Goal: Task Accomplishment & Management: Complete application form

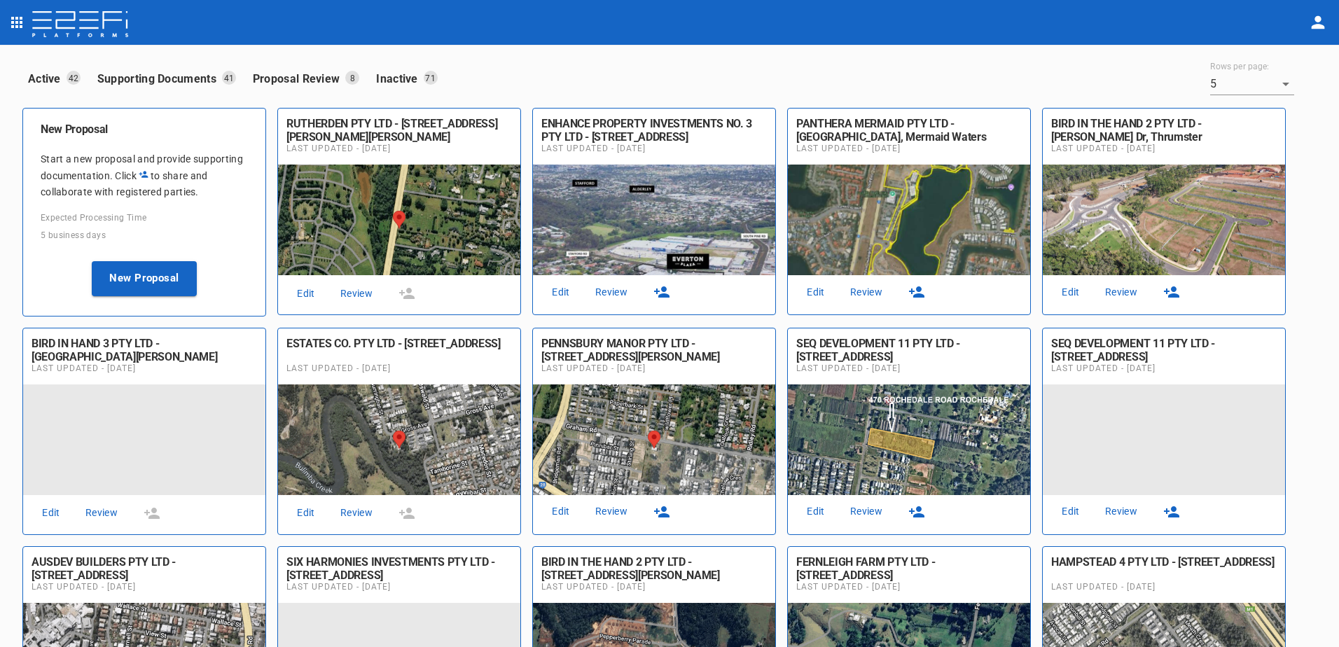
click at [613, 291] on link "Review" at bounding box center [611, 292] width 45 height 19
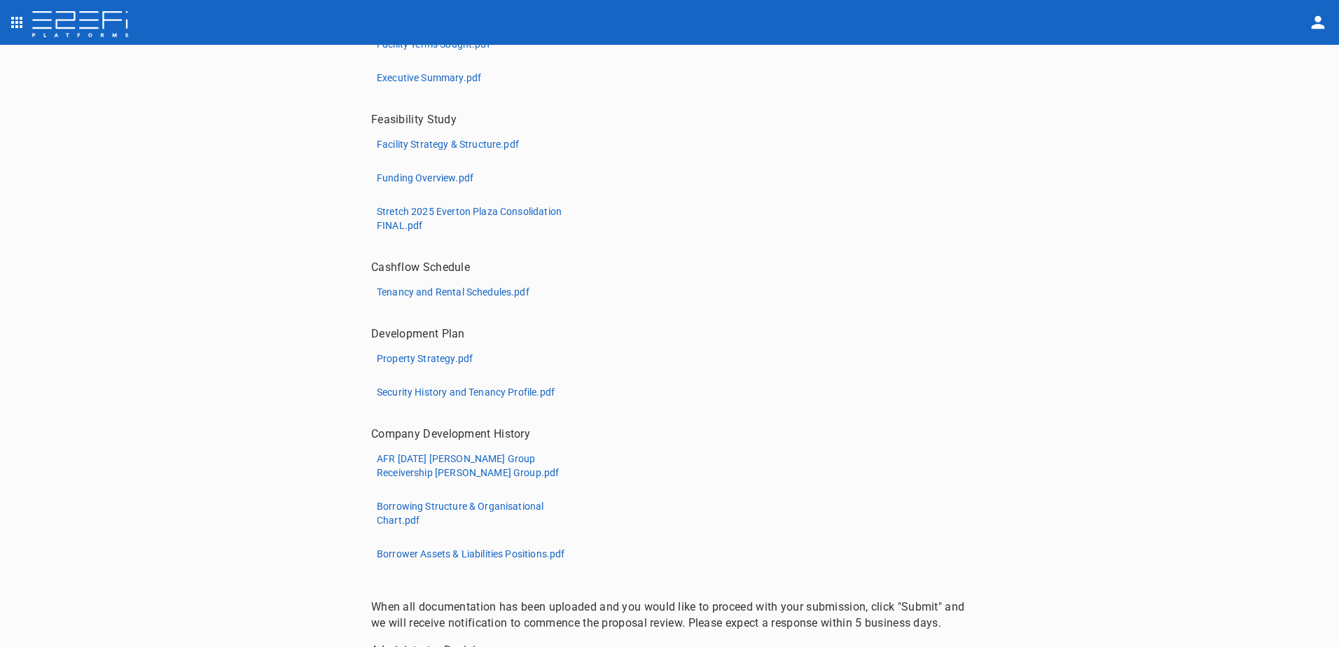
scroll to position [613, 0]
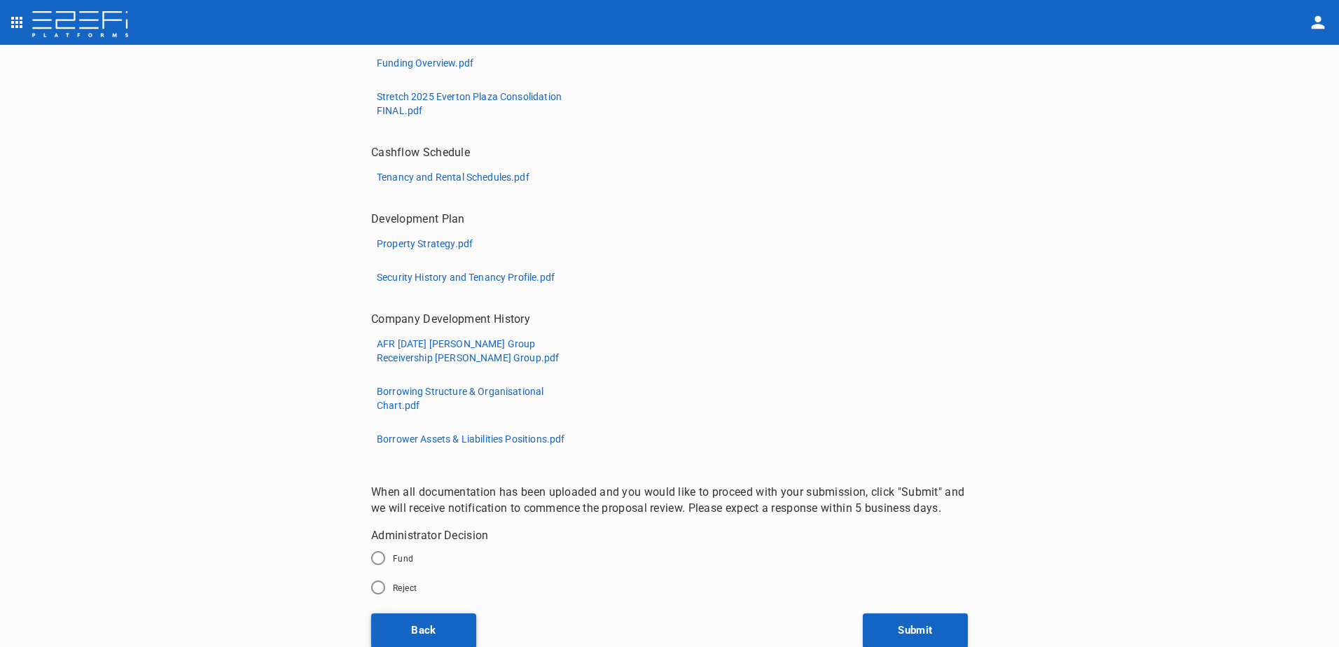
click at [423, 636] on button "Back" at bounding box center [423, 630] width 105 height 35
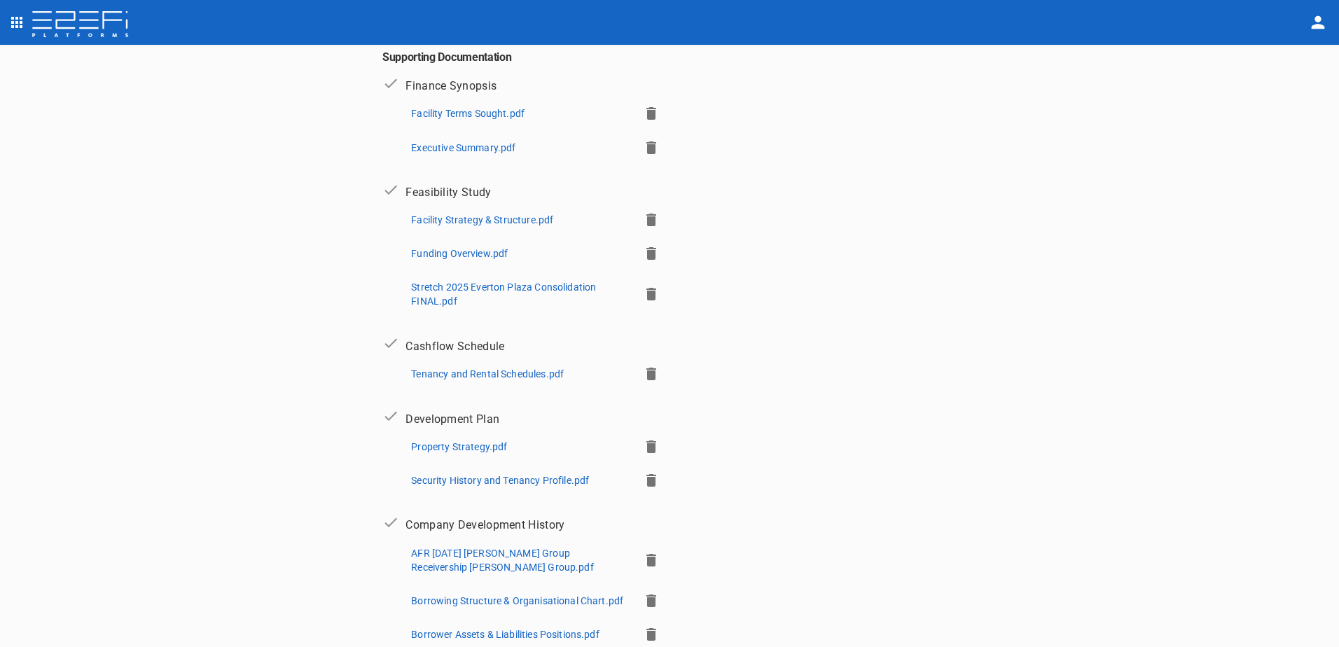
scroll to position [418, 0]
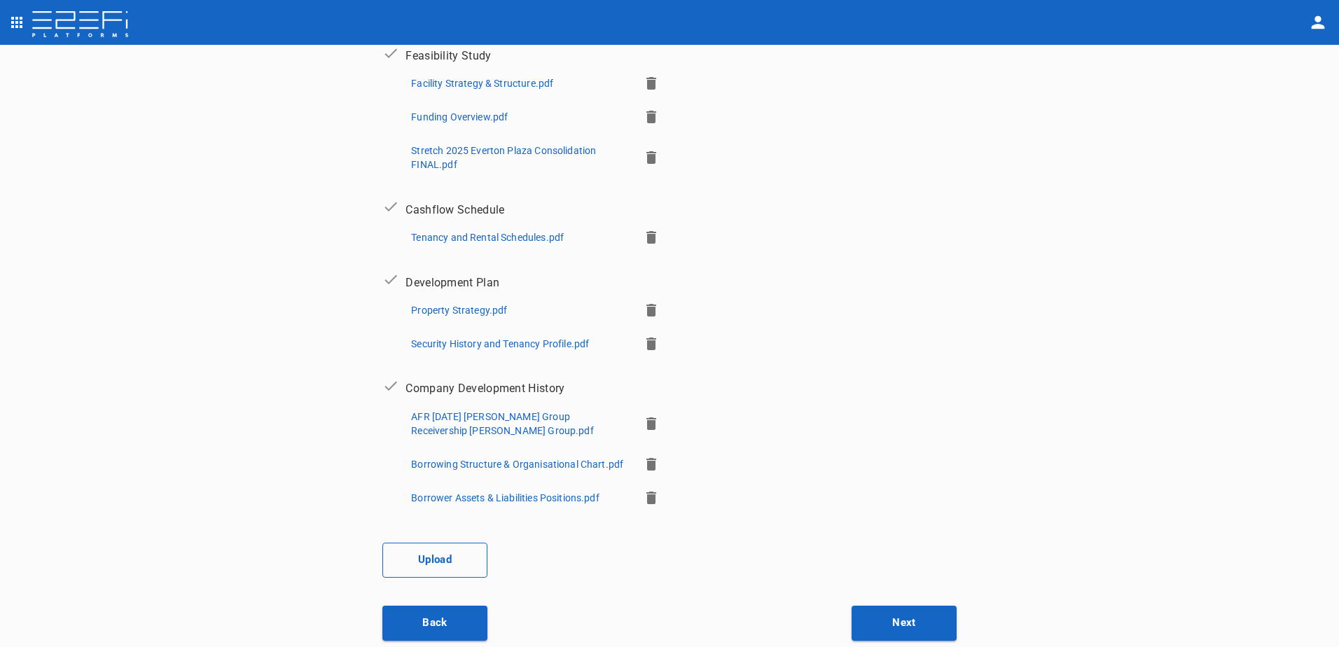
click at [427, 553] on button "Upload" at bounding box center [434, 560] width 105 height 35
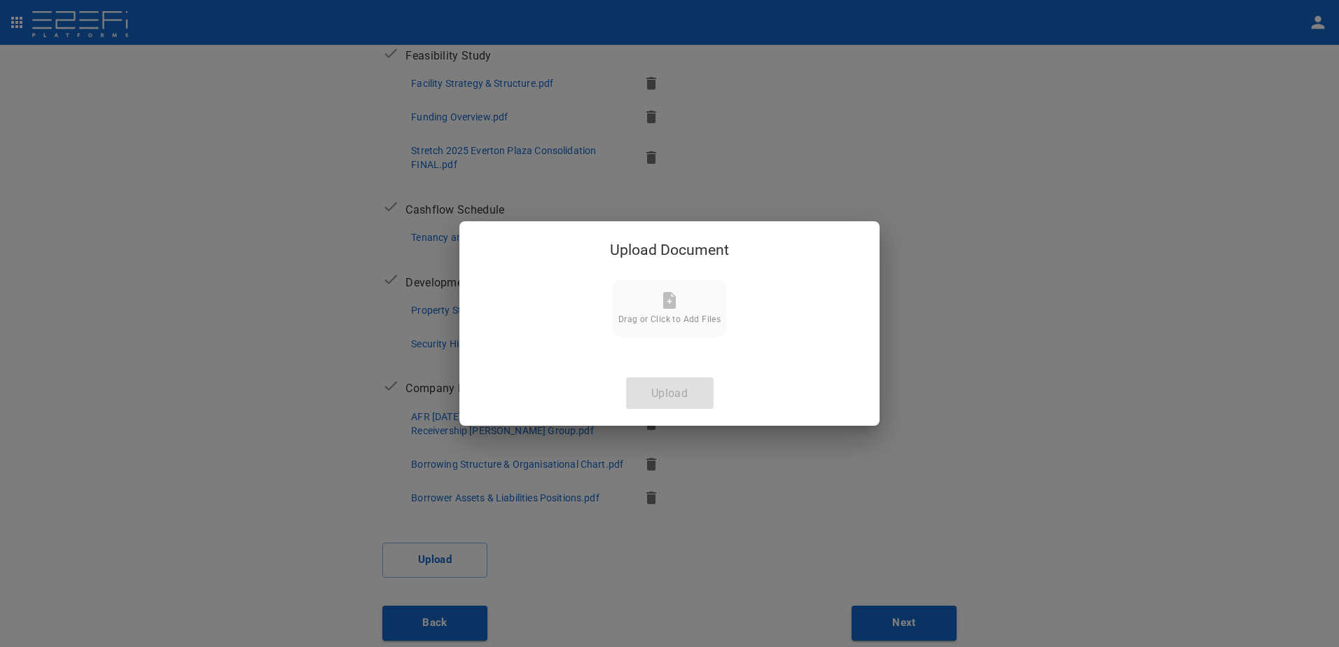
click at [674, 299] on icon at bounding box center [669, 300] width 13 height 17
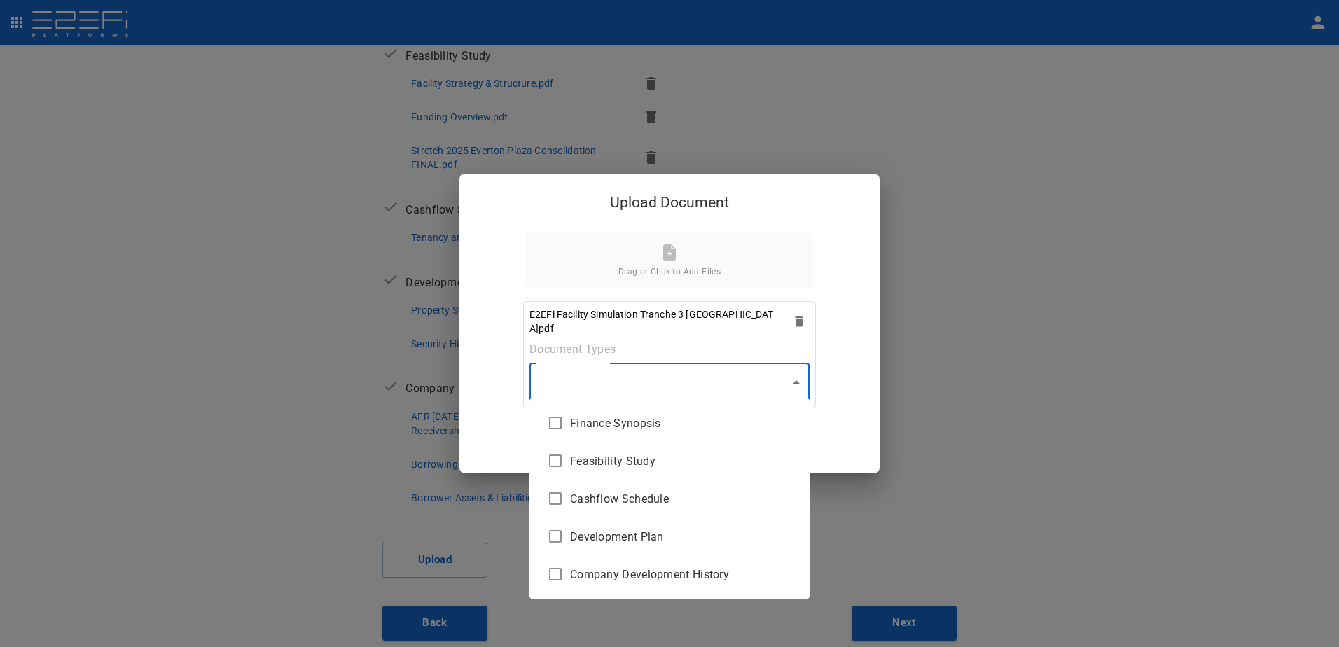
click at [795, 384] on body "Supporting Documents 1 Proposal Overview 2 Product Match 3 Document Submission …" at bounding box center [669, 323] width 1339 height 647
click at [655, 501] on span "Cashflow Schedule" at bounding box center [684, 499] width 228 height 16
type input "Cashflow Schedule"
checkbox input "true"
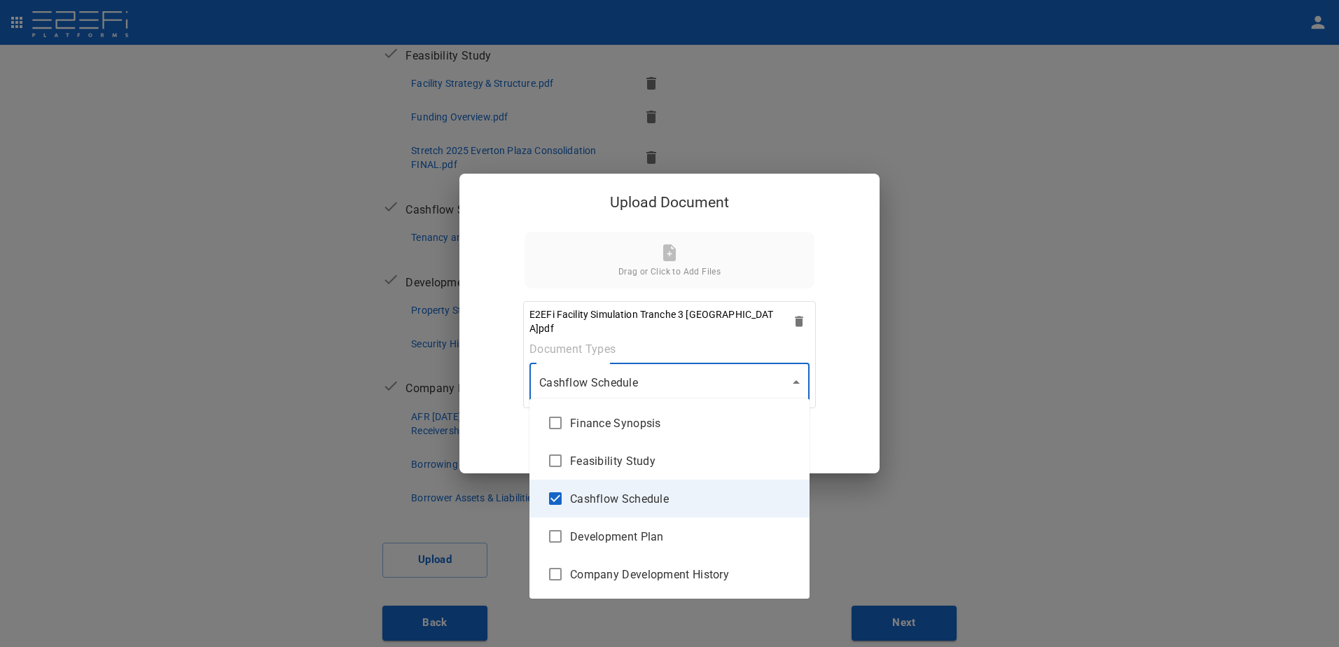
click at [795, 382] on div at bounding box center [669, 323] width 1339 height 647
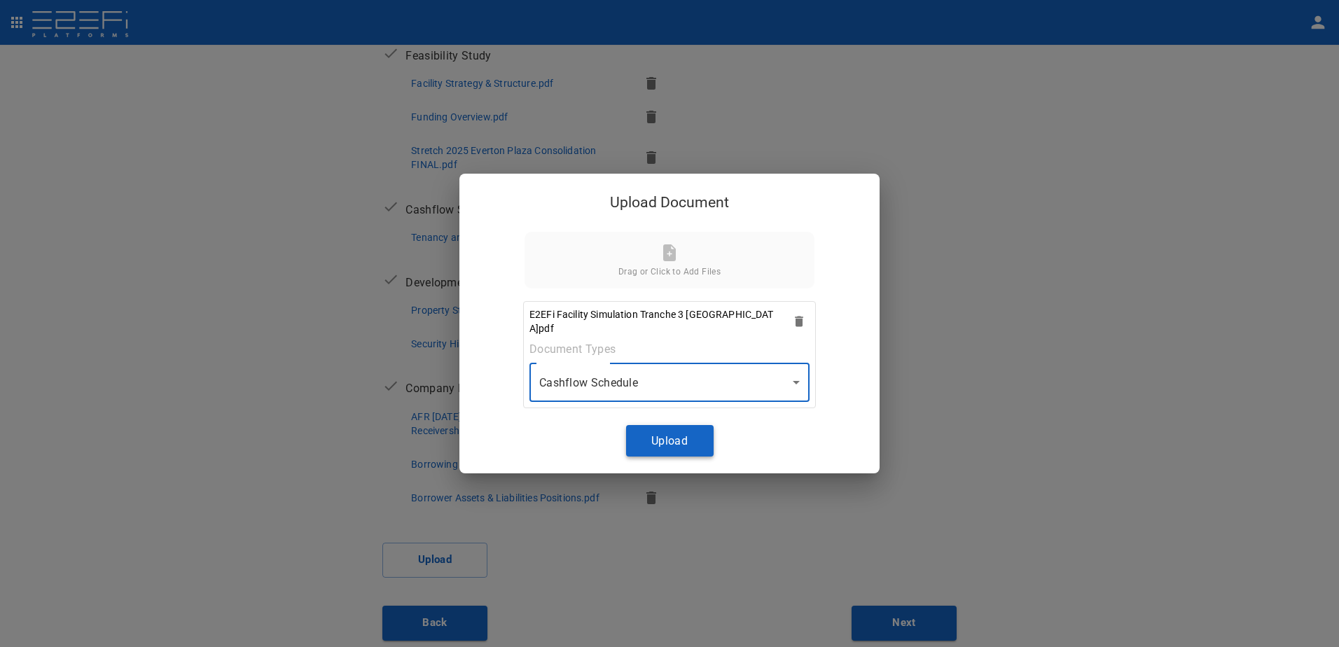
click at [671, 434] on button "Upload" at bounding box center [670, 441] width 88 height 32
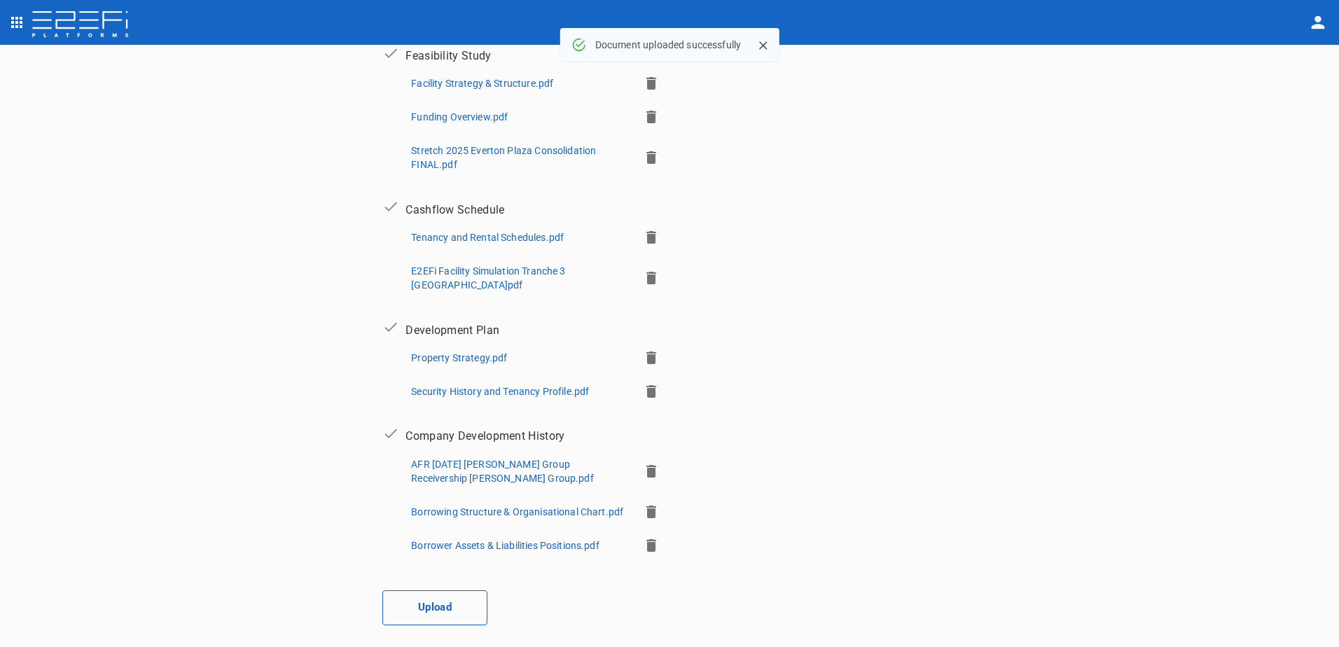
click at [439, 607] on button "Upload" at bounding box center [434, 607] width 105 height 35
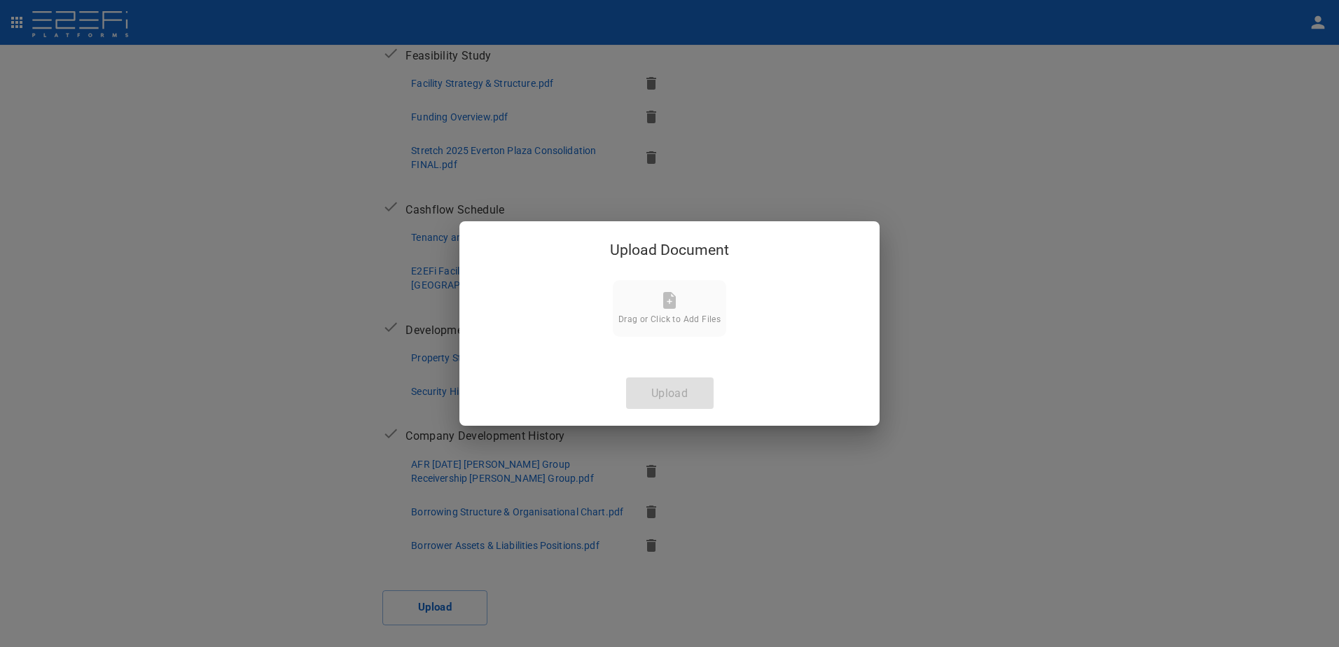
click at [671, 296] on icon at bounding box center [669, 300] width 17 height 17
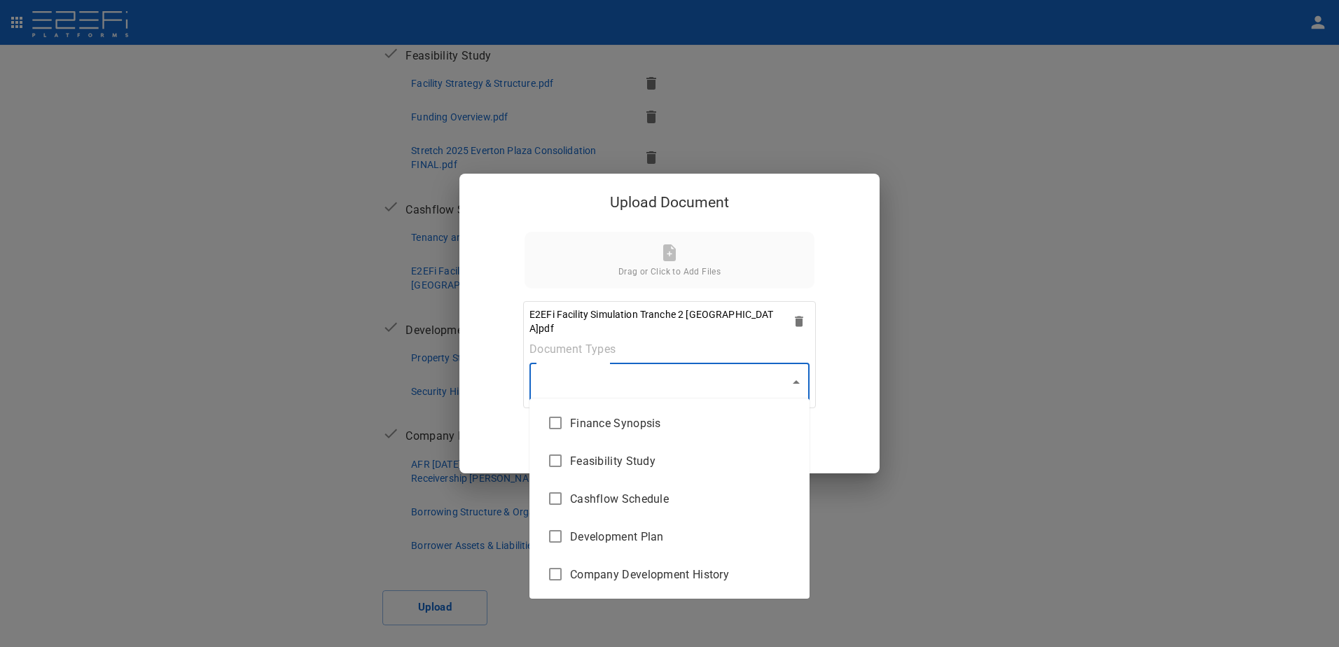
click at [795, 380] on body "Supporting Documents 1 Proposal Overview 2 Product Match 3 Document Submission …" at bounding box center [669, 323] width 1339 height 647
click at [662, 501] on span "Cashflow Schedule" at bounding box center [684, 499] width 228 height 16
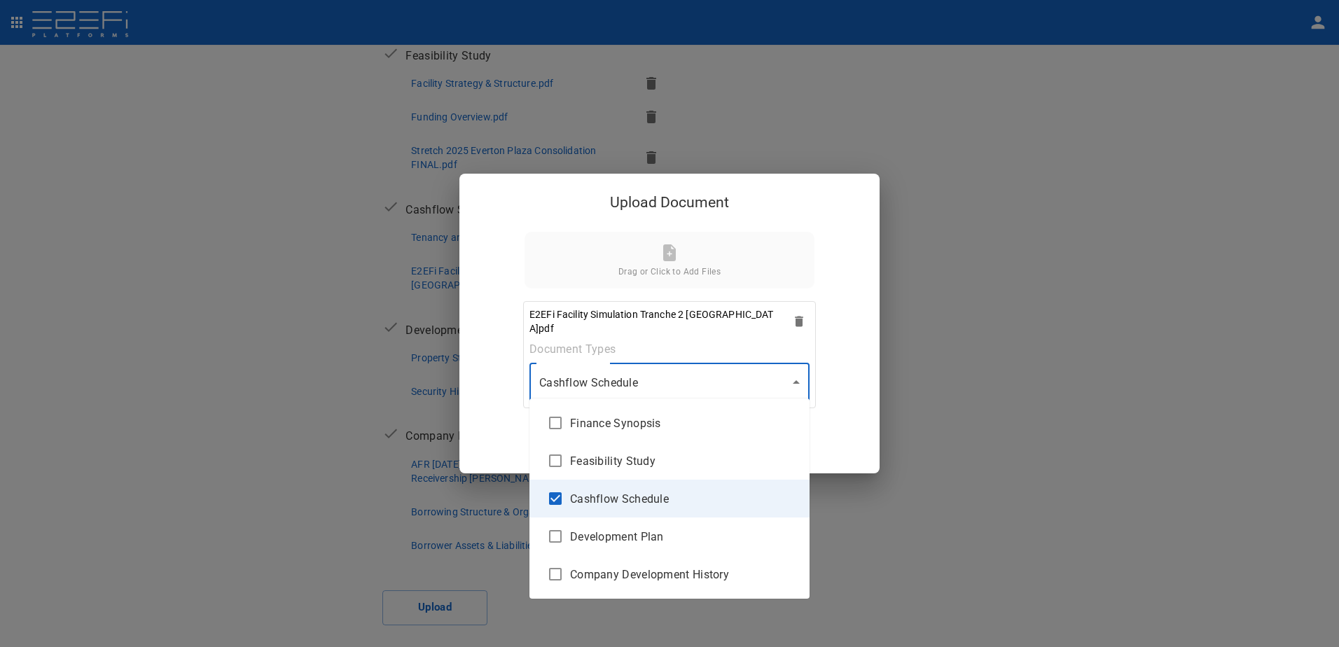
type input "Cashflow Schedule"
checkbox input "true"
click at [795, 378] on div at bounding box center [669, 323] width 1339 height 647
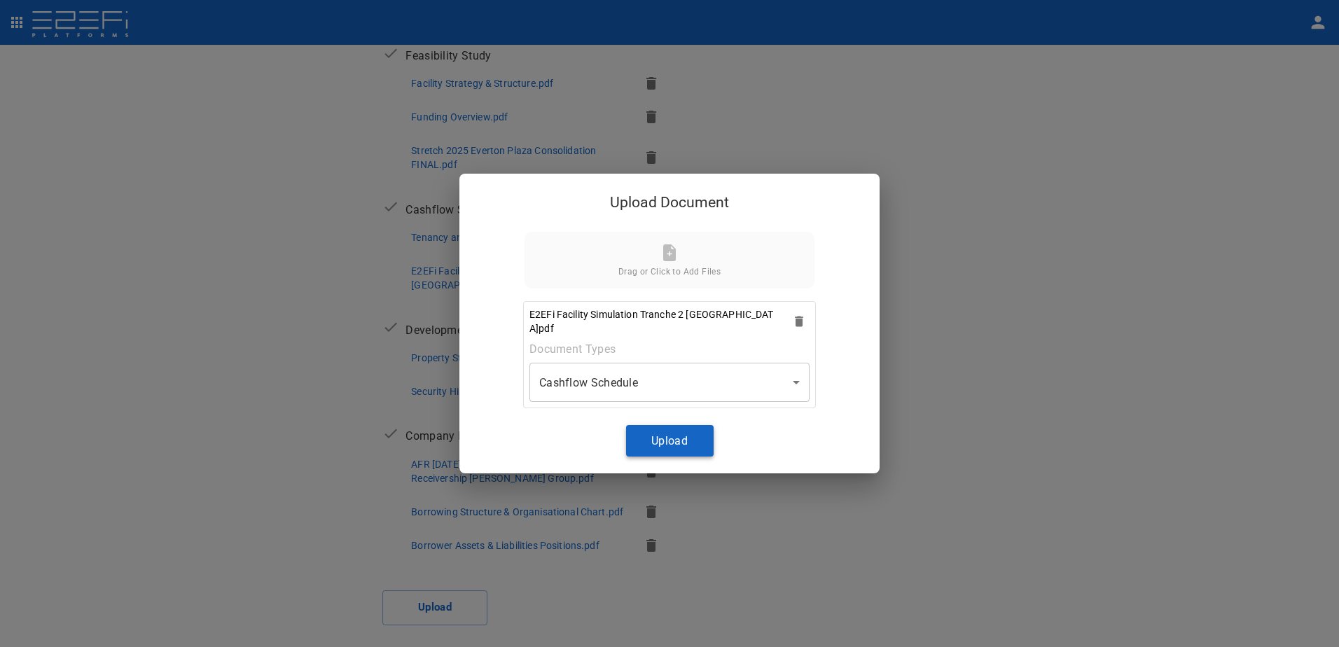
click at [671, 438] on button "Upload" at bounding box center [670, 441] width 88 height 32
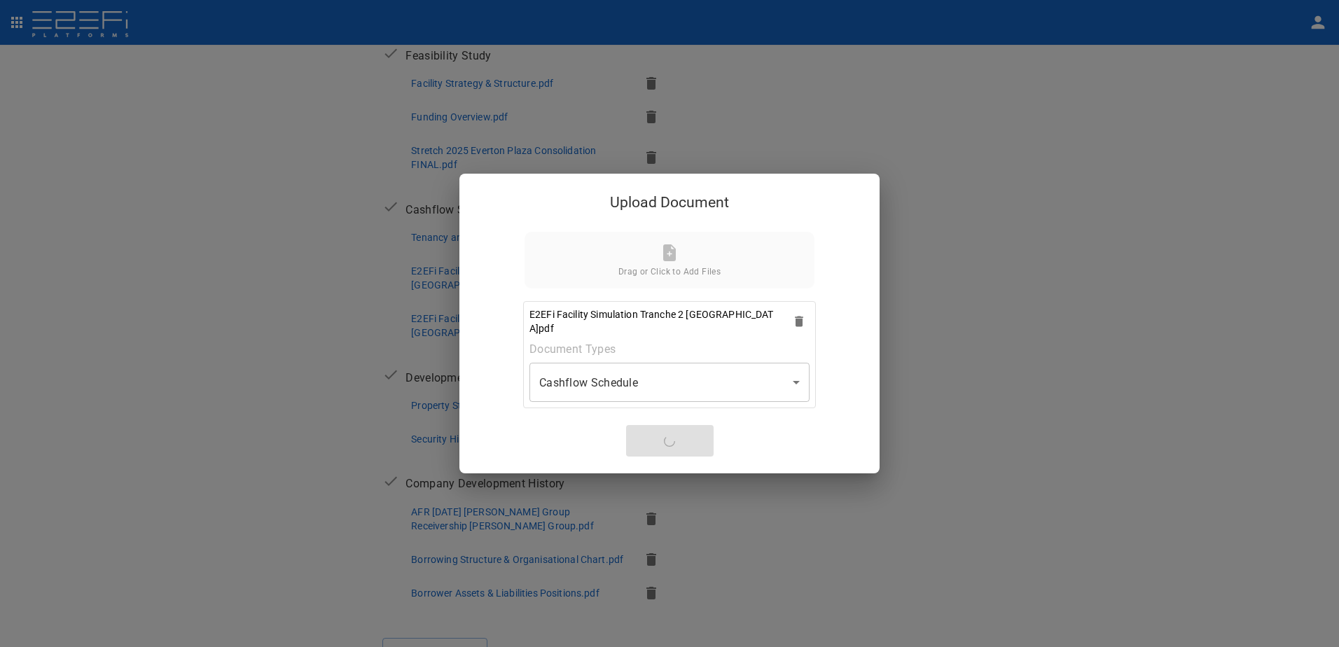
scroll to position [1, 0]
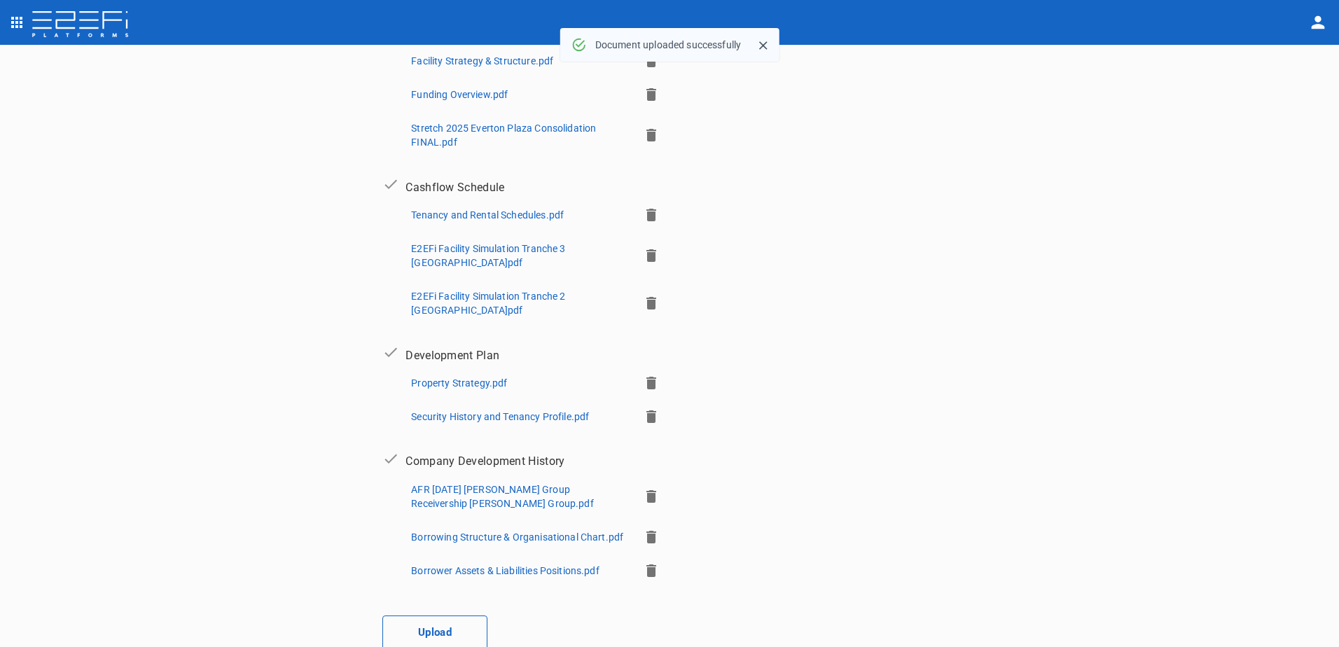
click at [427, 629] on button "Upload" at bounding box center [434, 632] width 105 height 35
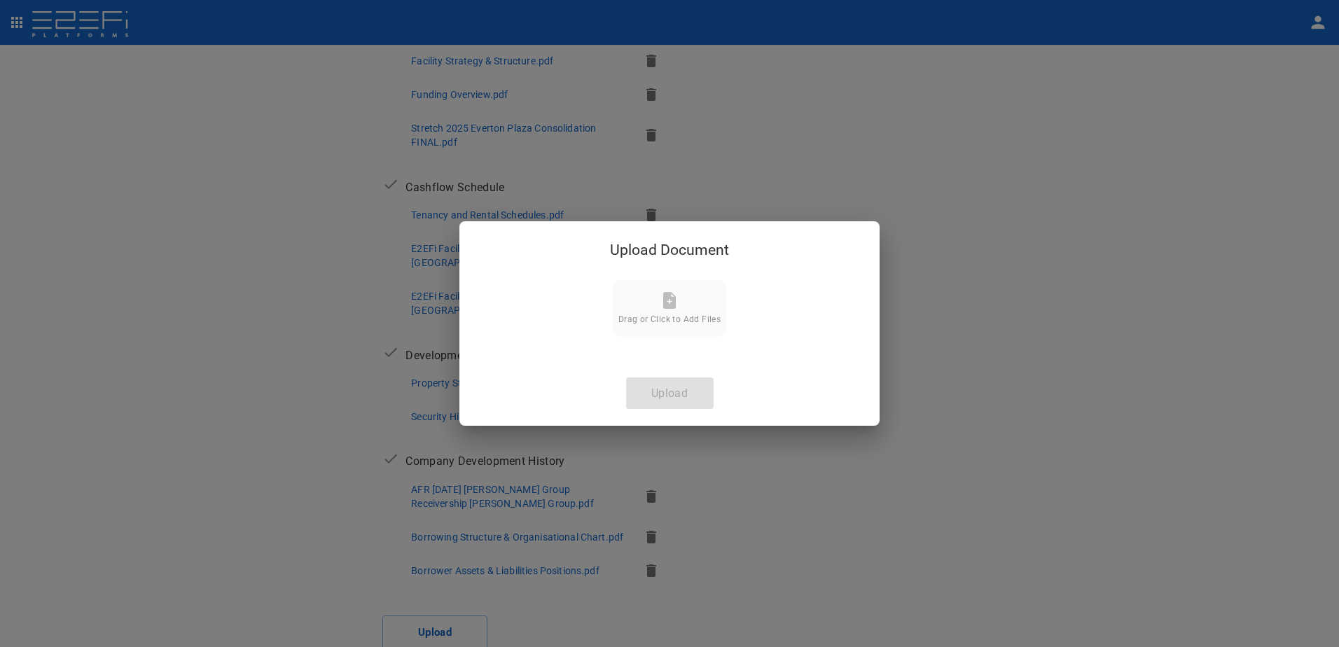
click at [664, 309] on div "Drag or Click to Add Files" at bounding box center [669, 308] width 102 height 32
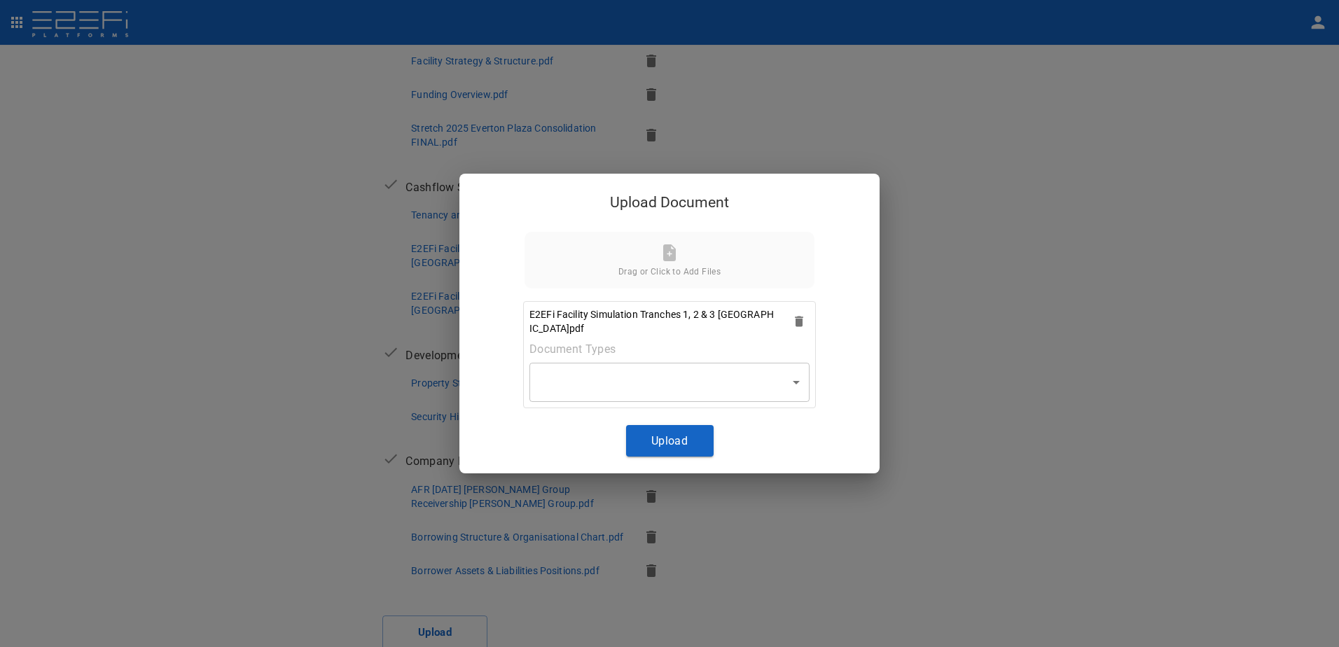
click at [797, 387] on body "Supporting Documents 1 Proposal Overview 2 Product Match 3 Document Submission …" at bounding box center [669, 323] width 1339 height 647
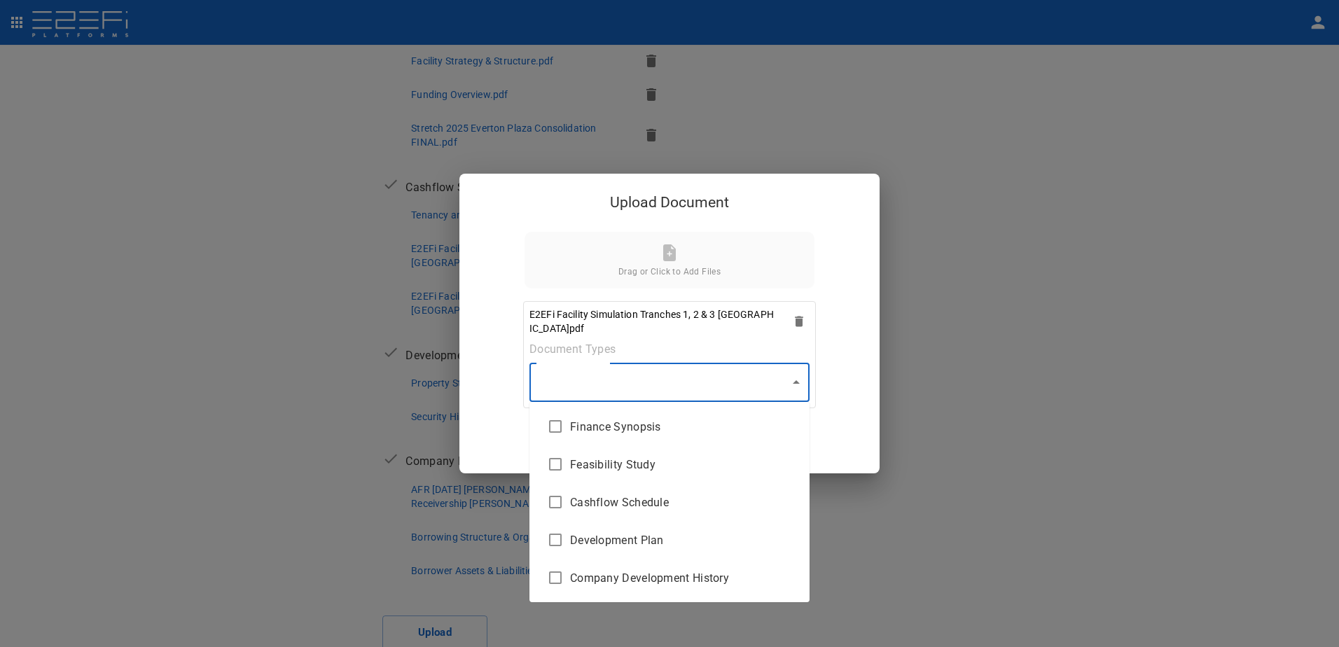
click at [636, 501] on span "Cashflow Schedule" at bounding box center [684, 502] width 228 height 16
type input "Cashflow Schedule"
checkbox input "true"
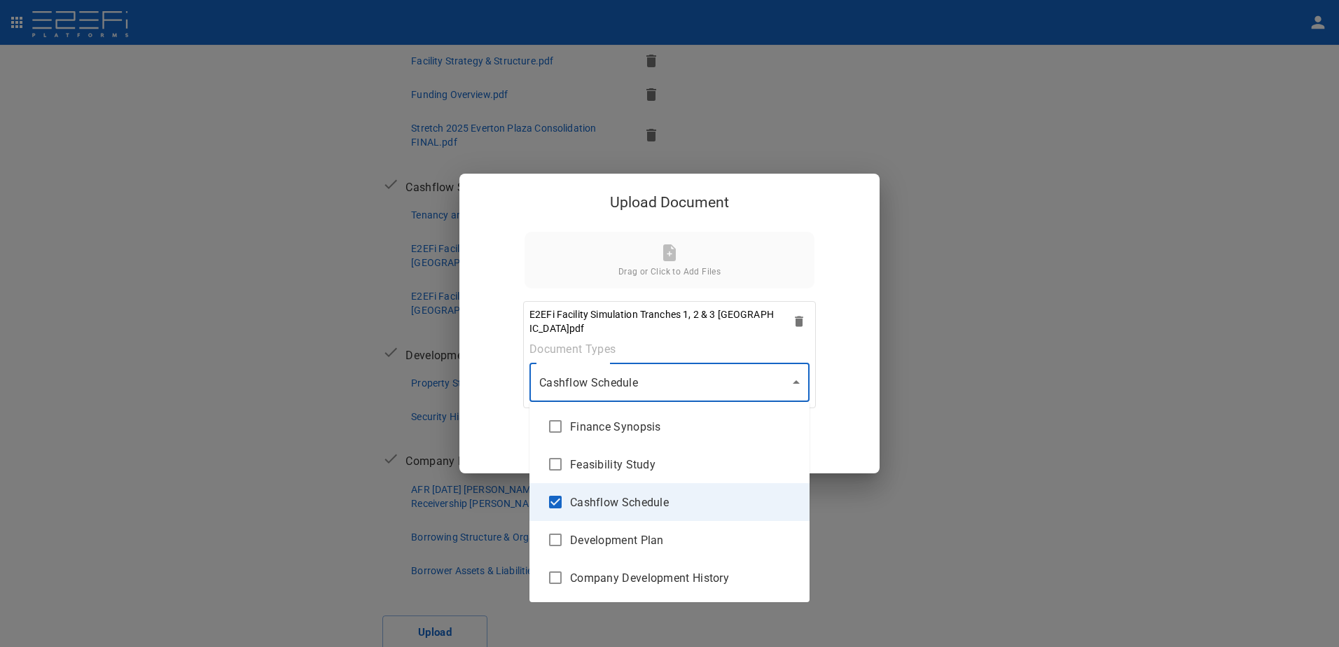
click at [795, 383] on div at bounding box center [669, 323] width 1339 height 647
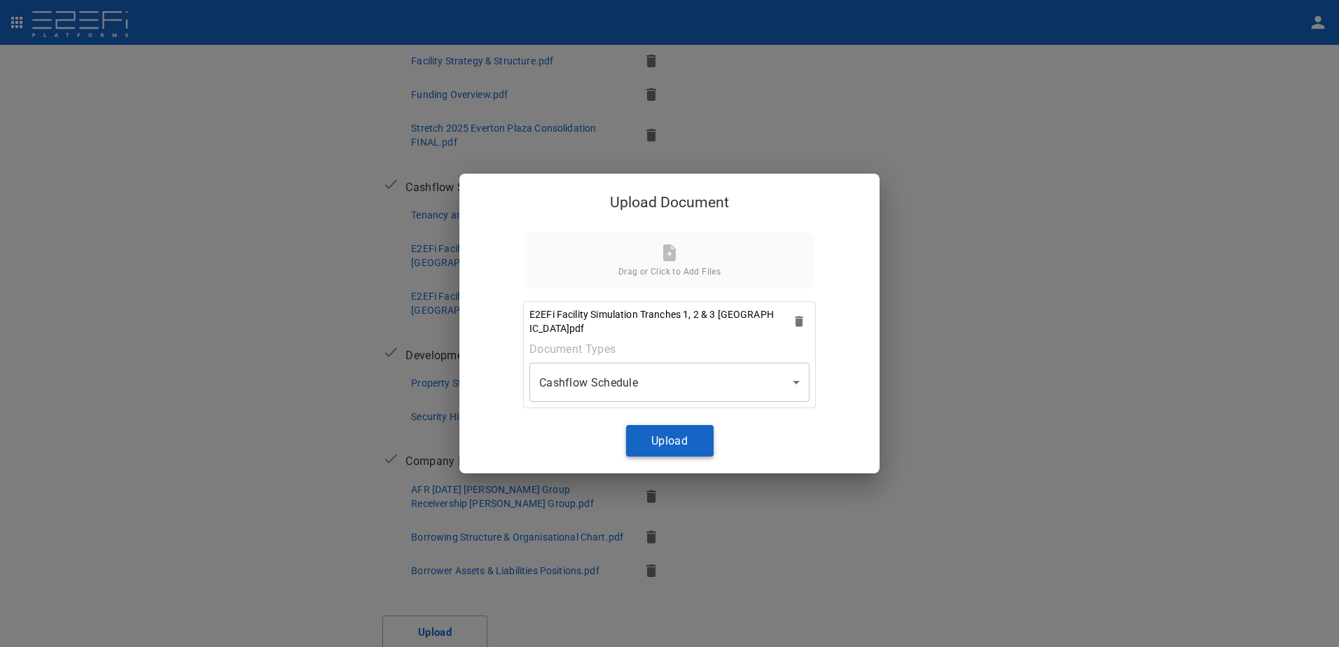
click at [667, 445] on button "Upload" at bounding box center [670, 441] width 88 height 32
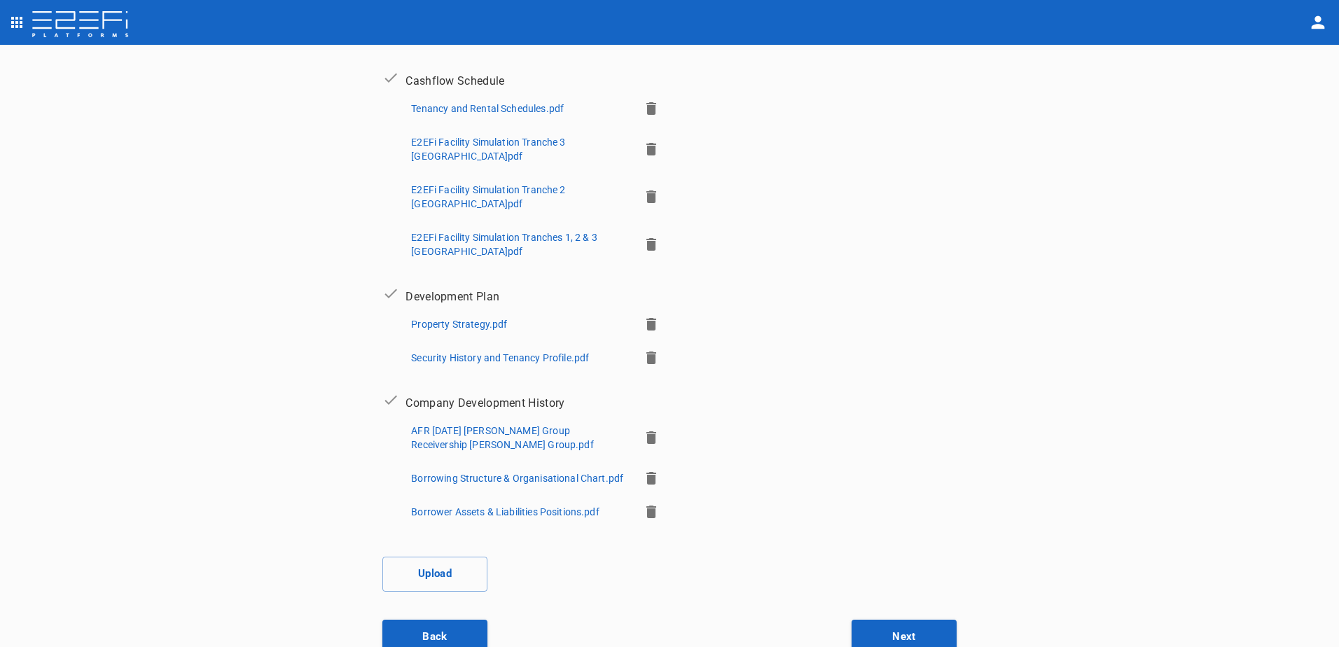
scroll to position [561, 0]
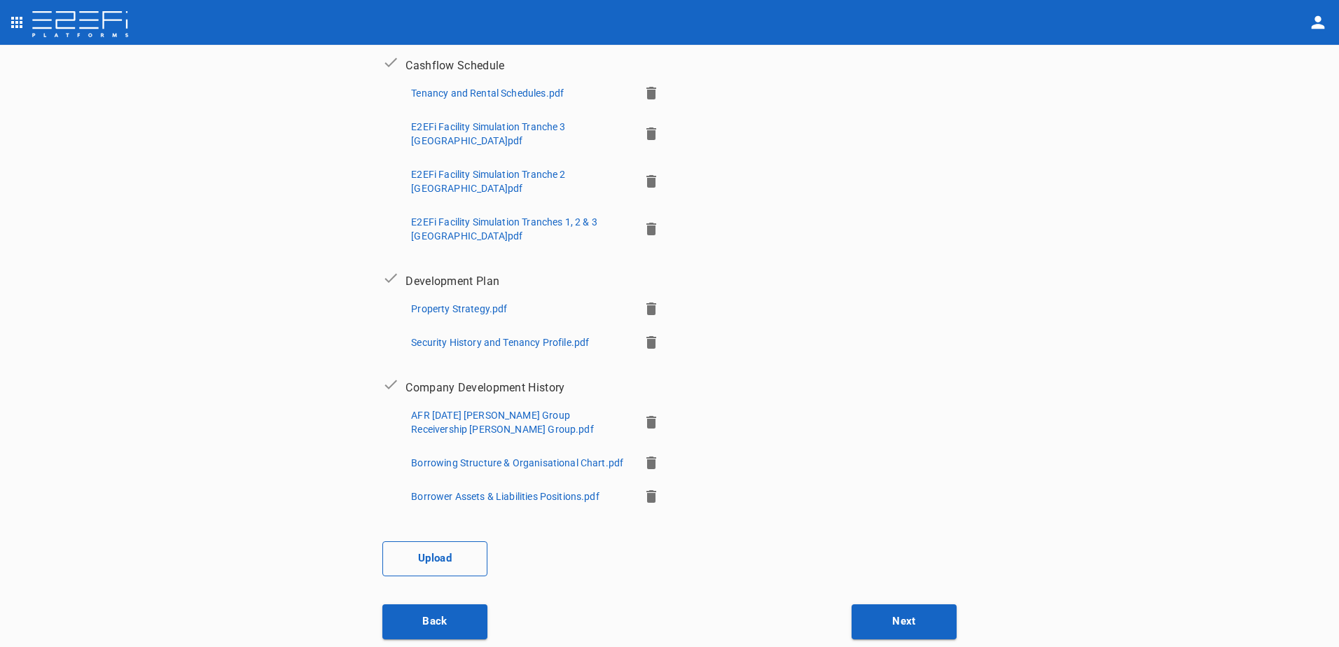
click at [431, 562] on button "Upload" at bounding box center [434, 558] width 105 height 35
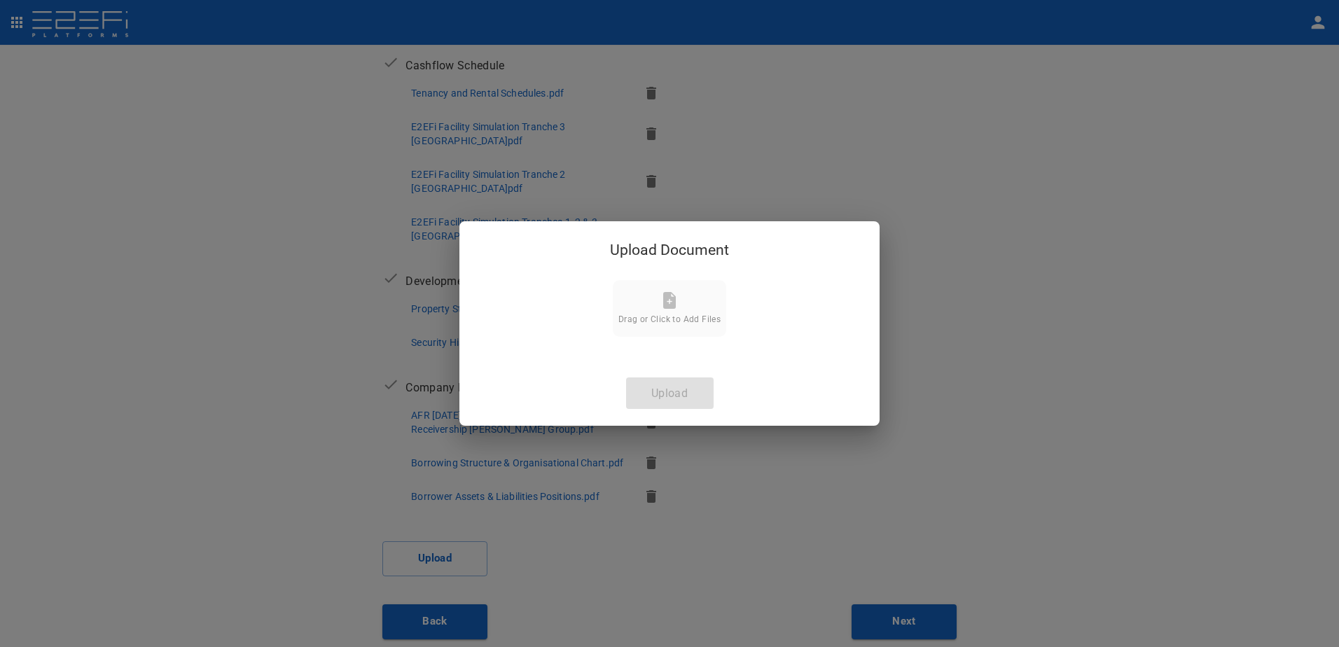
click at [667, 311] on div "Drag or Click to Add Files" at bounding box center [669, 308] width 102 height 32
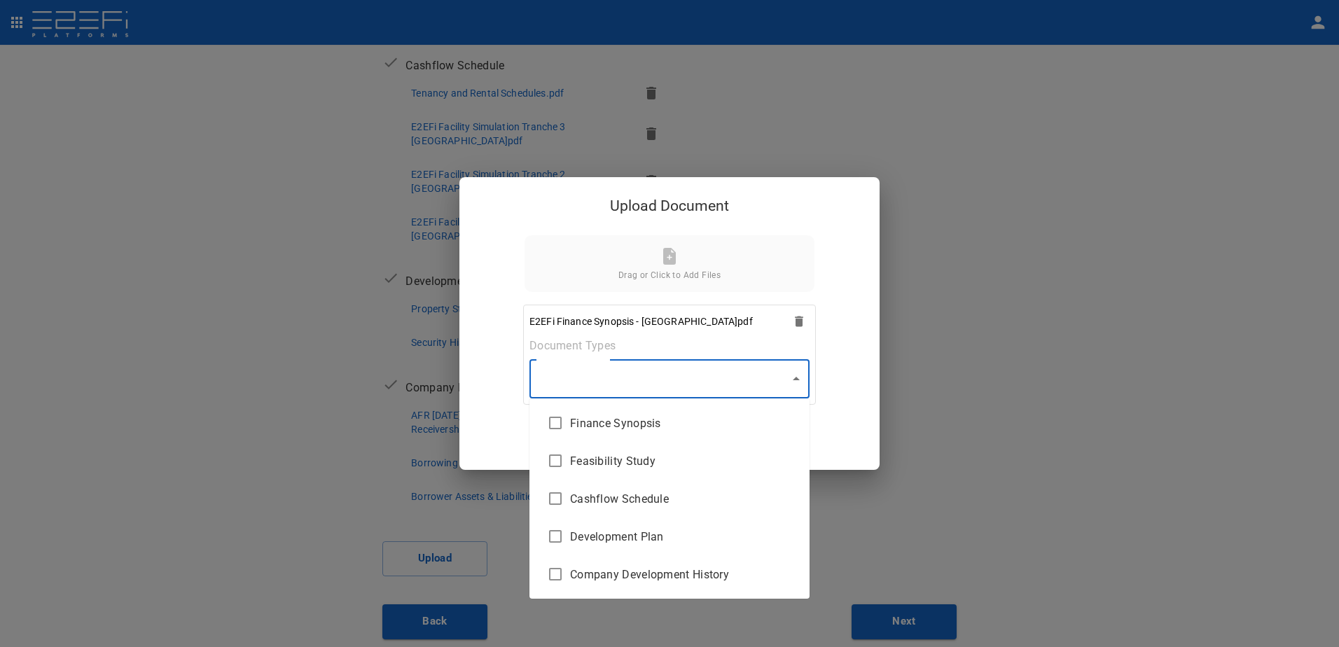
click at [798, 380] on body "Supporting Documents 1 Proposal Overview 2 Product Match 3 Document Submission …" at bounding box center [669, 323] width 1339 height 647
click at [668, 421] on span "Finance Synopsis" at bounding box center [684, 423] width 228 height 16
type input "Finance Synopsis"
checkbox input "true"
click at [797, 377] on div at bounding box center [669, 323] width 1339 height 647
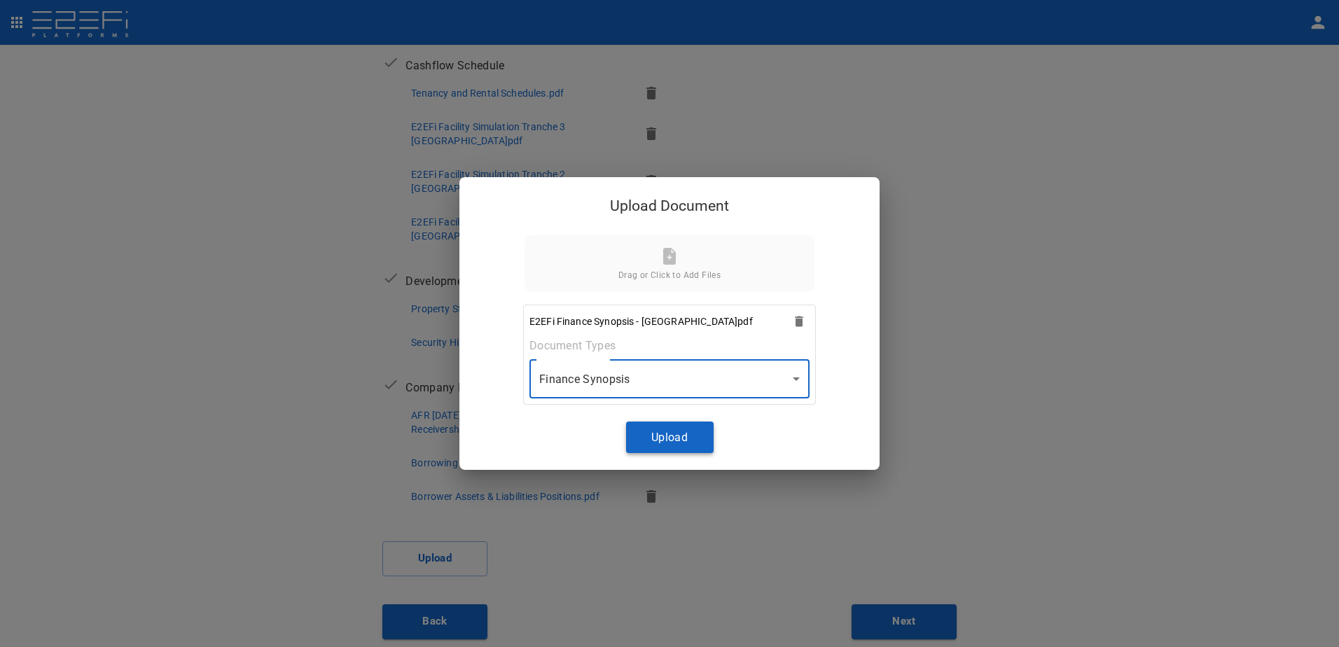
click at [664, 440] on button "Upload" at bounding box center [670, 438] width 88 height 32
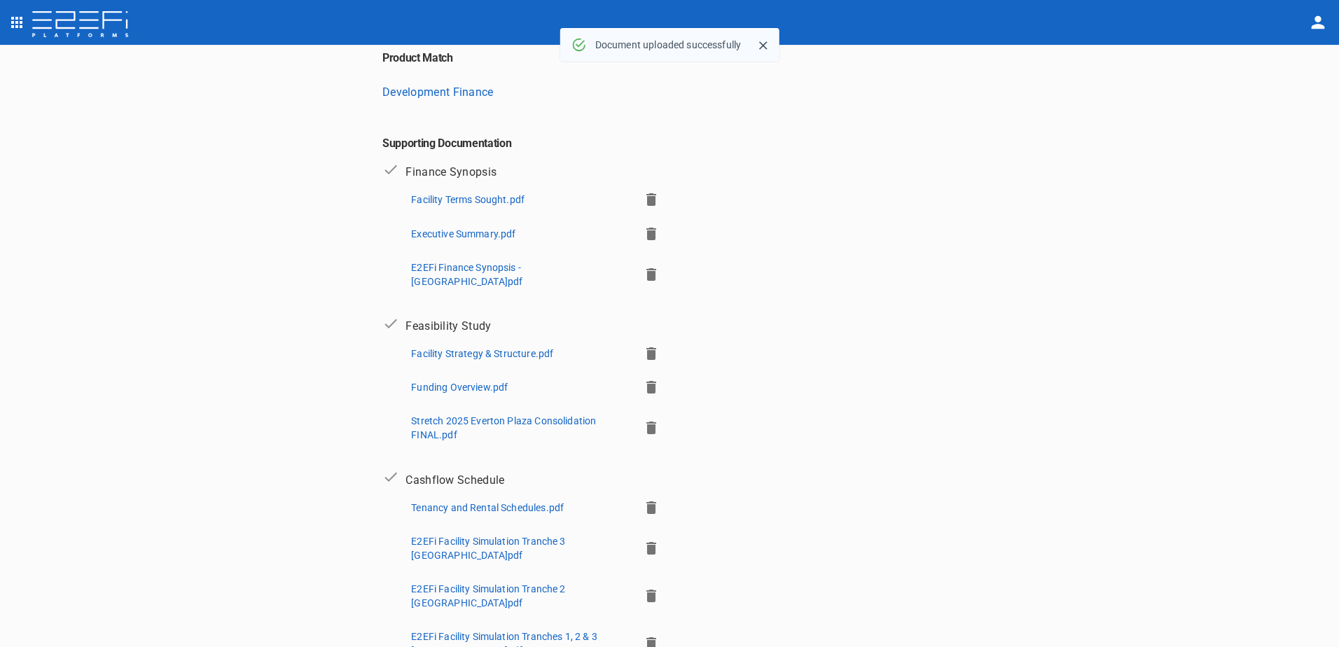
scroll to position [210, 0]
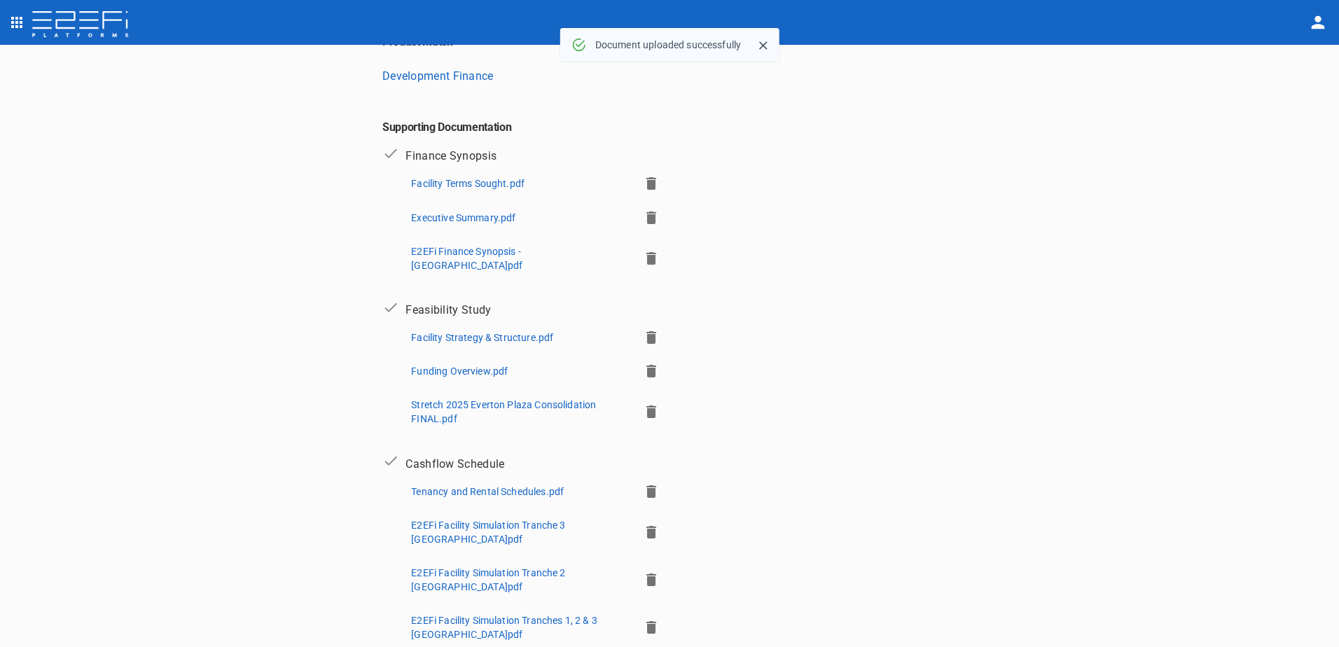
click at [494, 246] on p "E2EFi Finance Synopsis - [GEOGRAPHIC_DATA]pdf" at bounding box center [519, 258] width 216 height 28
click at [646, 252] on icon "button" at bounding box center [651, 258] width 10 height 13
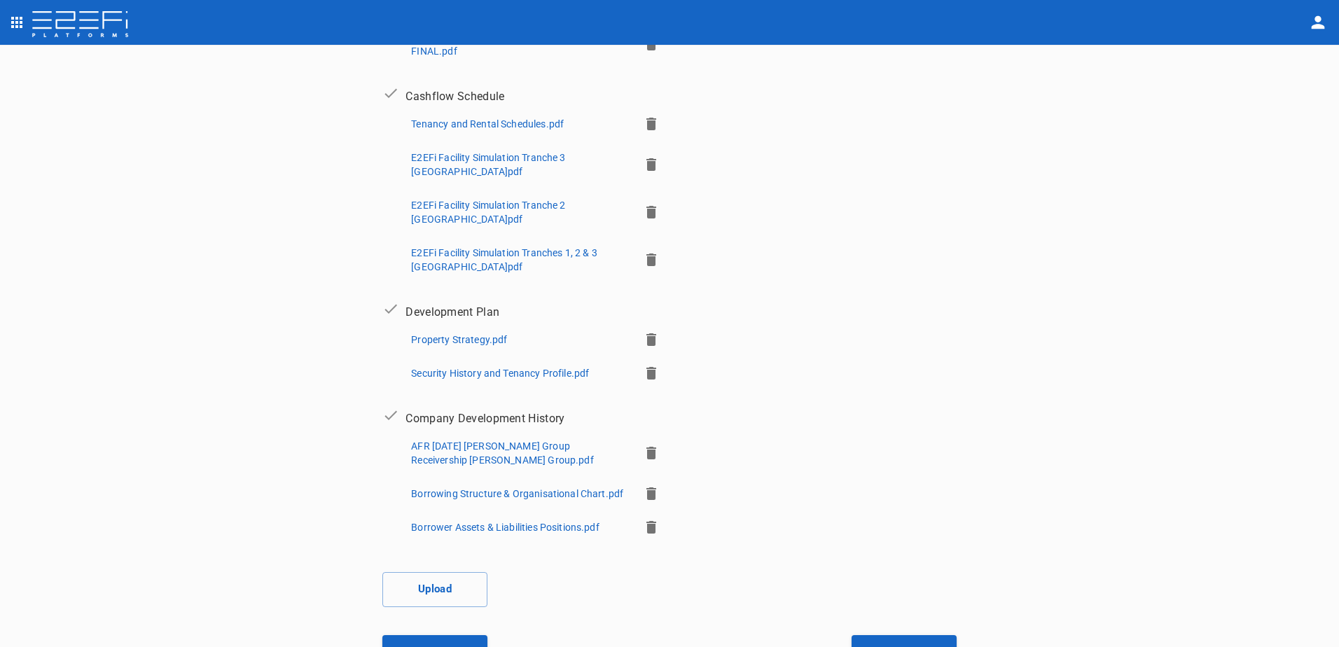
scroll to position [561, 0]
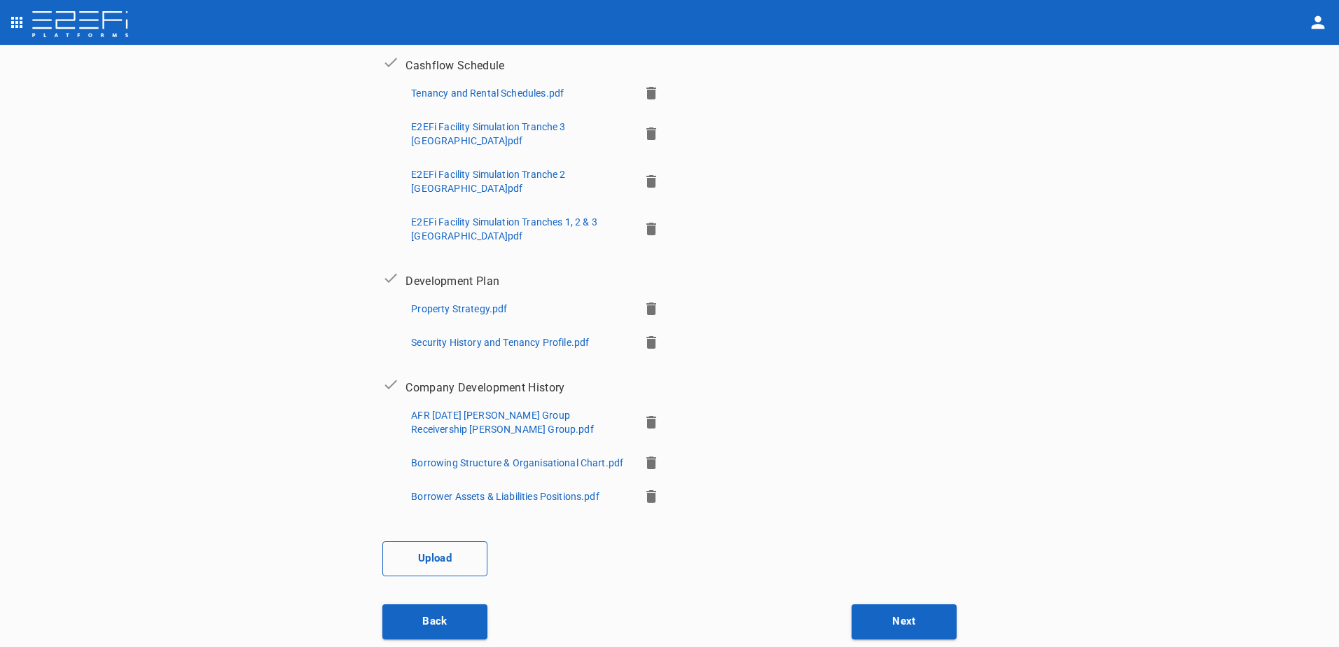
click at [441, 552] on button "Upload" at bounding box center [434, 558] width 105 height 35
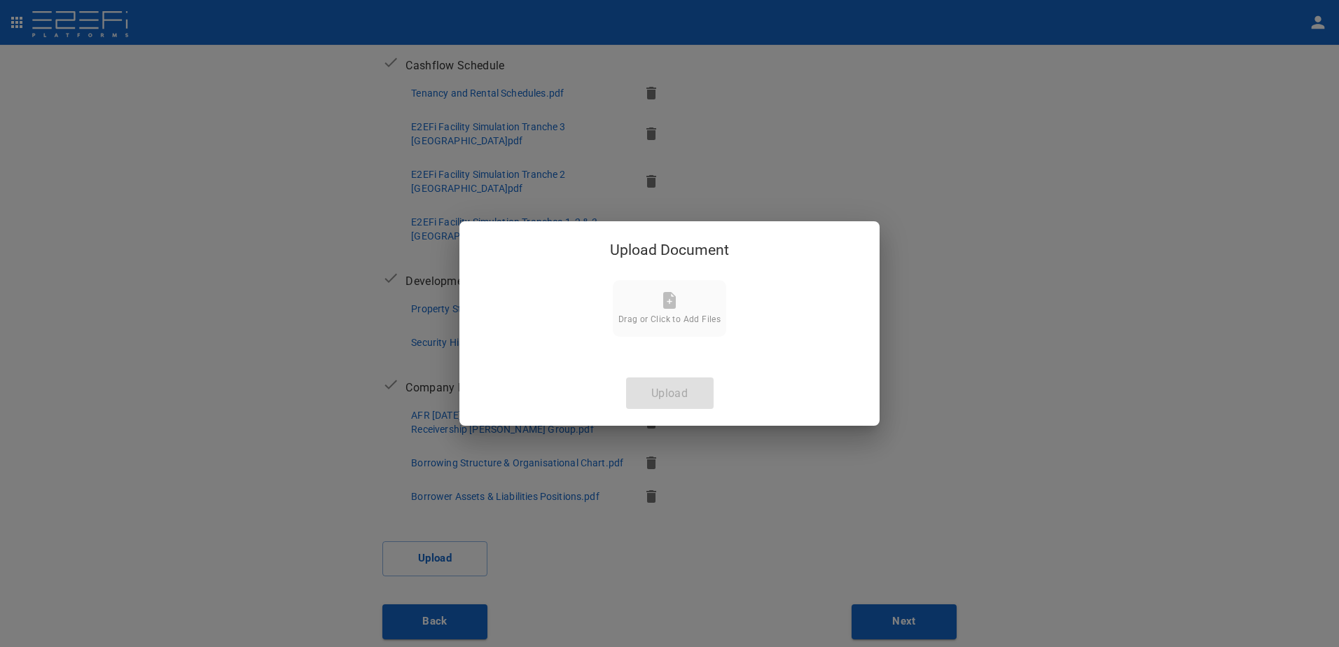
click at [668, 305] on icon at bounding box center [669, 300] width 13 height 17
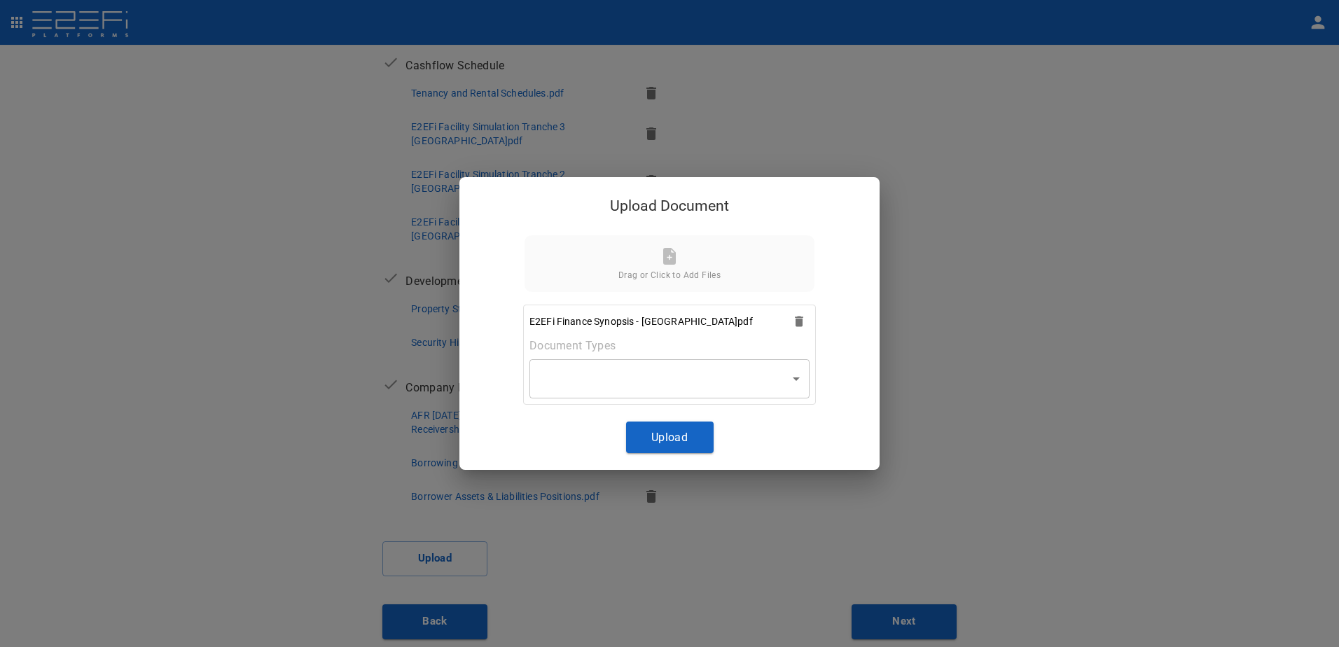
click at [797, 377] on body "Supporting Documents 1 Proposal Overview 2 Product Match 3 Document Submission …" at bounding box center [669, 323] width 1339 height 647
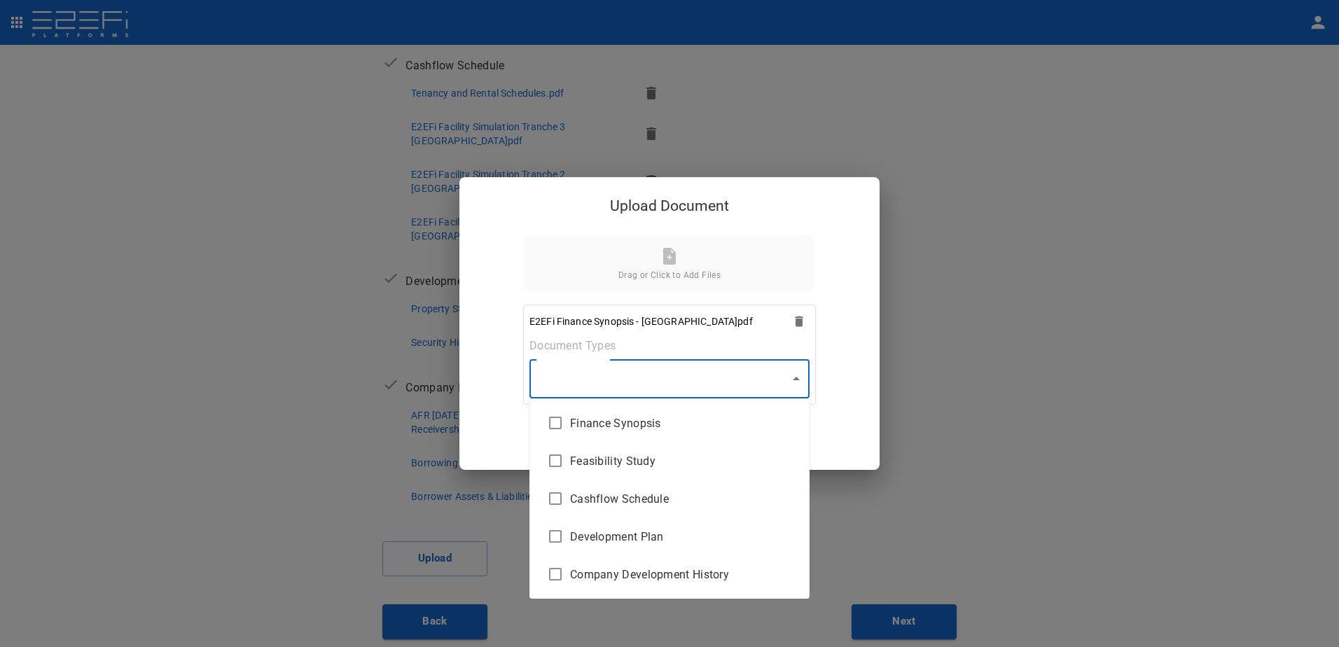
click at [683, 428] on span "Finance Synopsis" at bounding box center [684, 423] width 228 height 16
type input "Finance Synopsis"
checkbox input "true"
click at [795, 383] on div at bounding box center [669, 323] width 1339 height 647
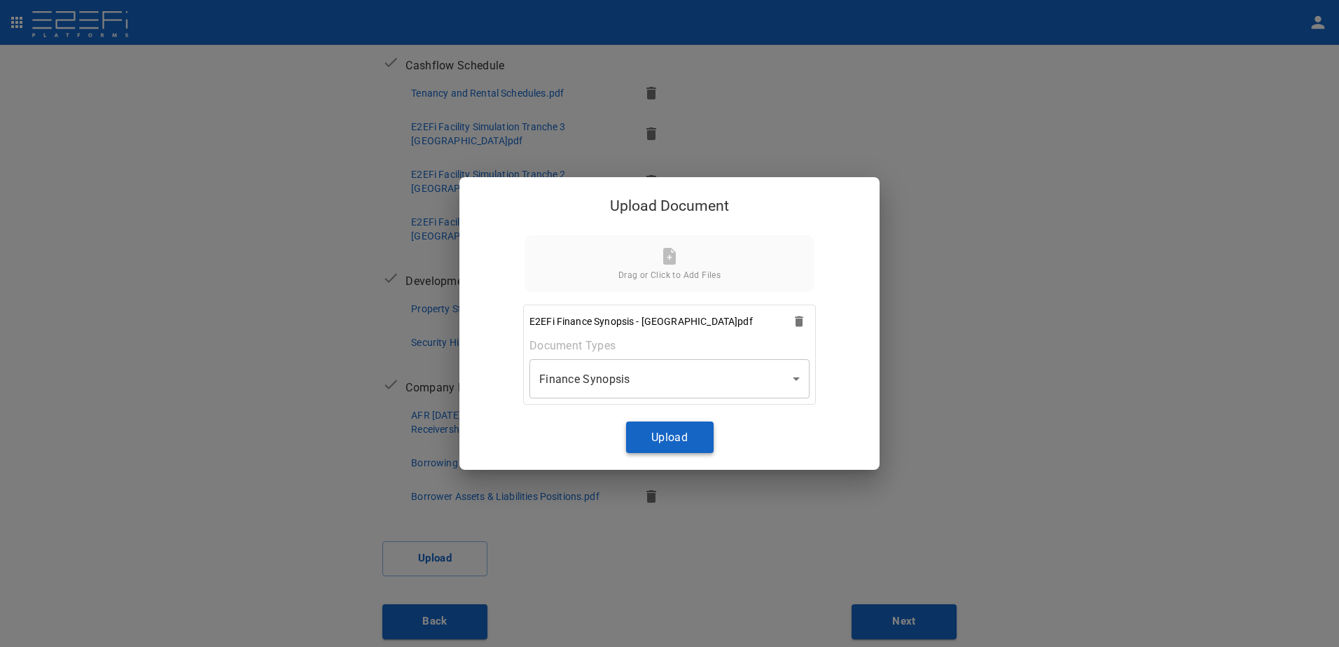
click at [689, 430] on button "Upload" at bounding box center [670, 438] width 88 height 32
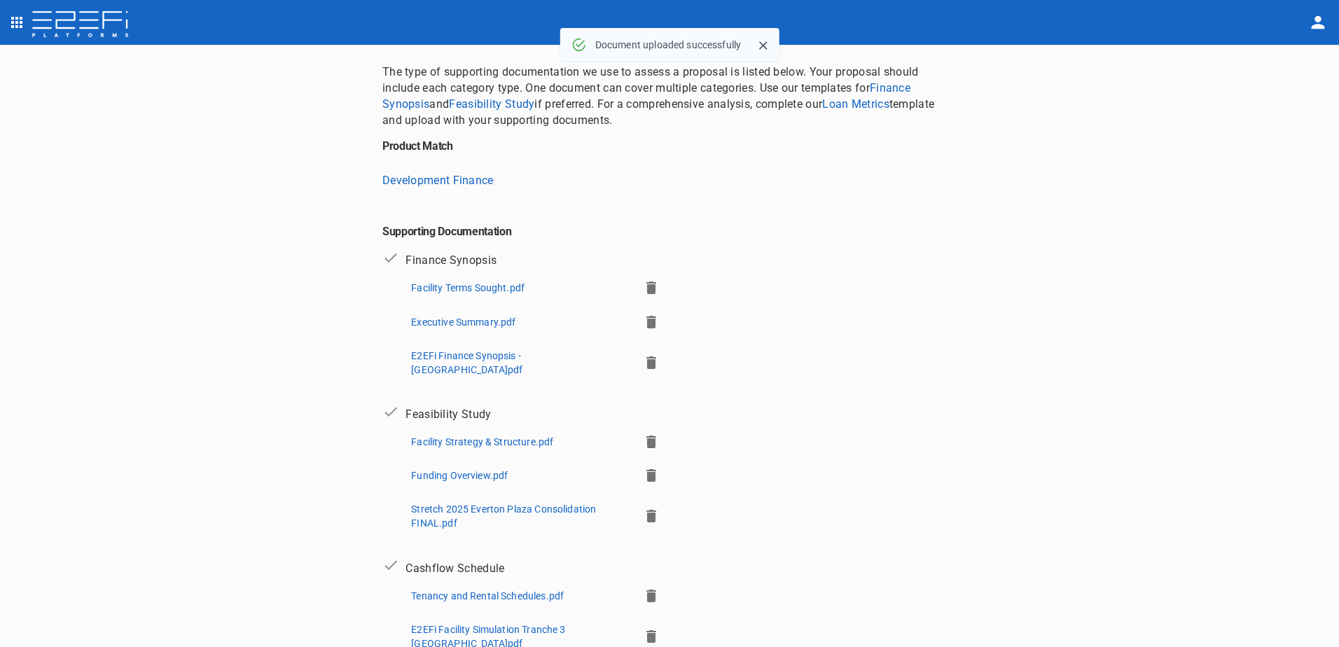
scroll to position [104, 0]
click at [646, 288] on icon "button" at bounding box center [651, 289] width 10 height 13
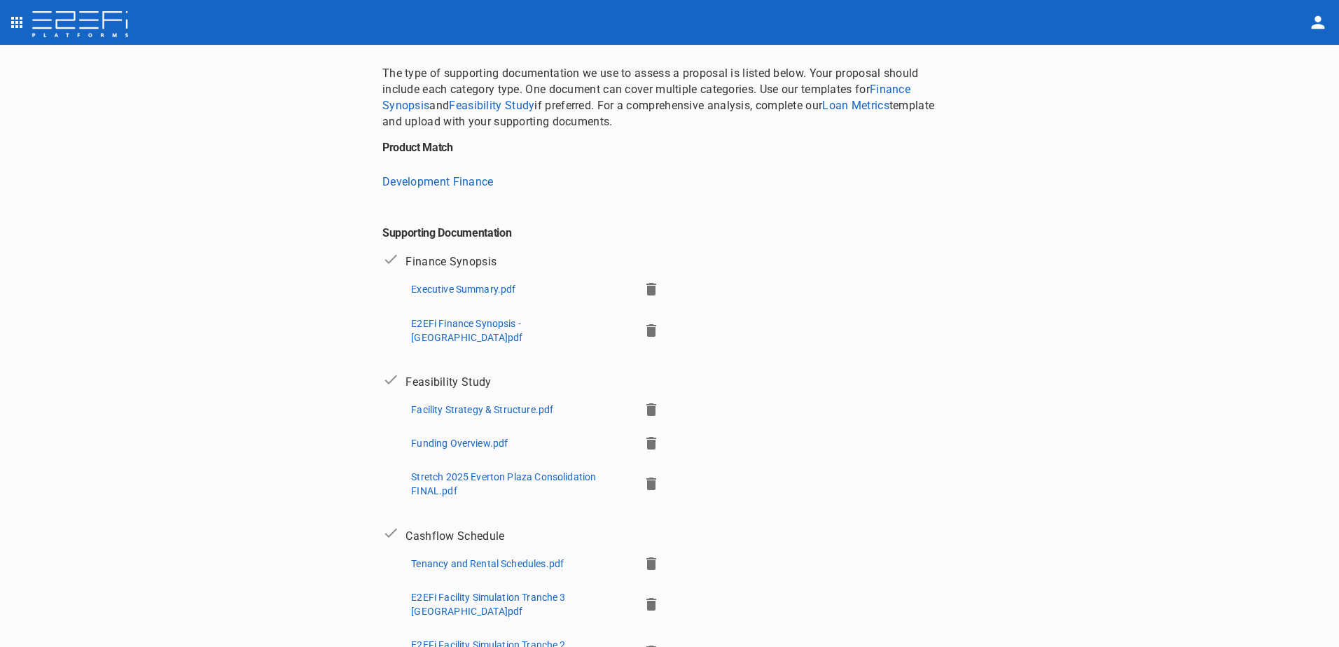
click at [646, 289] on icon "button" at bounding box center [651, 289] width 10 height 13
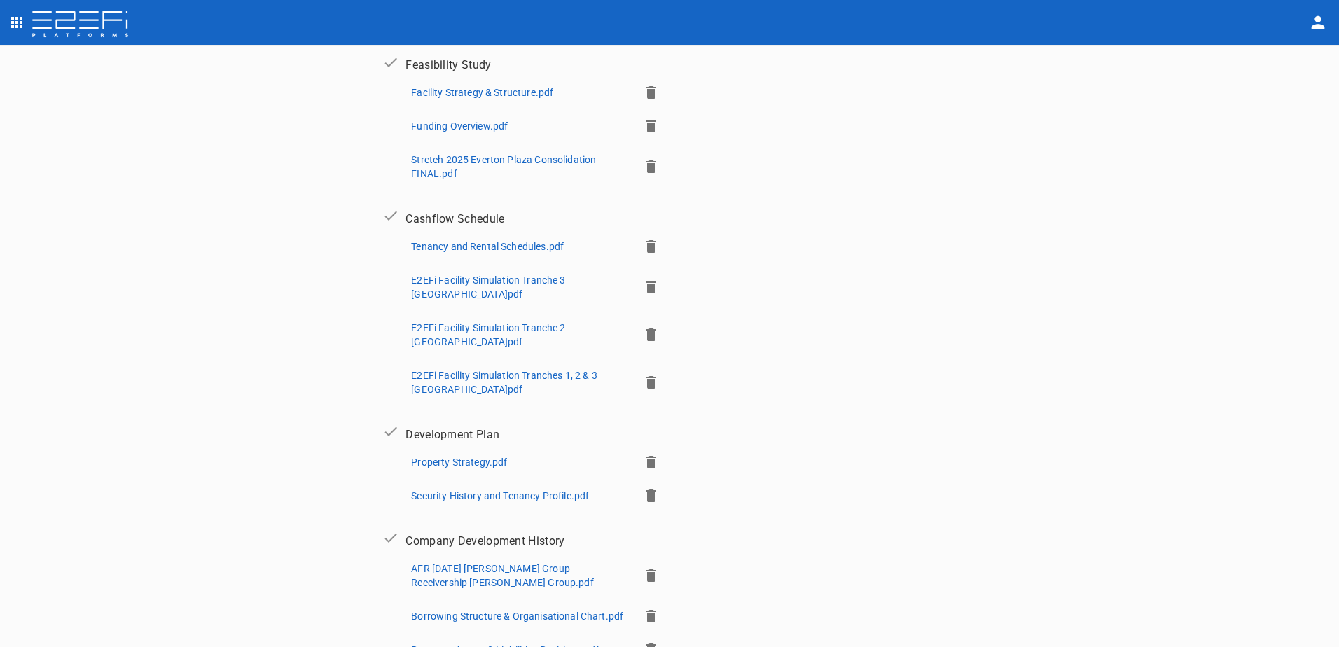
scroll to position [527, 0]
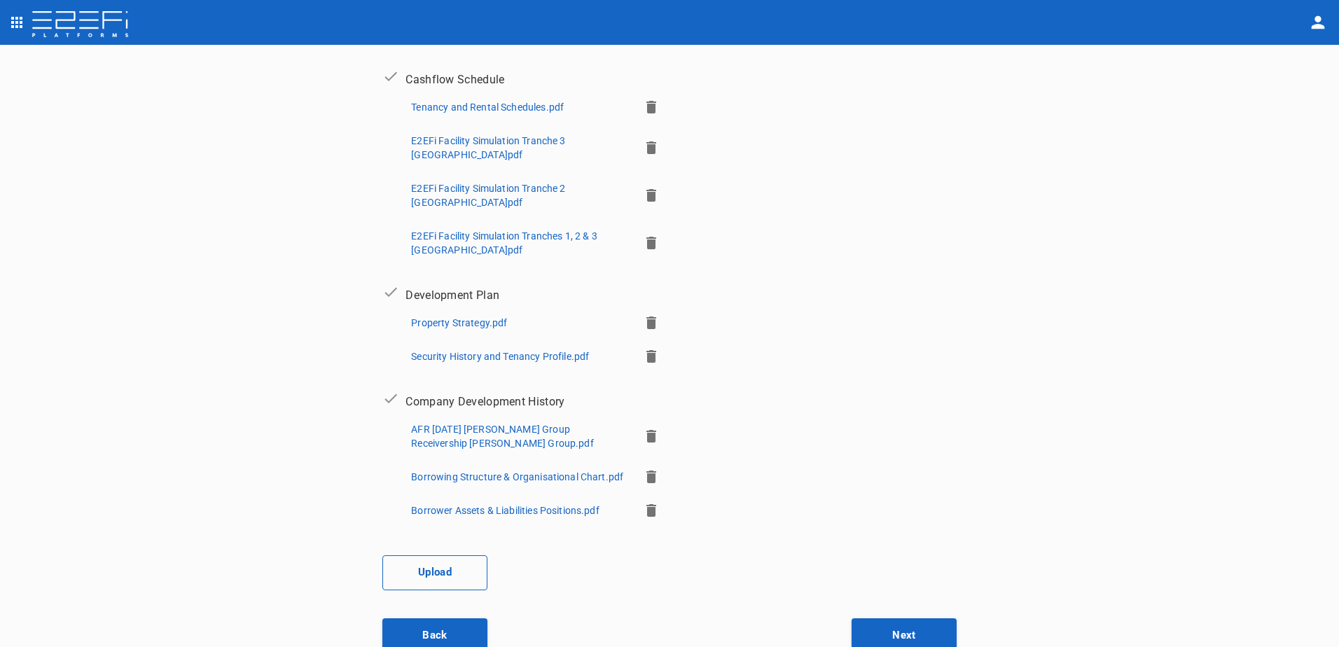
click at [428, 557] on button "Upload" at bounding box center [434, 572] width 105 height 35
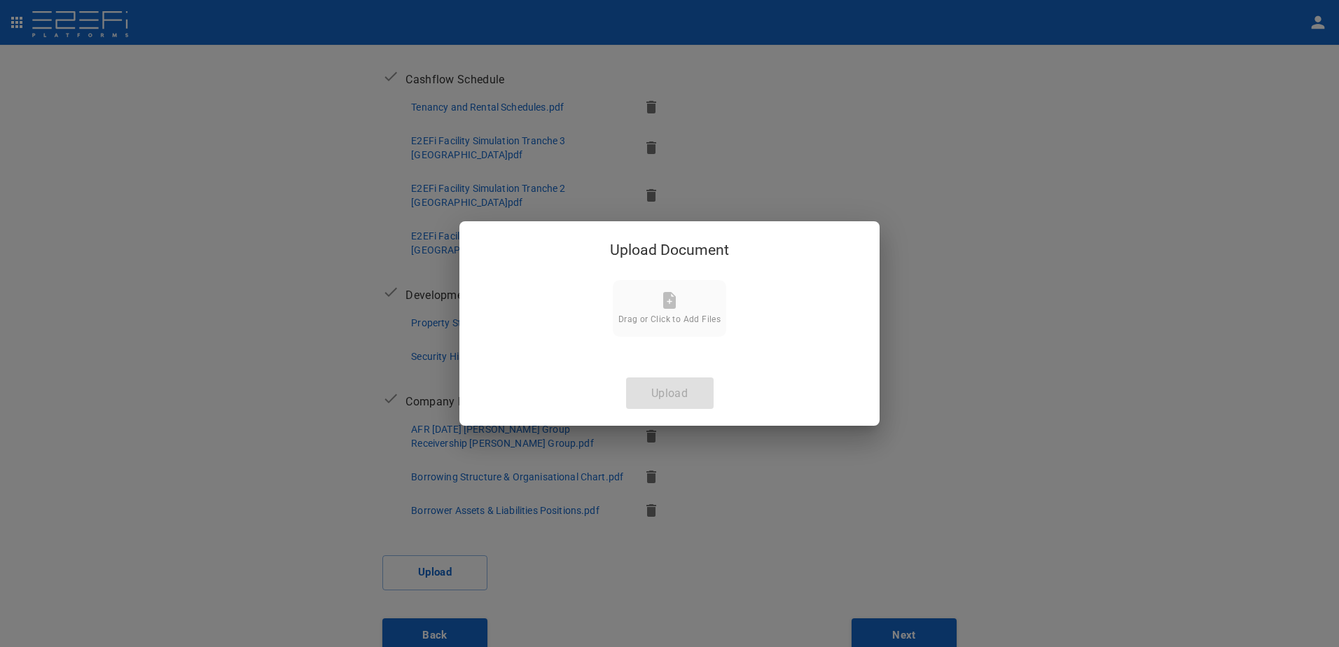
click at [660, 318] on span "Drag or Click to Add Files" at bounding box center [669, 319] width 102 height 10
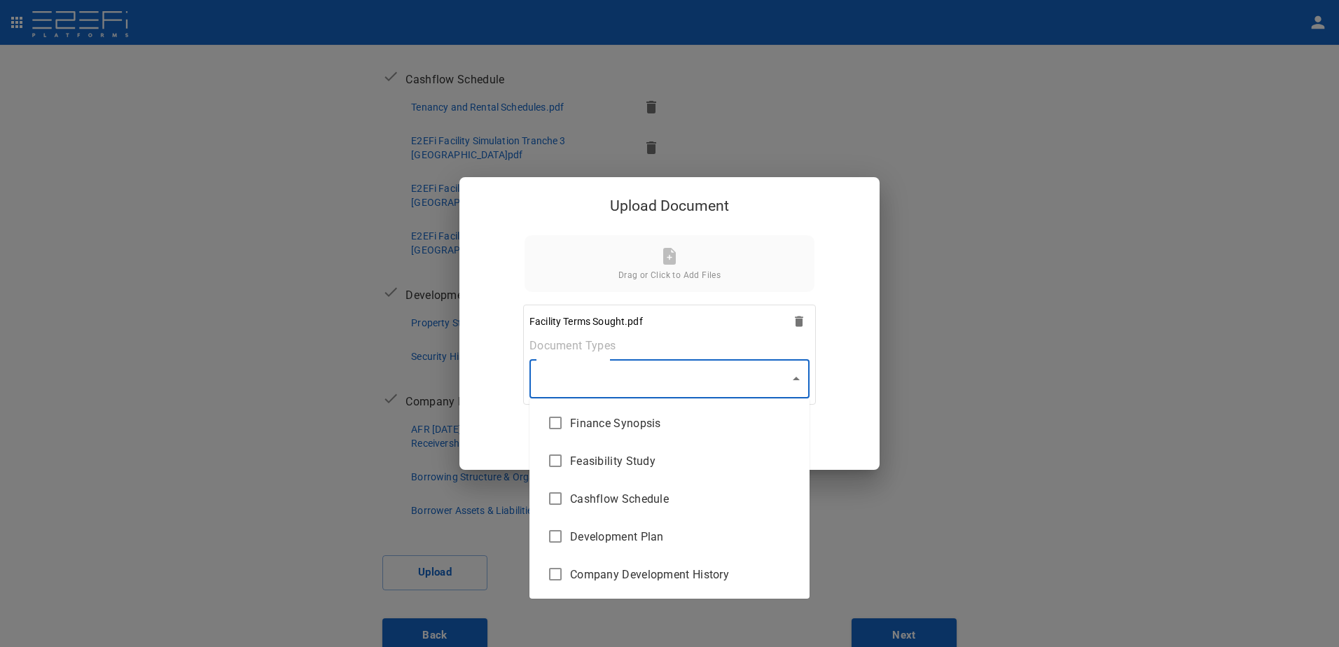
click at [798, 384] on body "Supporting Documents 1 Proposal Overview 2 Product Match 3 Document Submission …" at bounding box center [669, 323] width 1339 height 647
click at [671, 417] on span "Finance Synopsis" at bounding box center [684, 423] width 228 height 16
type input "Finance Synopsis"
checkbox input "true"
click at [795, 380] on div at bounding box center [669, 323] width 1339 height 647
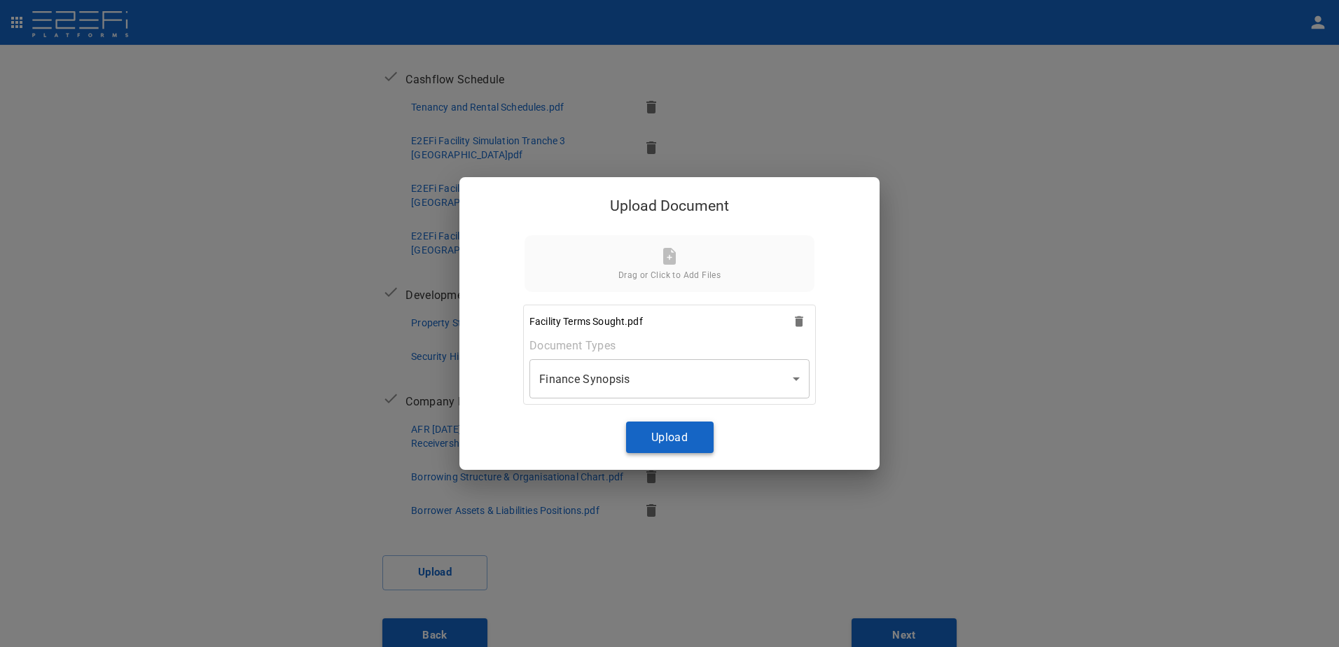
click at [672, 432] on button "Upload" at bounding box center [670, 438] width 88 height 32
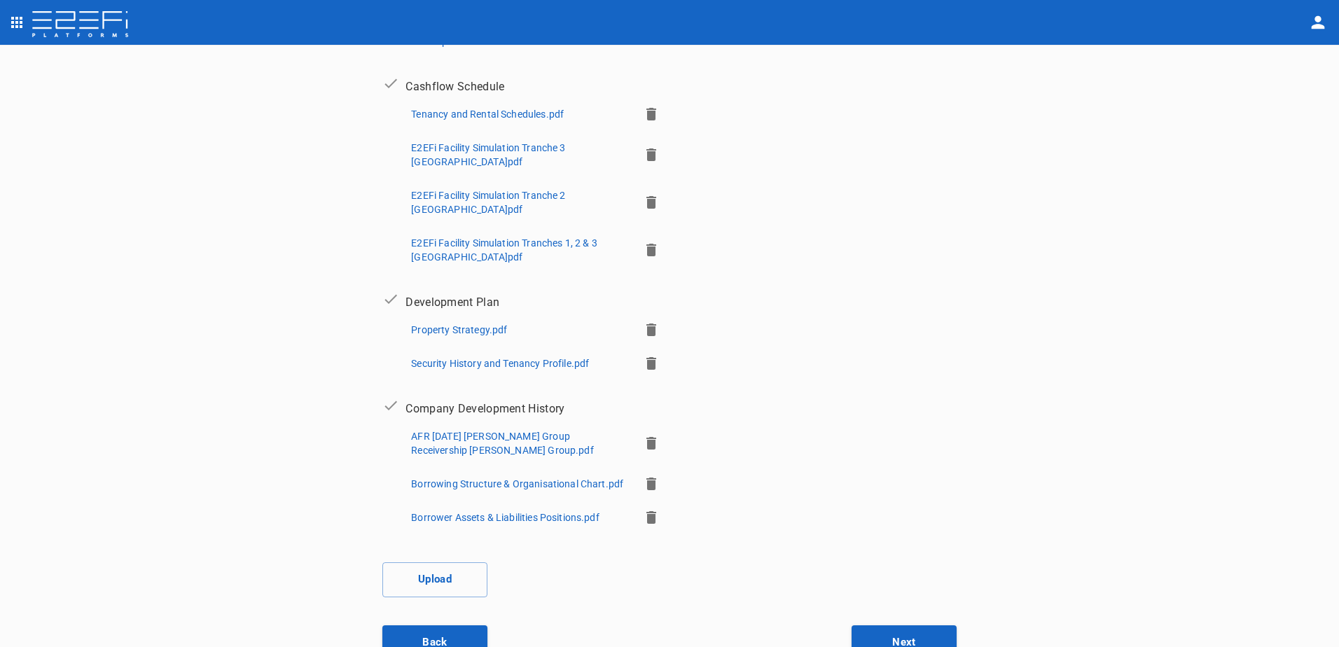
scroll to position [561, 0]
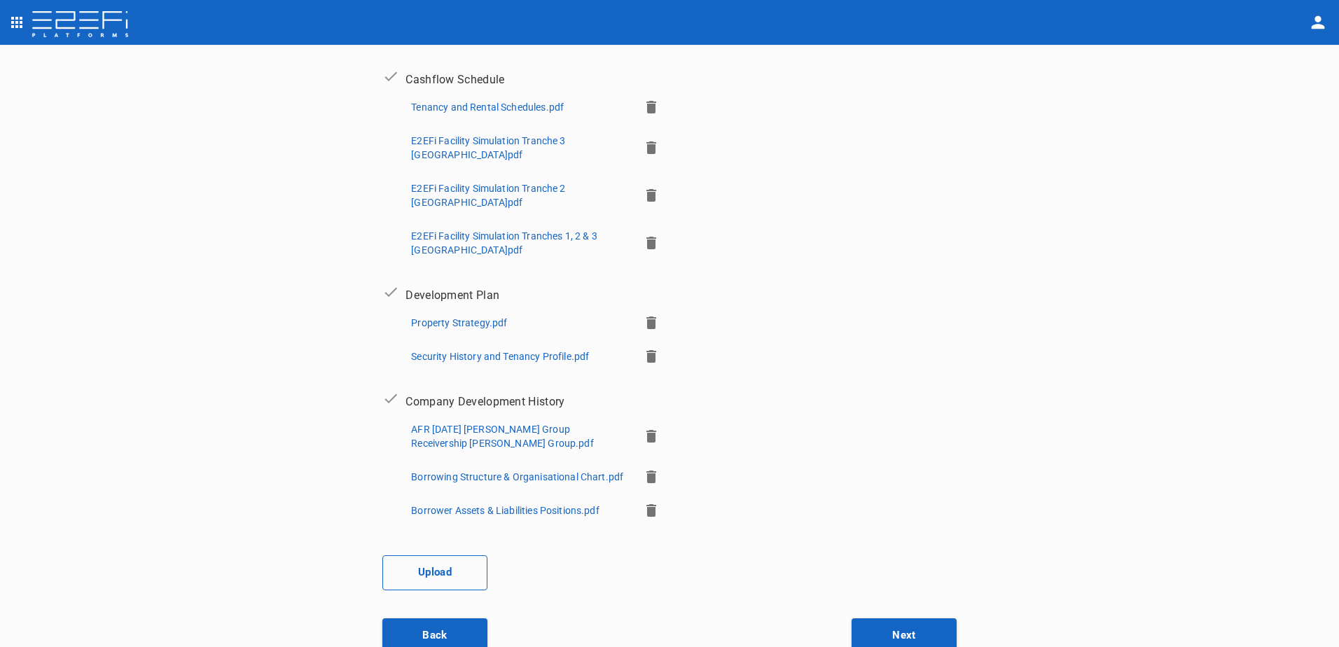
click at [430, 557] on button "Upload" at bounding box center [434, 572] width 105 height 35
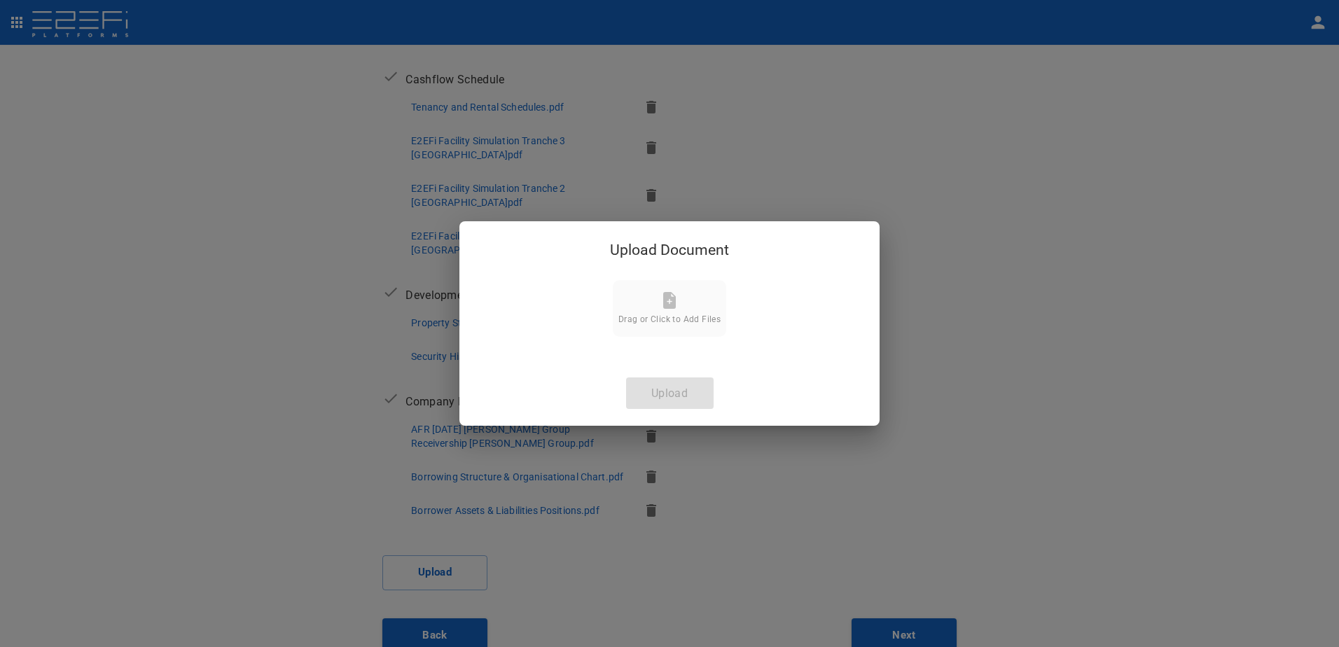
click at [669, 313] on div "Drag or Click to Add Files" at bounding box center [669, 308] width 102 height 32
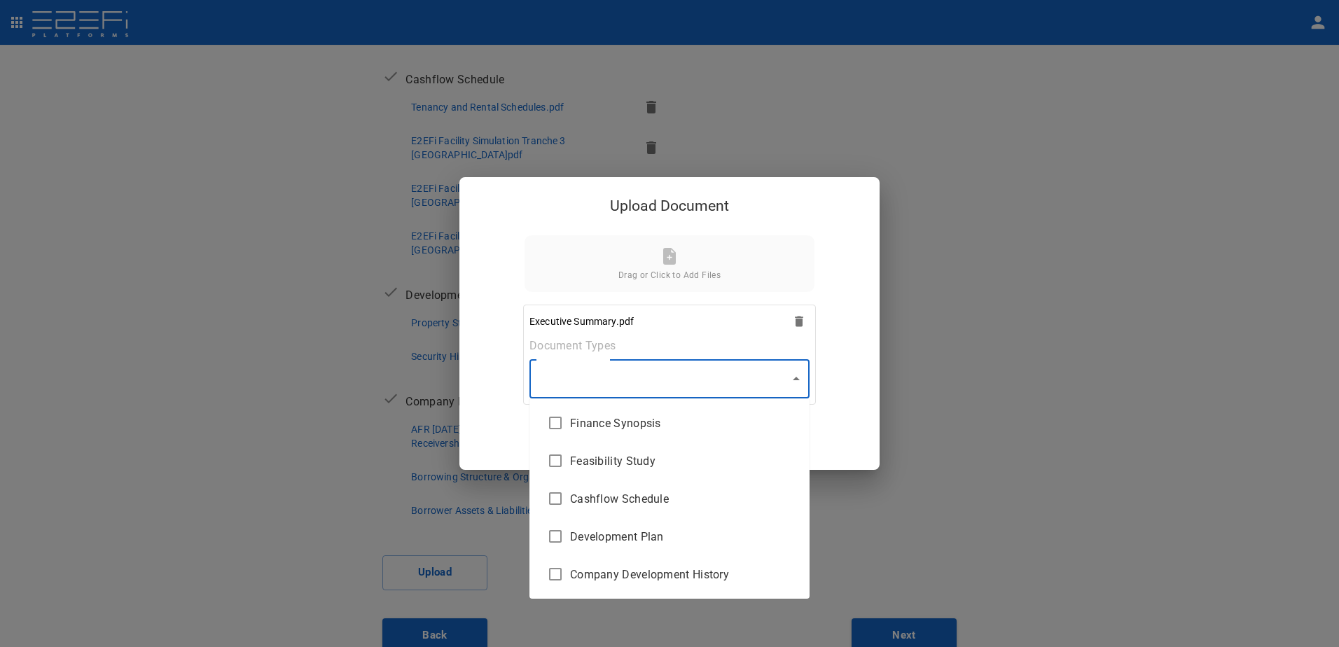
click at [788, 375] on body "Supporting Documents 1 Proposal Overview 2 Product Match 3 Document Submission …" at bounding box center [669, 323] width 1339 height 647
click at [643, 426] on span "Finance Synopsis" at bounding box center [684, 423] width 228 height 16
type input "Finance Synopsis"
checkbox input "true"
click at [797, 374] on div at bounding box center [669, 323] width 1339 height 647
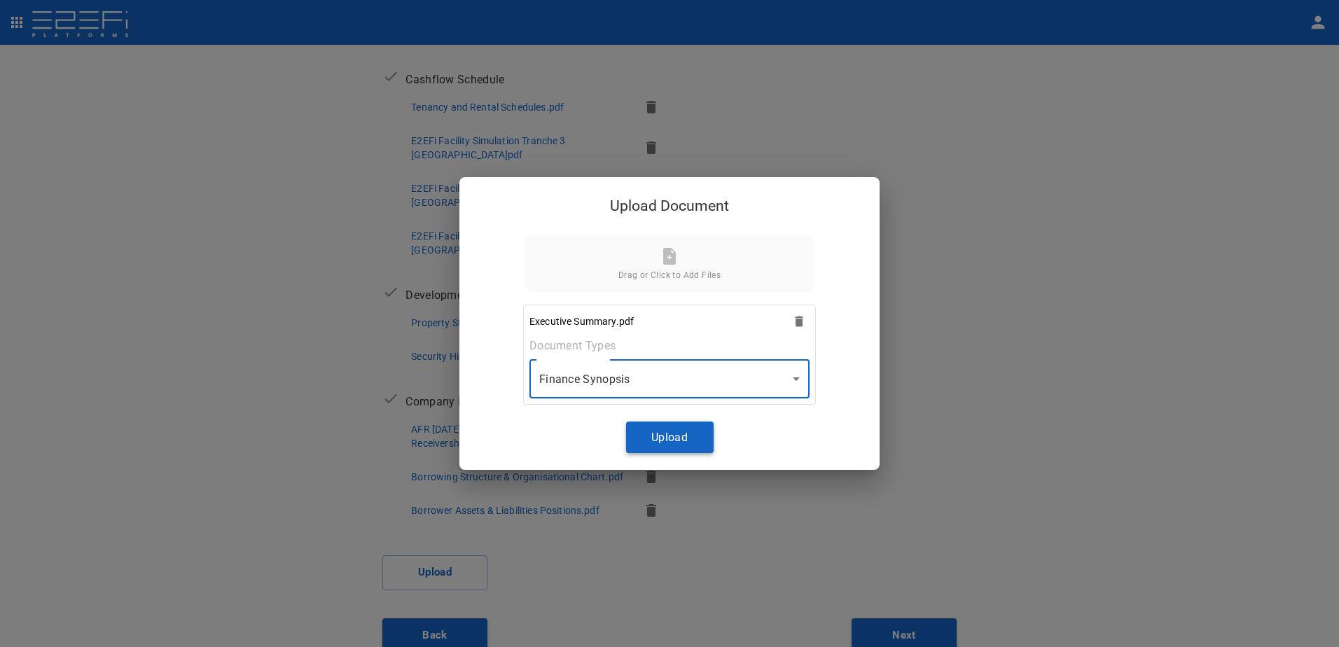
click at [665, 431] on button "Upload" at bounding box center [670, 438] width 88 height 32
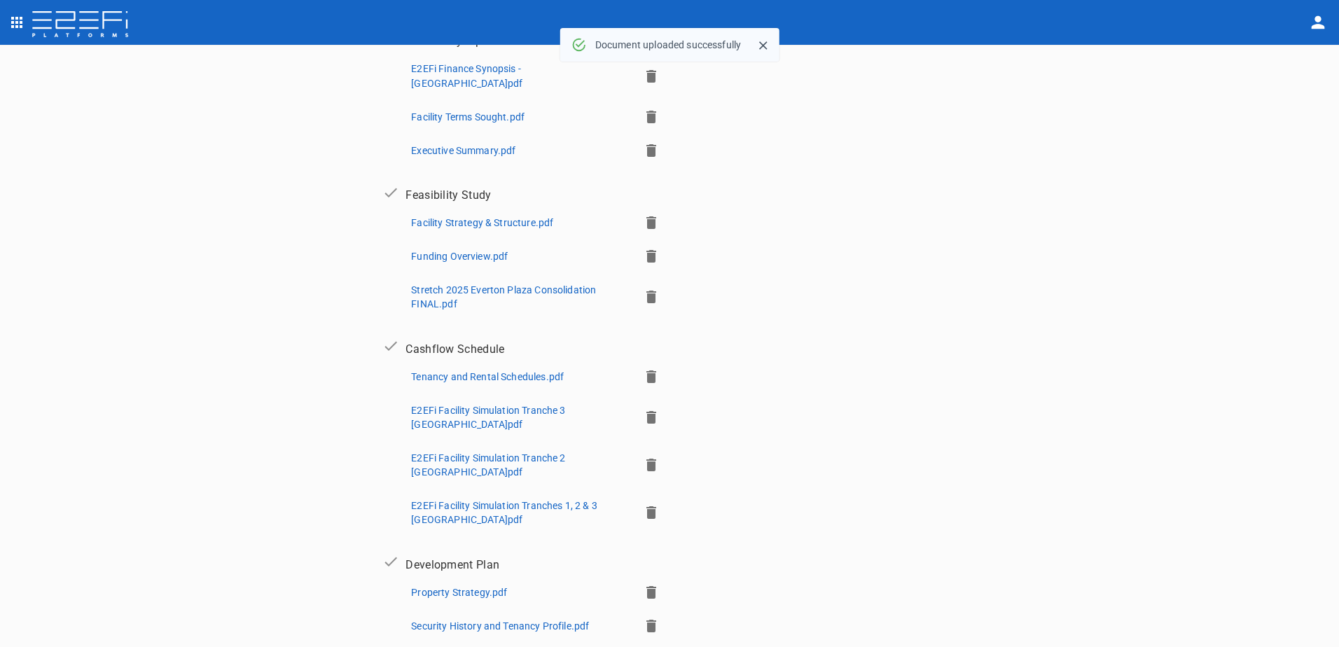
scroll to position [350, 0]
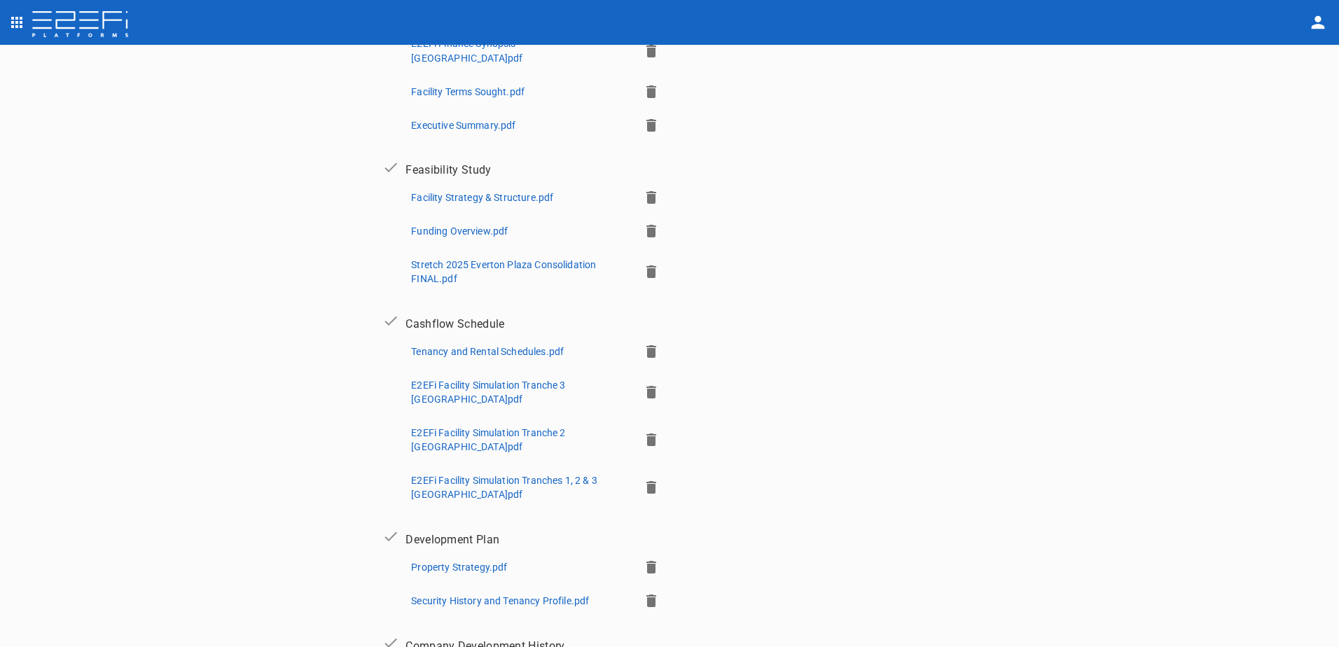
click at [468, 473] on p "E2EFi Facility Simulation Tranches 1, 2 & 3 [GEOGRAPHIC_DATA]pdf" at bounding box center [519, 487] width 216 height 28
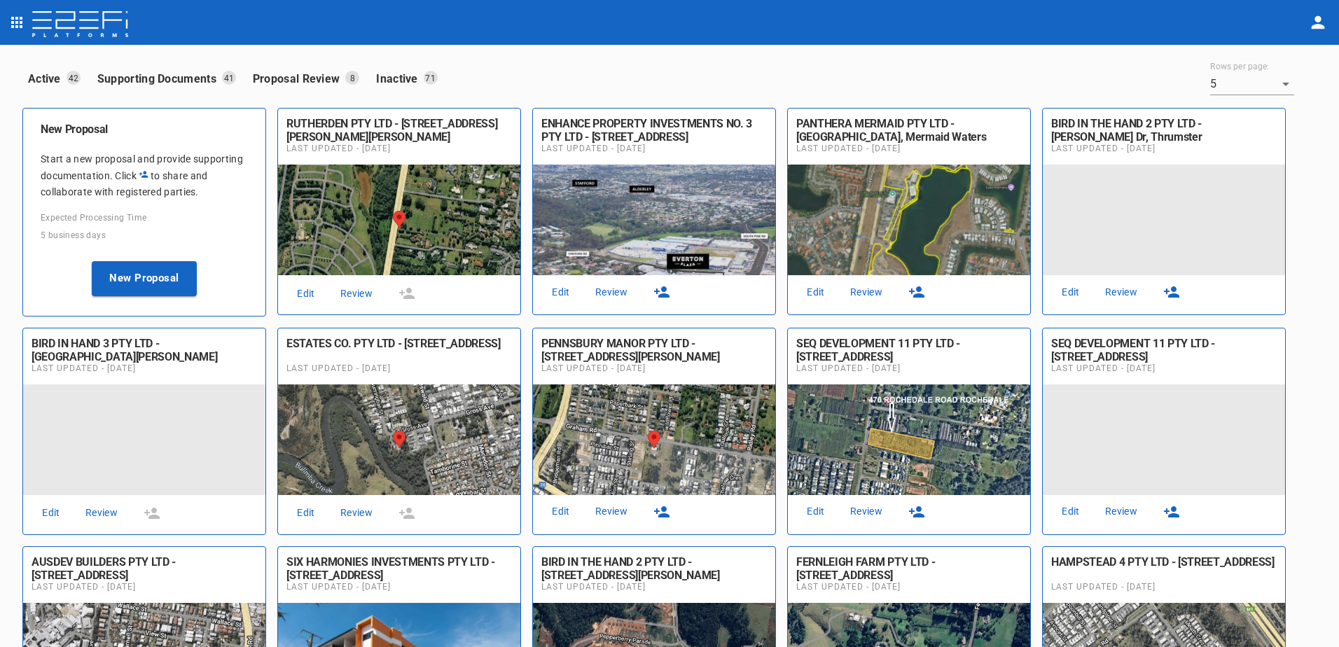
click at [608, 293] on link "Review" at bounding box center [611, 292] width 45 height 19
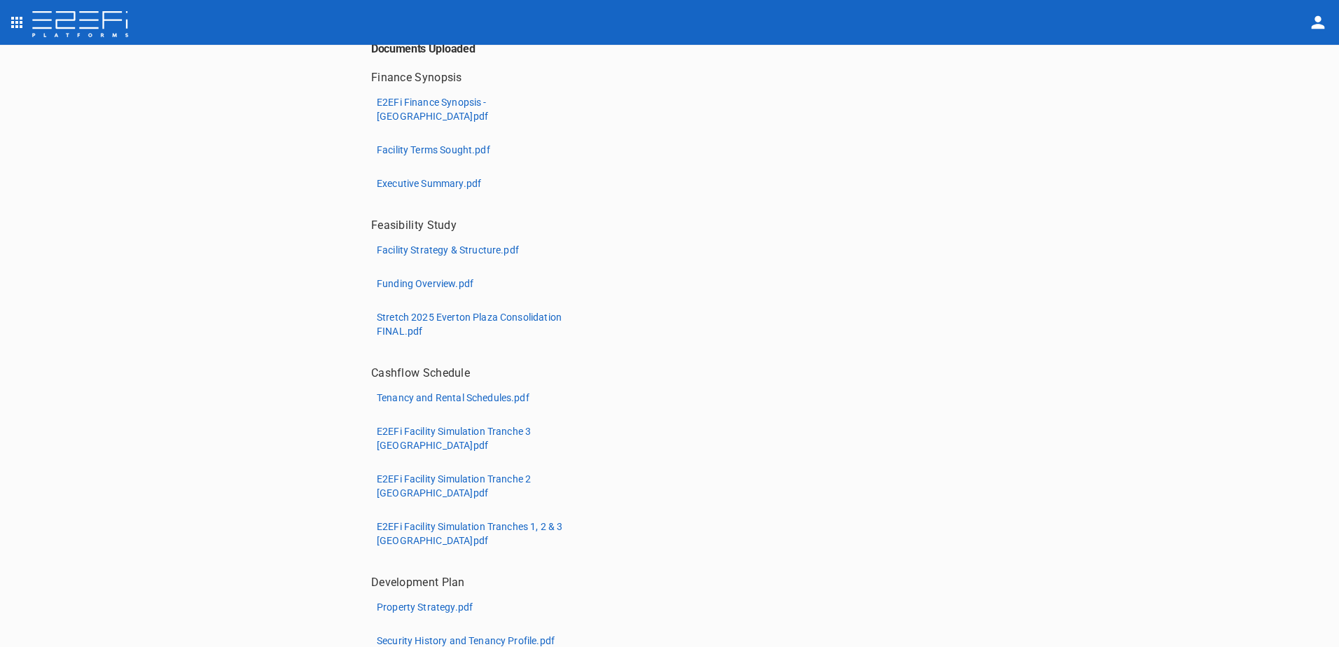
scroll to position [439, 0]
click at [444, 311] on p "Stretch 2025 Everton Plaza Consolidation FINAL.pdf" at bounding box center [481, 325] width 209 height 28
click at [439, 311] on p "Stretch 2025 Everton Plaza Consolidation FINAL.pdf" at bounding box center [481, 325] width 209 height 28
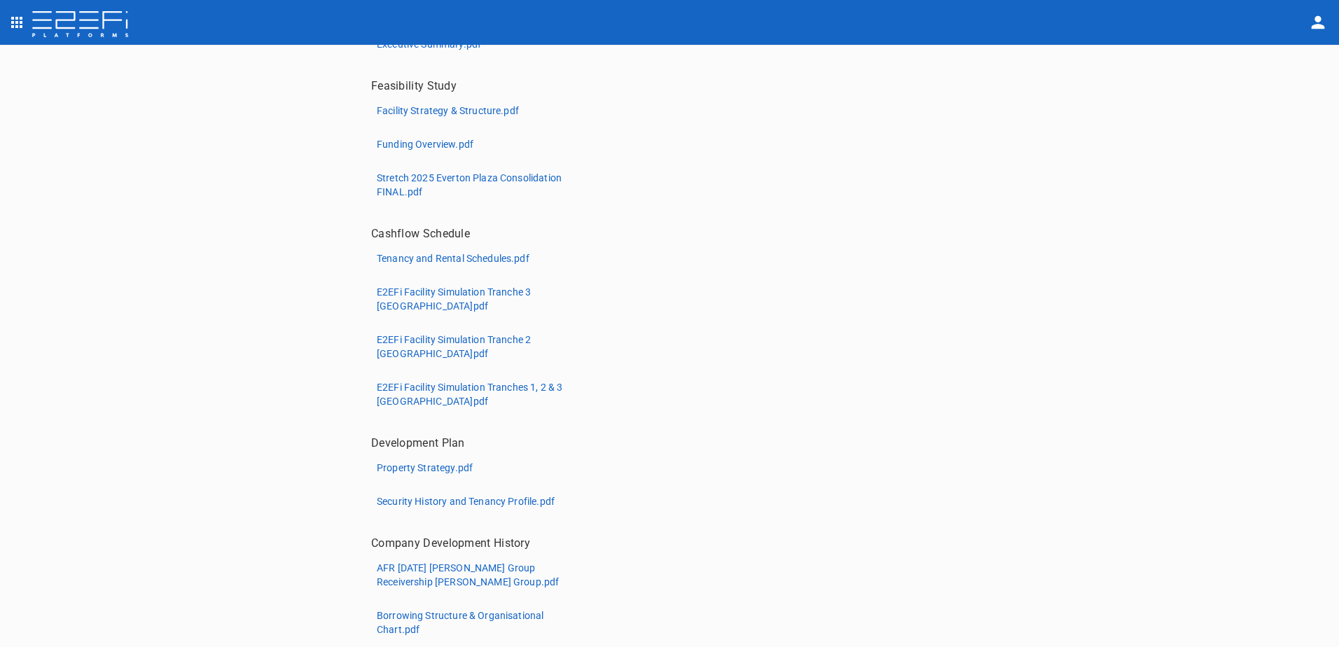
scroll to position [789, 0]
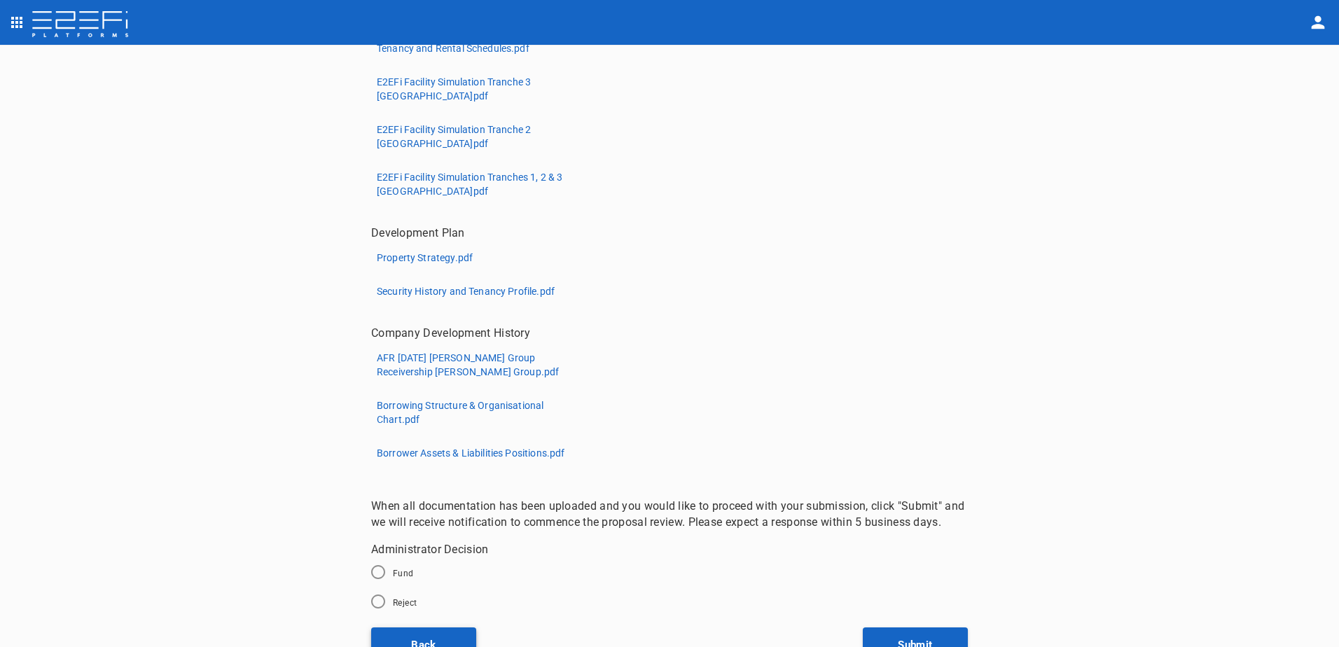
click at [417, 628] on button "Back" at bounding box center [423, 644] width 105 height 35
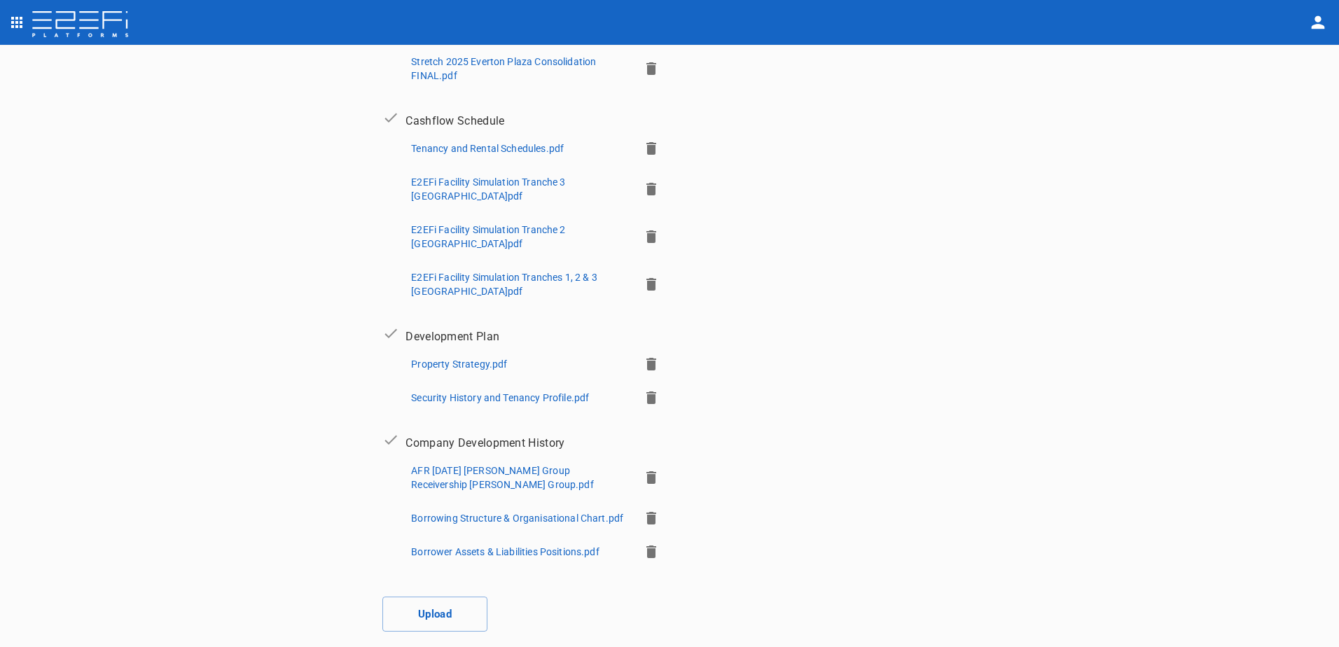
scroll to position [560, 0]
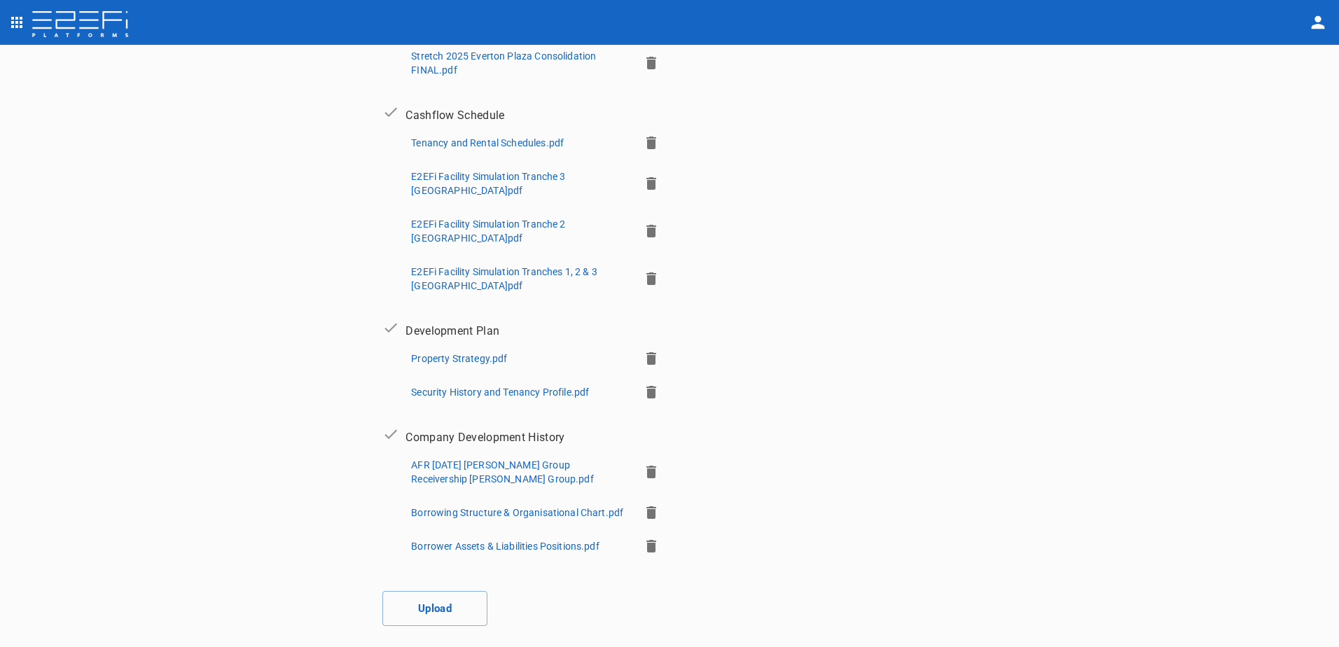
click at [646, 272] on icon "button" at bounding box center [651, 278] width 10 height 13
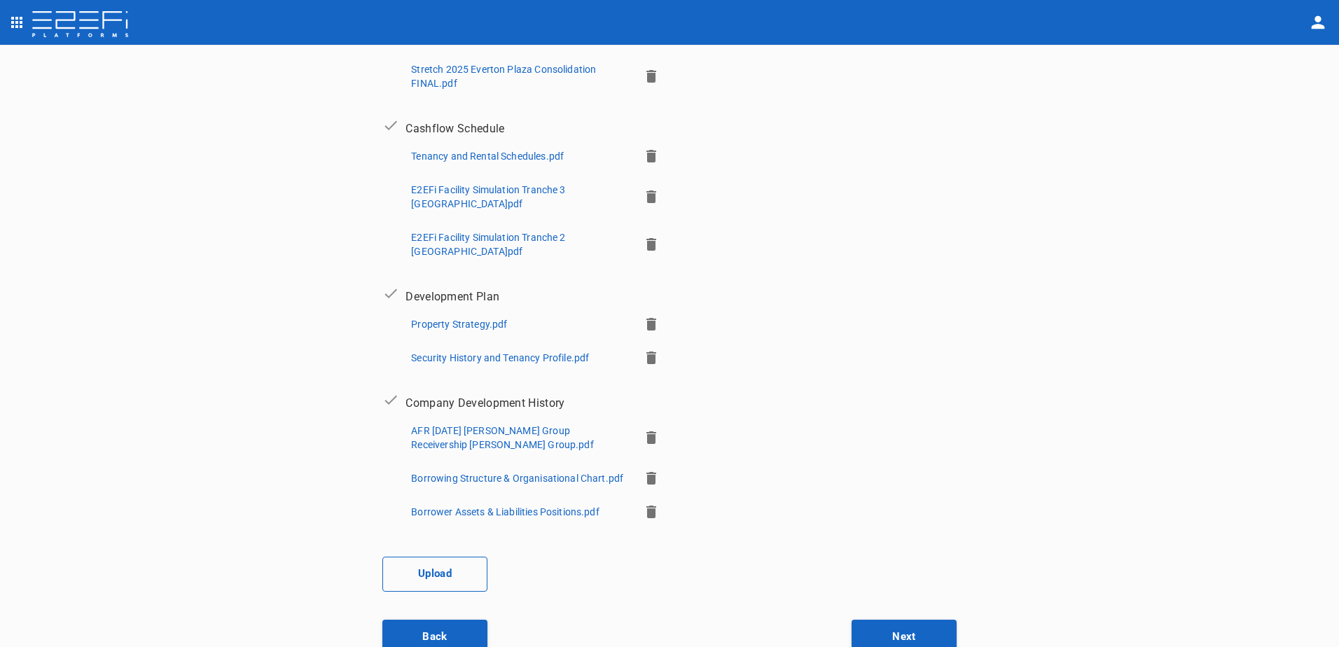
click at [429, 559] on button "Upload" at bounding box center [434, 574] width 105 height 35
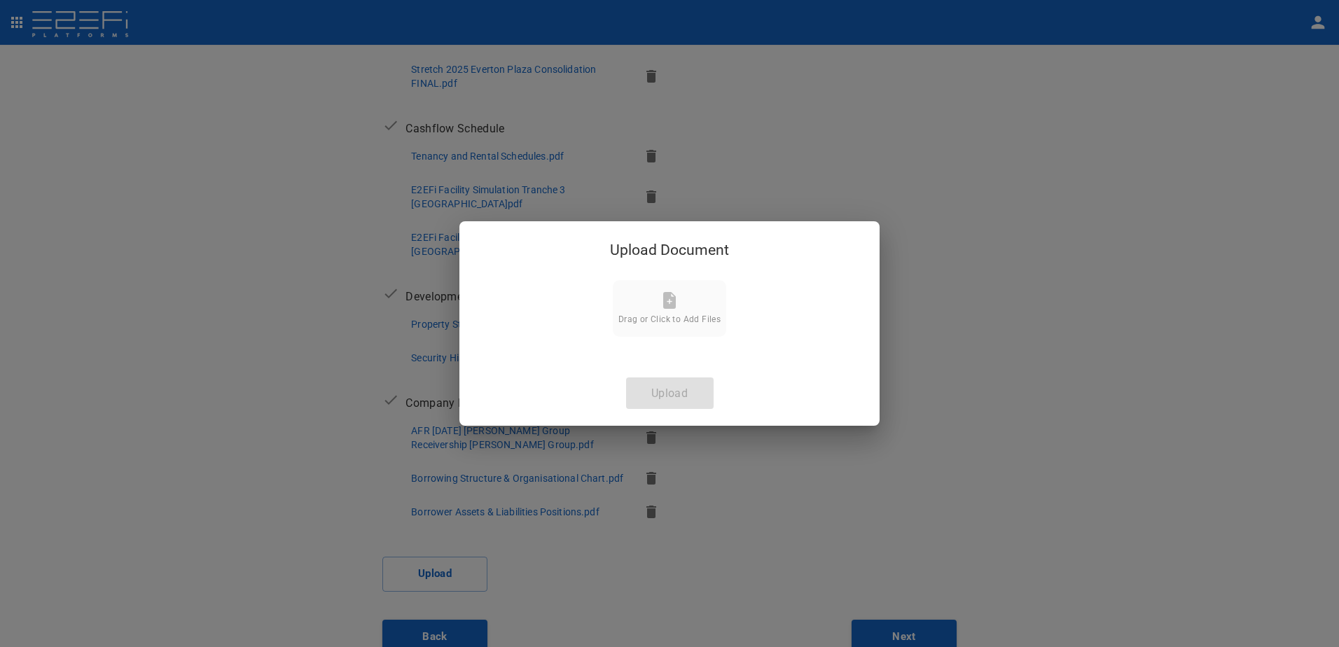
click at [667, 302] on icon at bounding box center [669, 300] width 13 height 17
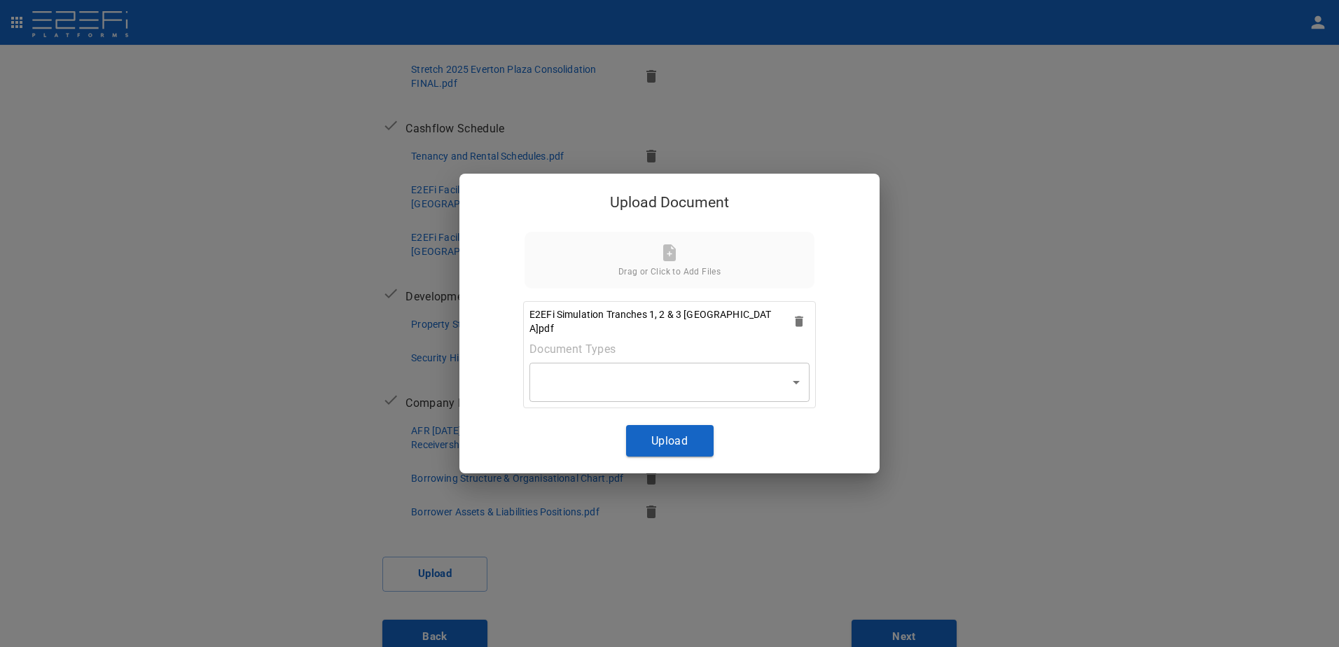
click at [793, 377] on body "Supporting Documents 1 Proposal Overview 2 Product Match 3 Document Submission …" at bounding box center [669, 323] width 1339 height 647
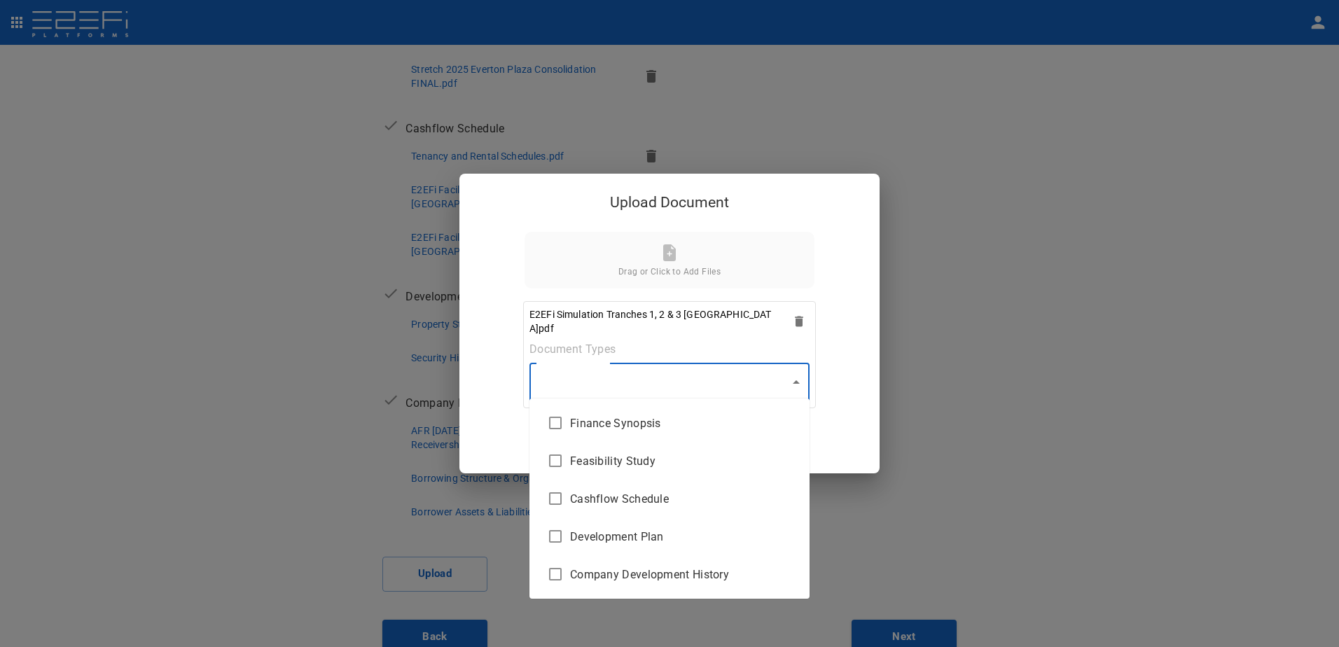
click at [645, 494] on span "Cashflow Schedule" at bounding box center [684, 499] width 228 height 16
type input "Cashflow Schedule"
checkbox input "true"
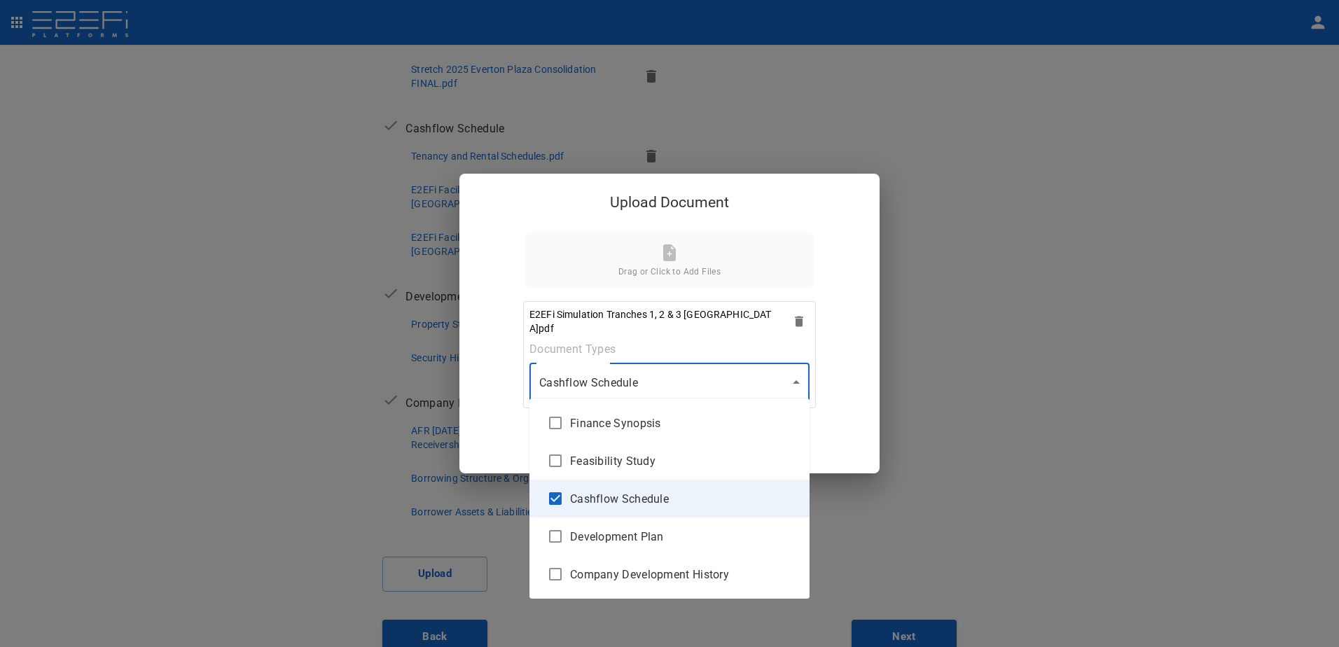
click at [798, 379] on div at bounding box center [669, 323] width 1339 height 647
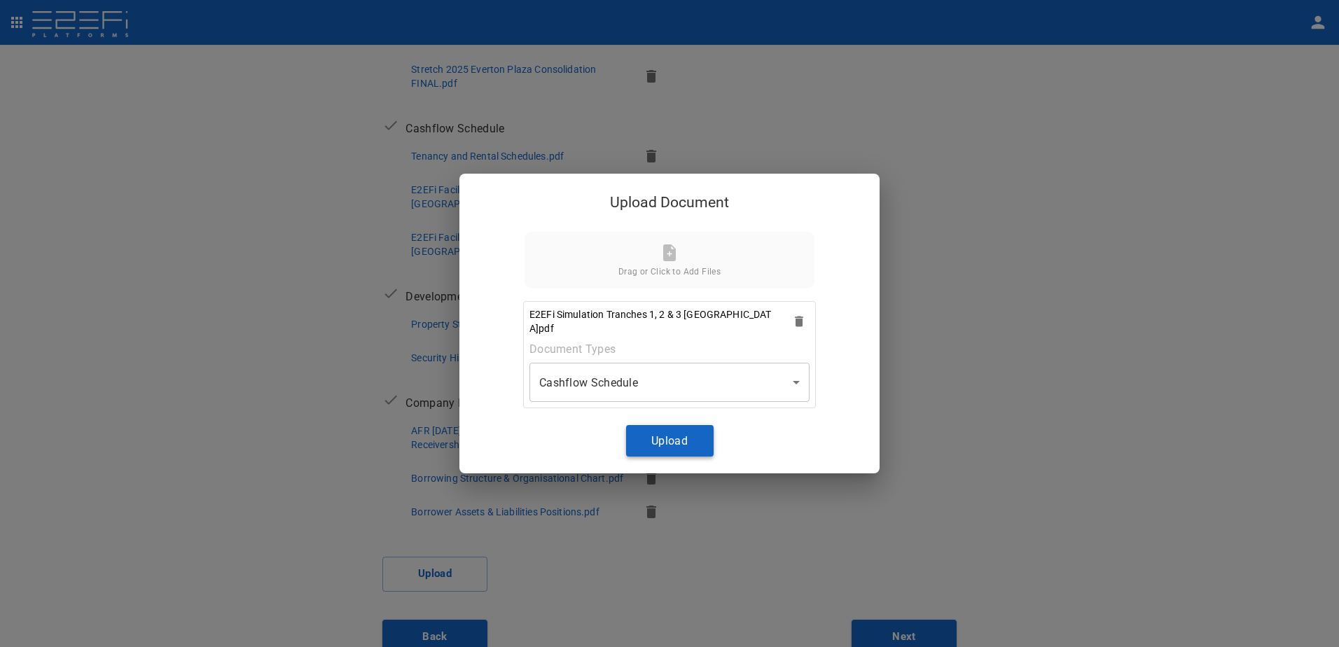
click at [666, 435] on button "Upload" at bounding box center [670, 441] width 88 height 32
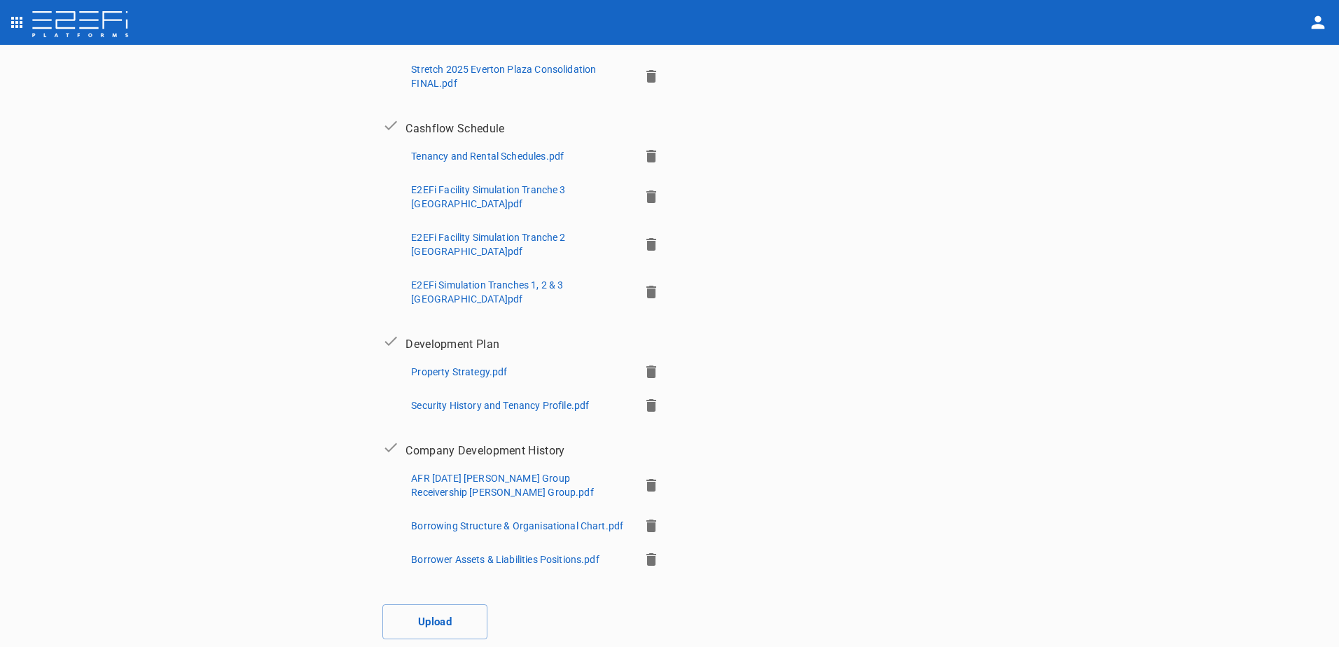
scroll to position [477, 0]
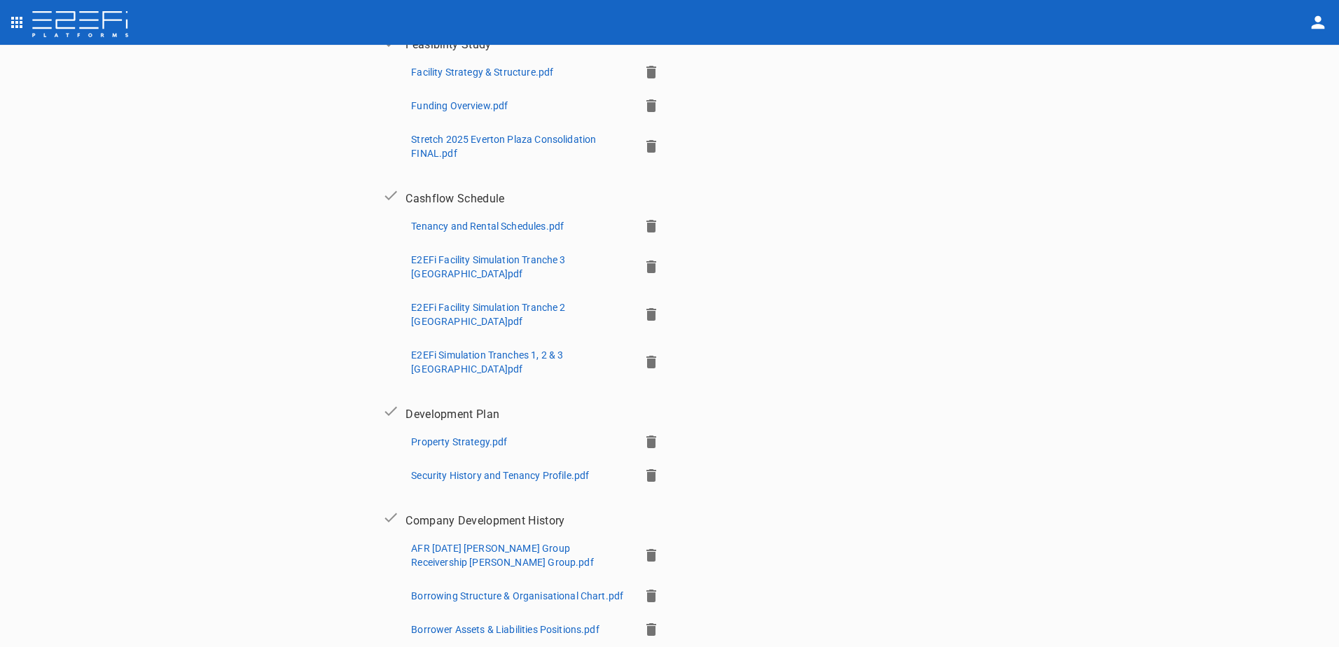
click at [448, 348] on p "E2EFi Simulation Tranches 1, 2 & 3 Everton Plaza.pdf" at bounding box center [519, 362] width 216 height 28
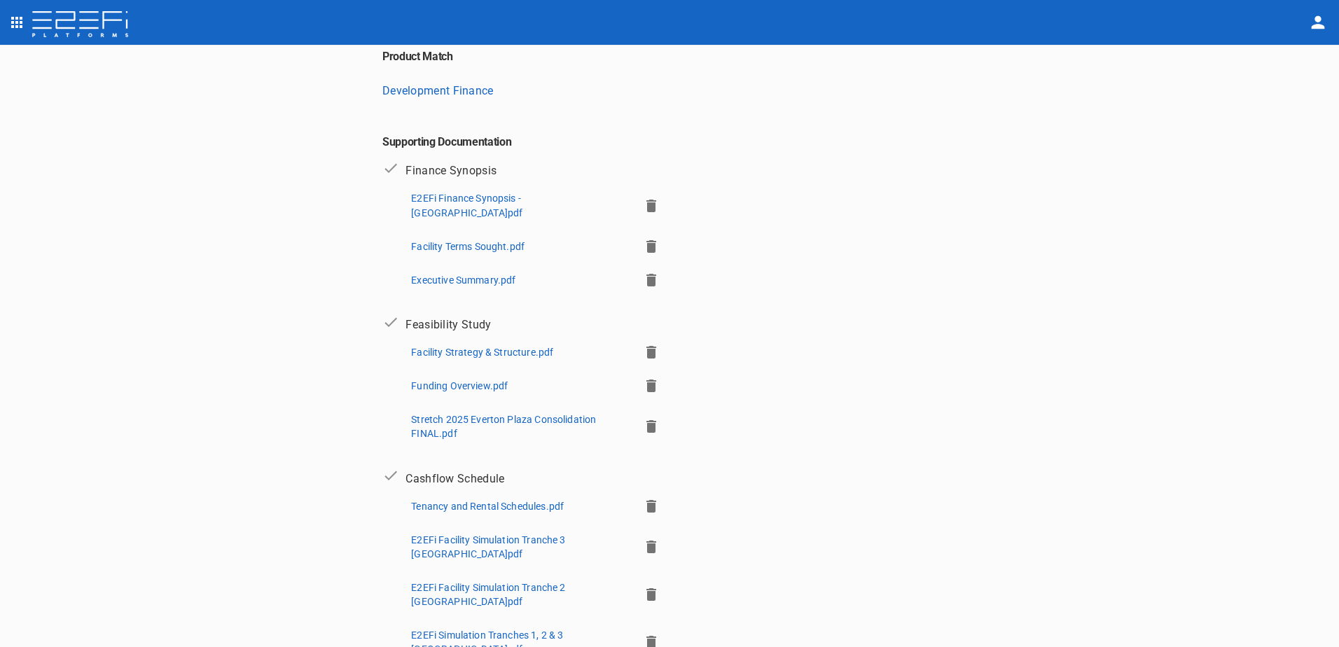
scroll to position [127, 0]
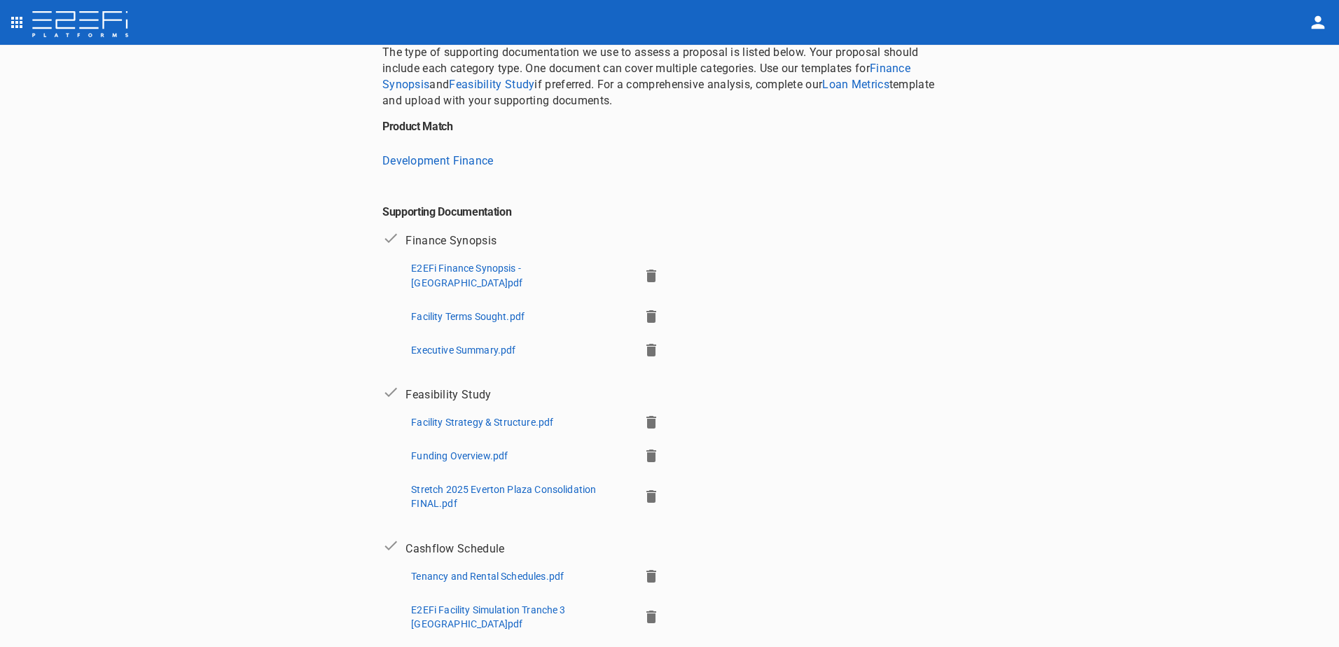
click at [464, 267] on p "E2EFi Finance Synopsis - [GEOGRAPHIC_DATA]pdf" at bounding box center [519, 275] width 216 height 28
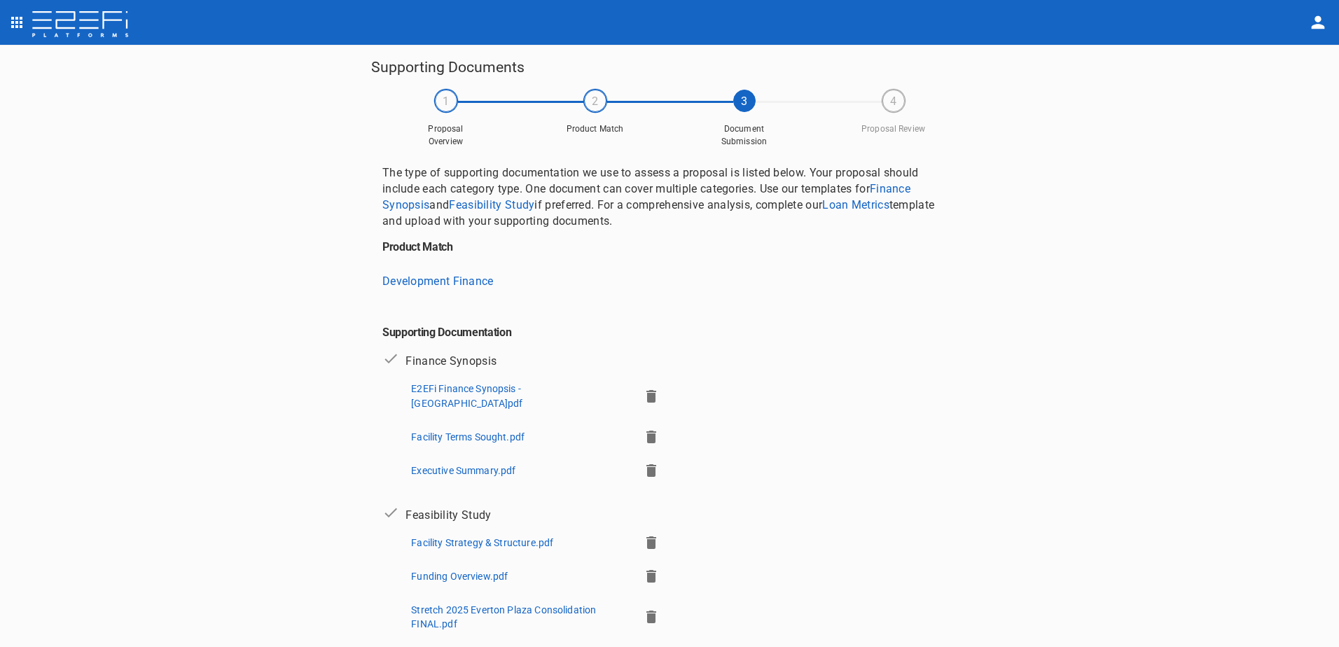
scroll to position [0, 0]
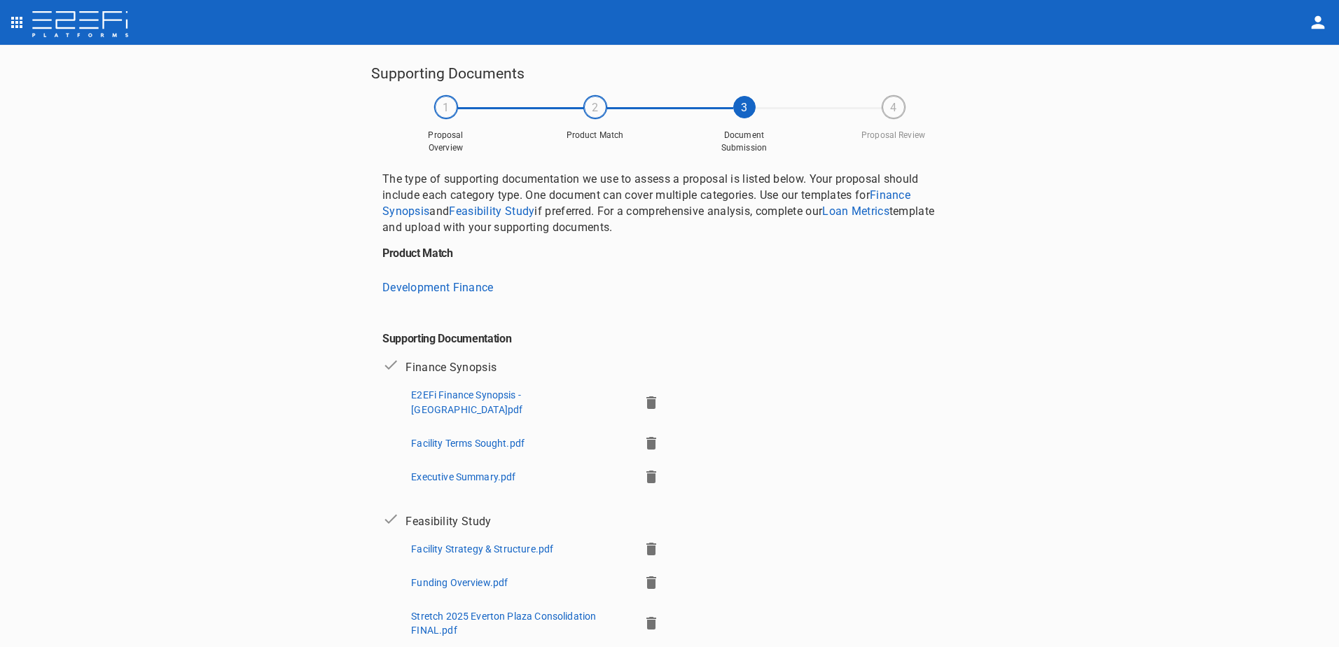
click at [646, 394] on icon "button" at bounding box center [651, 402] width 17 height 17
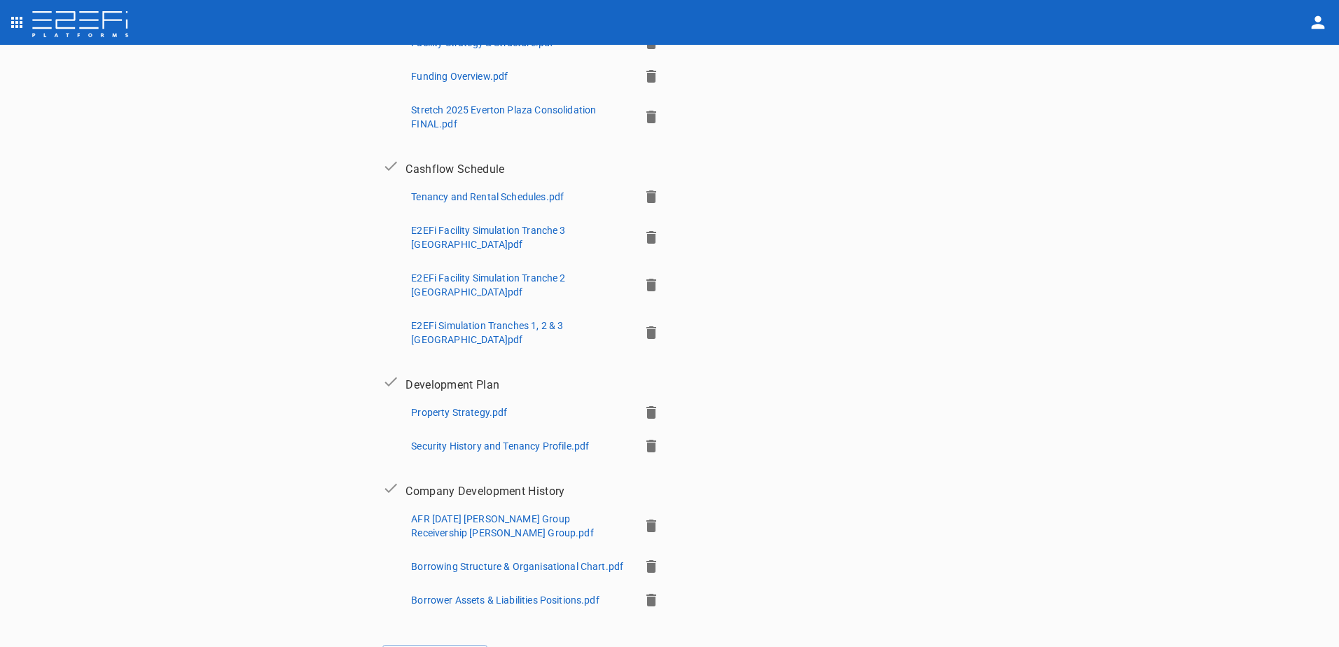
scroll to position [561, 0]
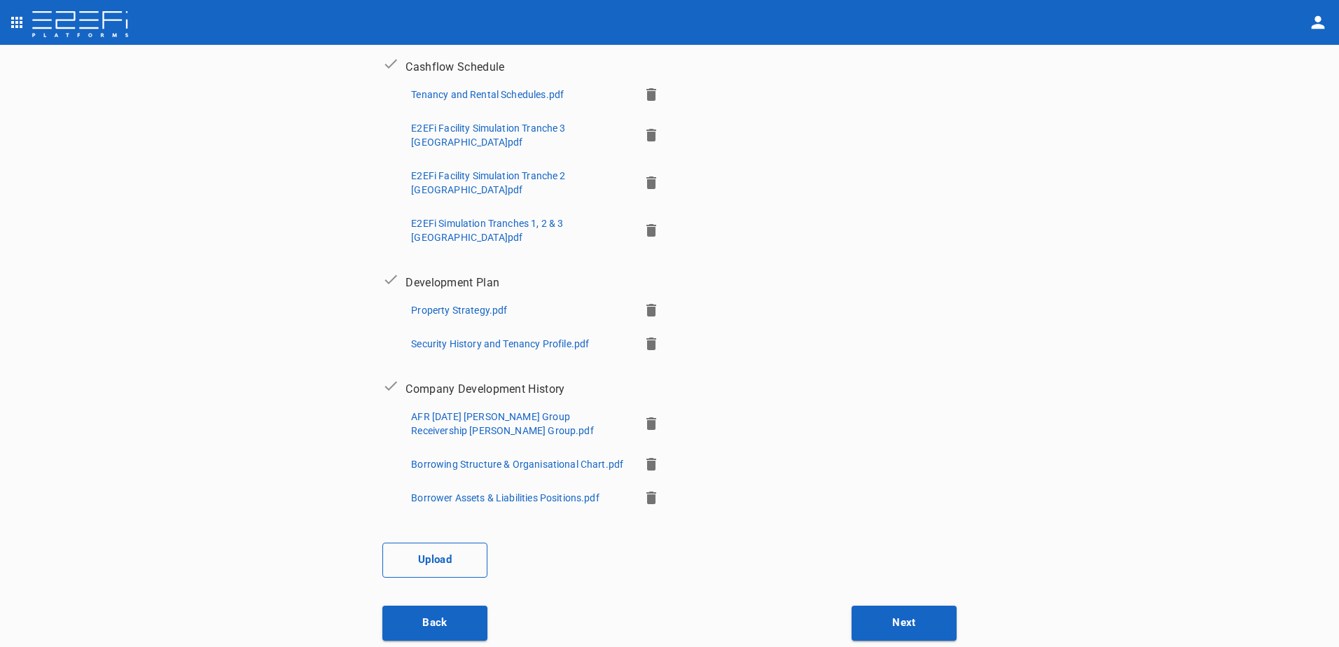
click at [429, 557] on button "Upload" at bounding box center [434, 560] width 105 height 35
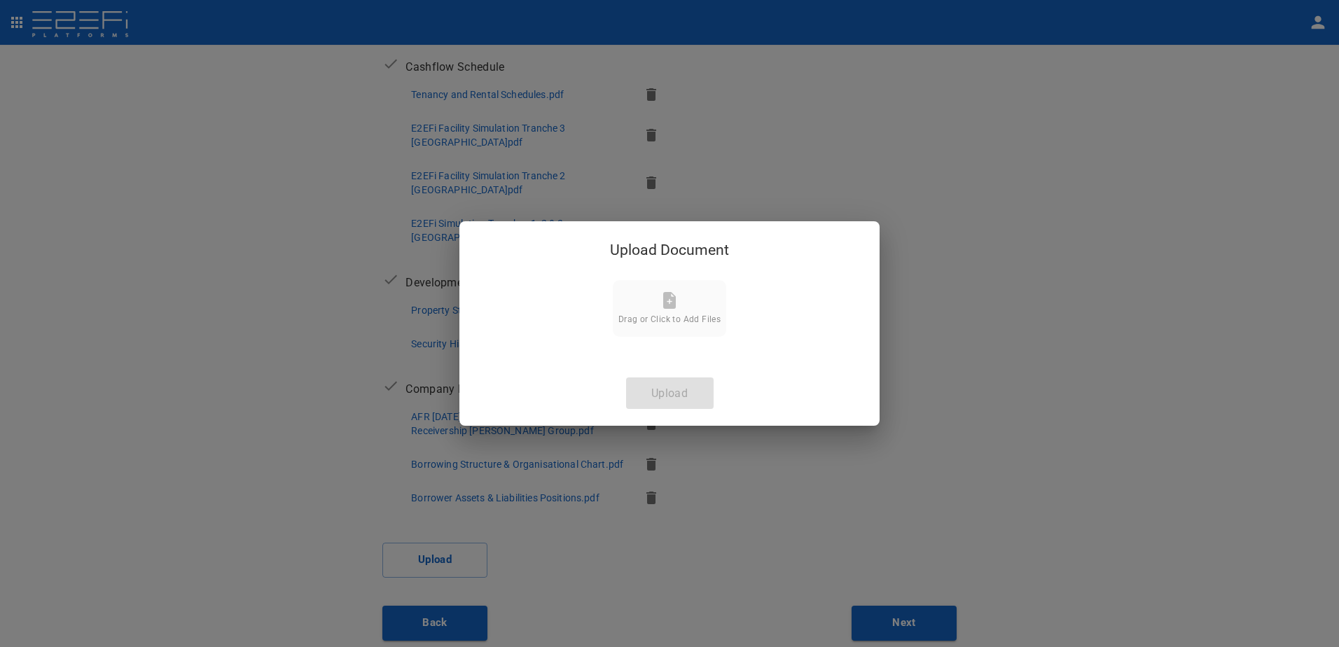
click at [667, 307] on icon at bounding box center [669, 300] width 13 height 17
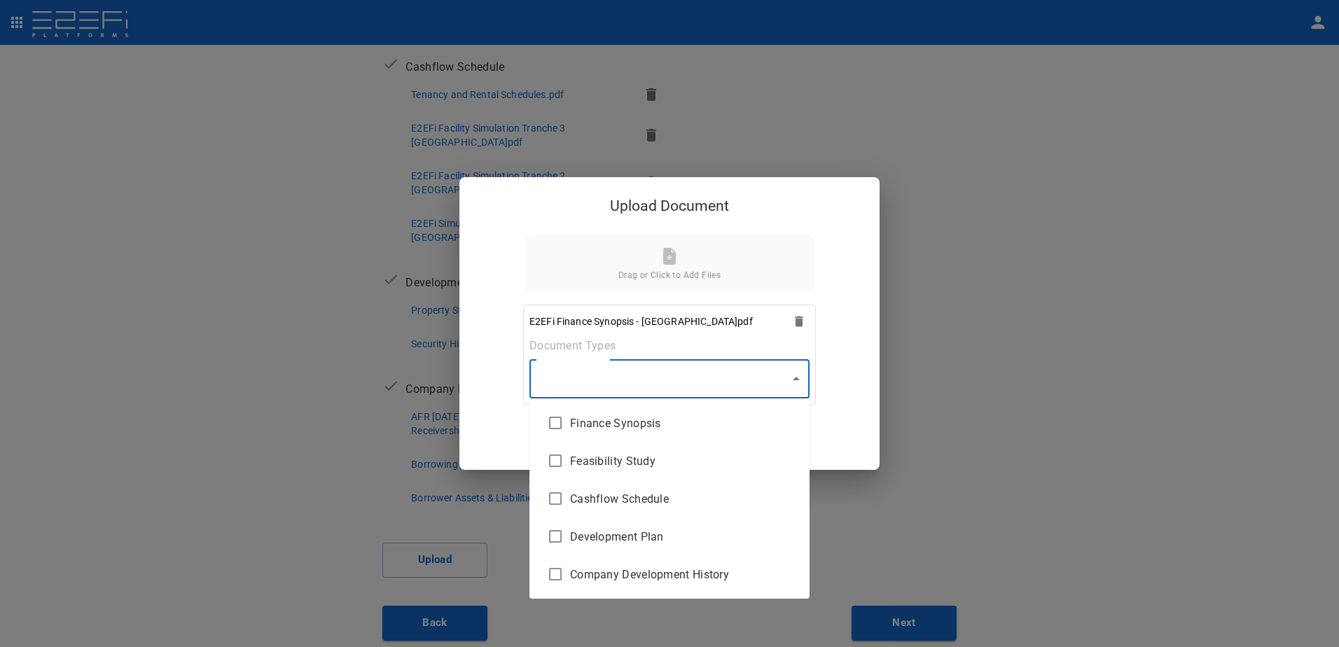
click at [798, 379] on body "Supporting Documents 1 Proposal Overview 2 Product Match 3 Document Submission …" at bounding box center [669, 323] width 1339 height 647
click at [651, 422] on span "Finance Synopsis" at bounding box center [684, 423] width 228 height 16
type input "Finance Synopsis"
checkbox input "true"
click at [798, 378] on div at bounding box center [669, 323] width 1339 height 647
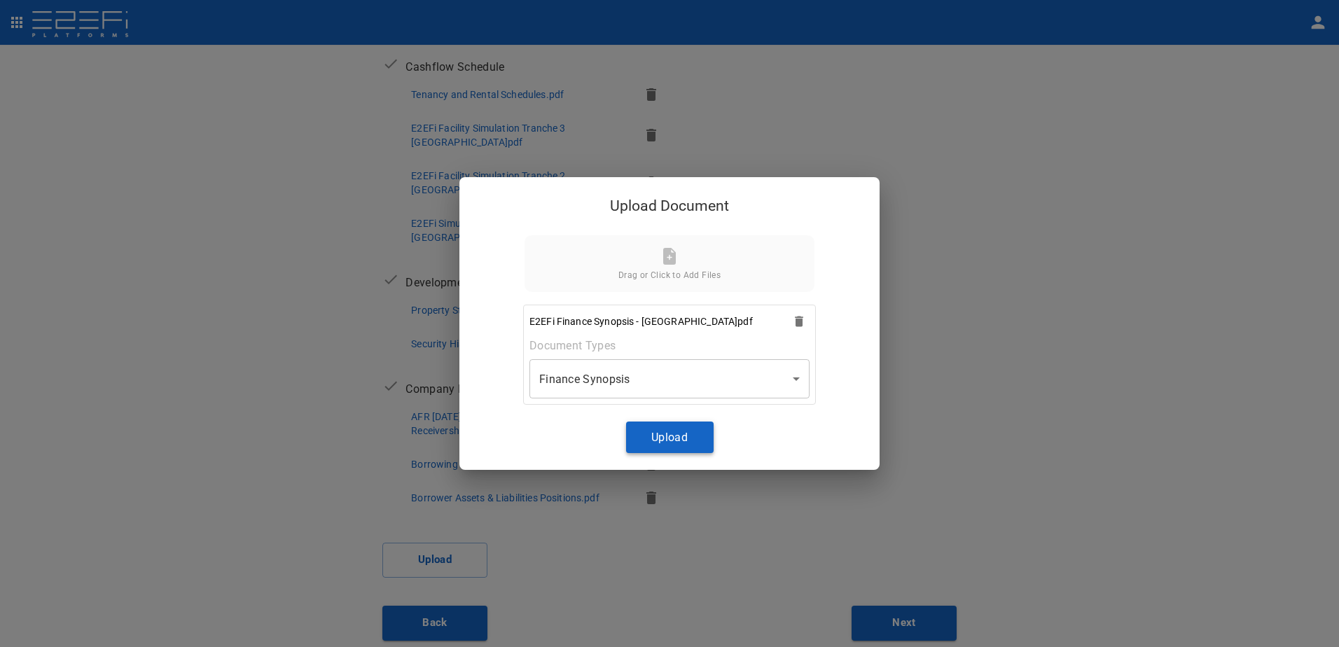
click at [678, 432] on button "Upload" at bounding box center [670, 438] width 88 height 32
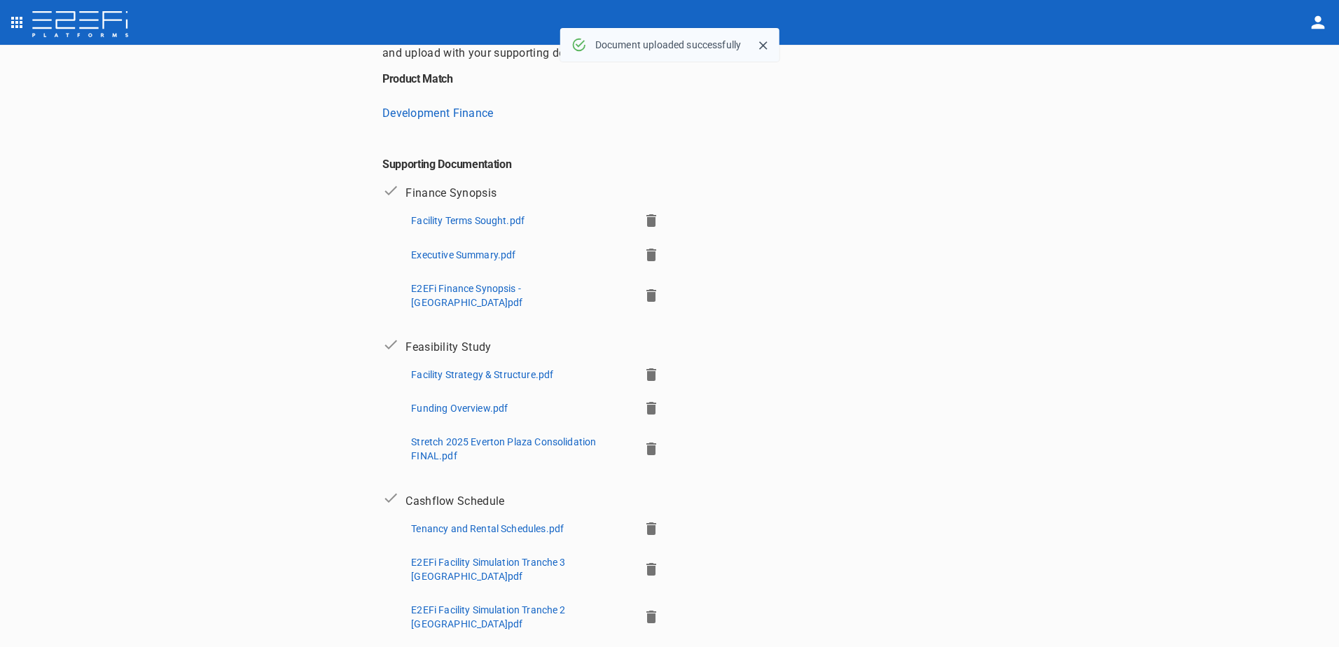
scroll to position [0, 0]
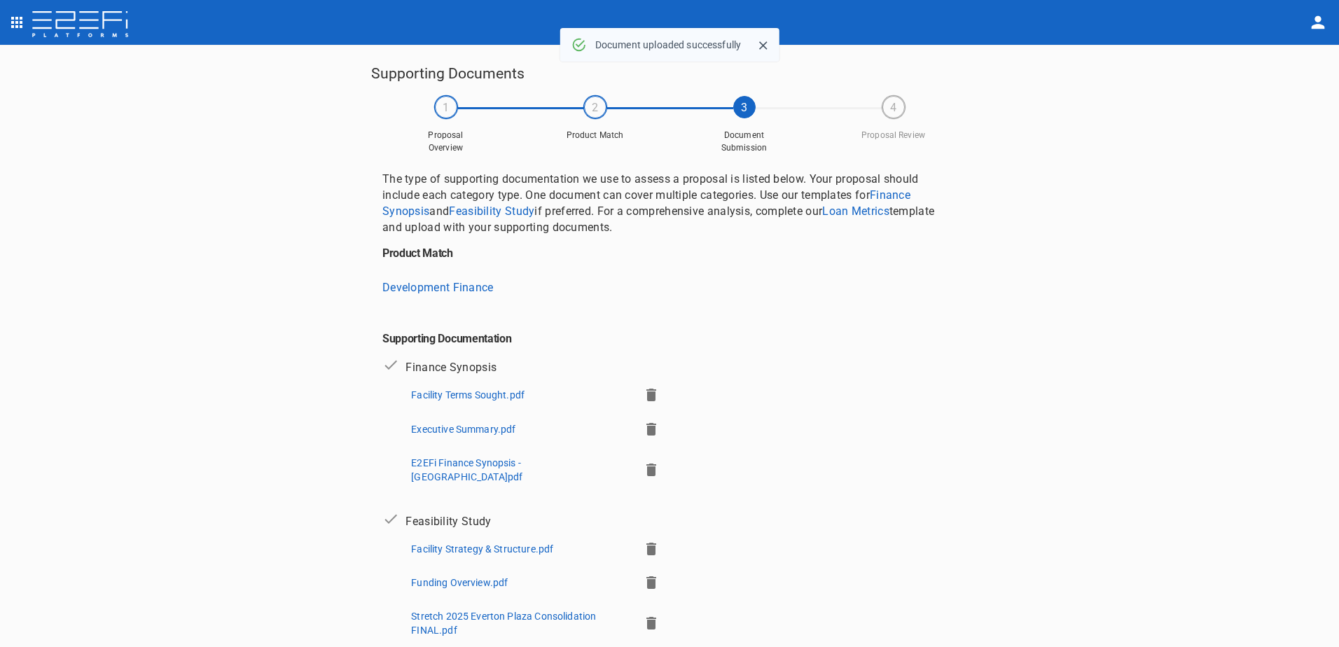
click at [646, 389] on icon "button" at bounding box center [651, 395] width 10 height 13
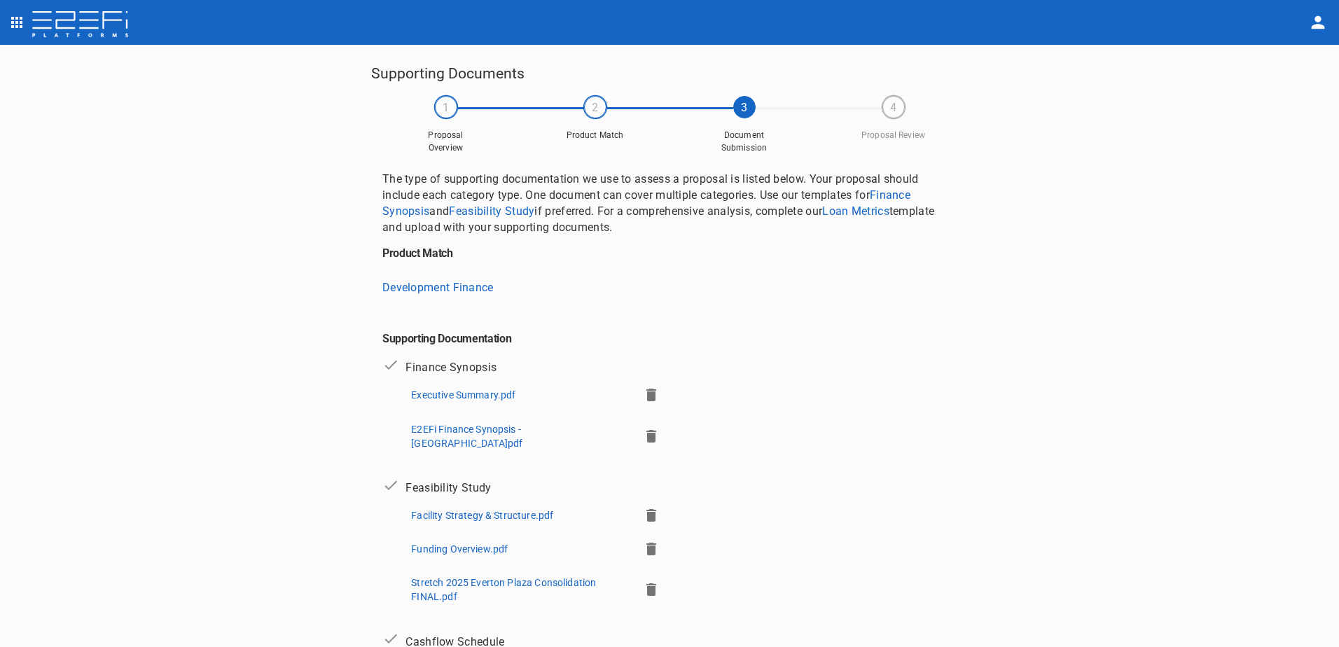
click at [646, 397] on icon "button" at bounding box center [651, 395] width 10 height 13
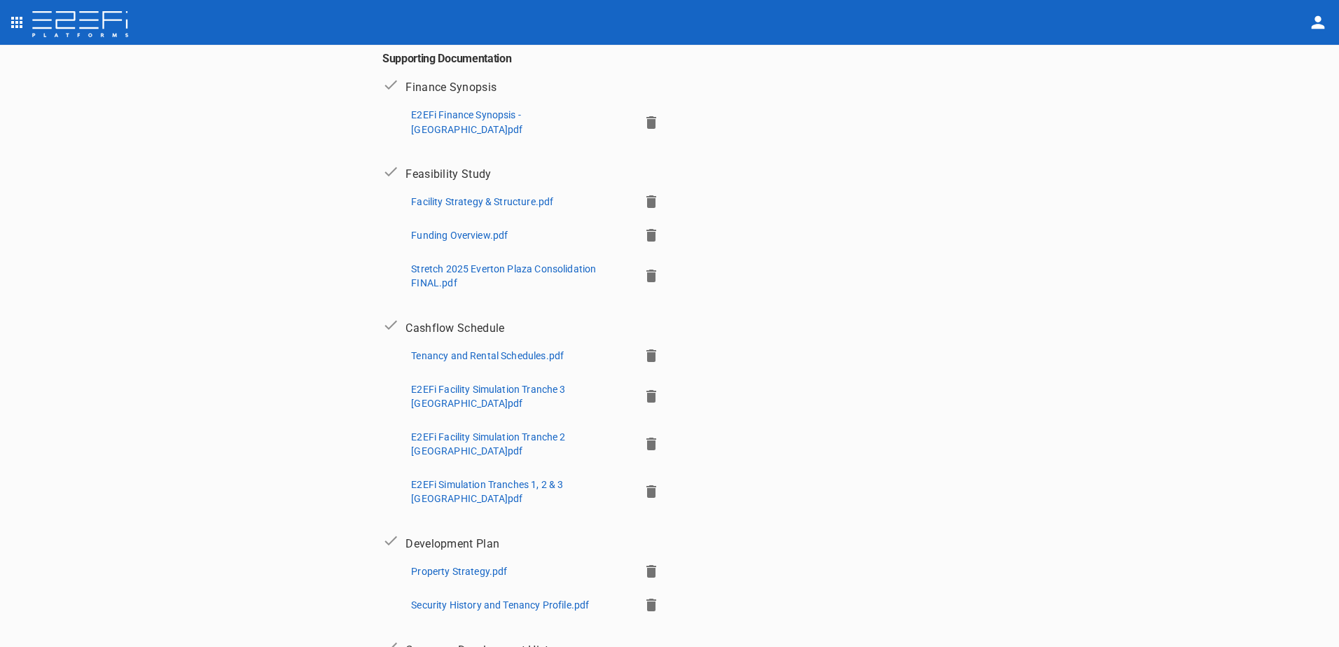
scroll to position [527, 0]
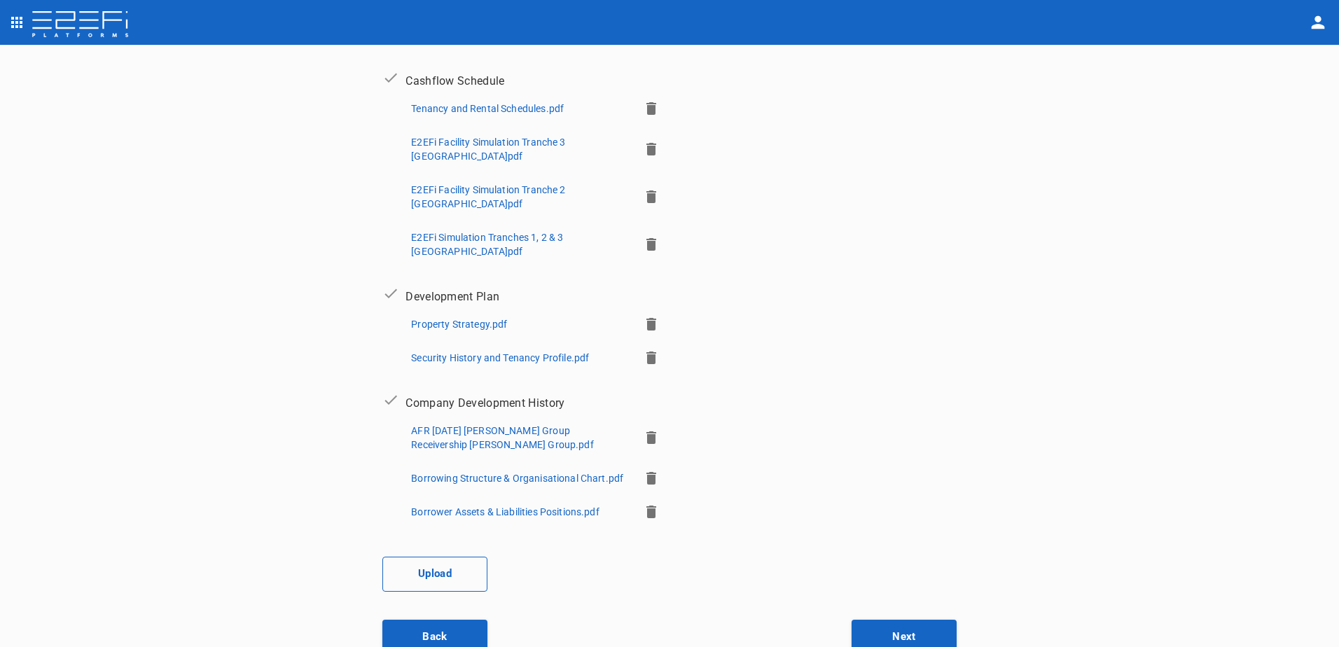
click at [435, 557] on button "Upload" at bounding box center [434, 574] width 105 height 35
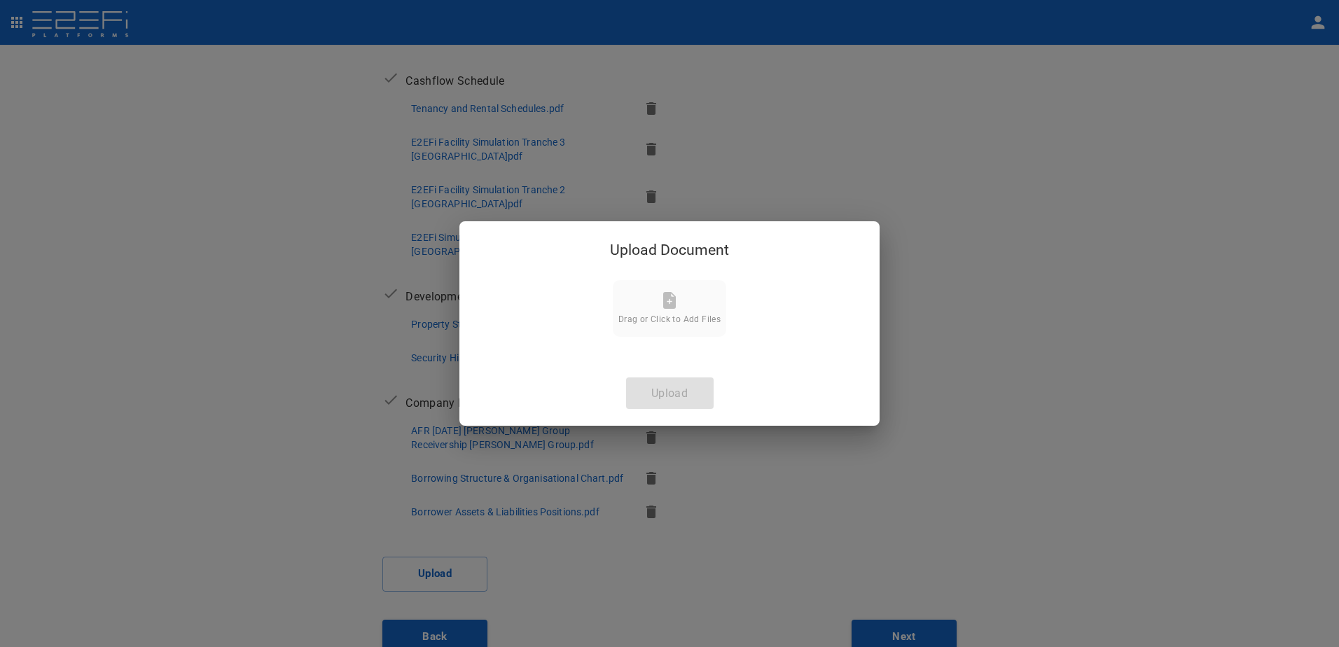
click at [662, 305] on icon at bounding box center [669, 300] width 17 height 17
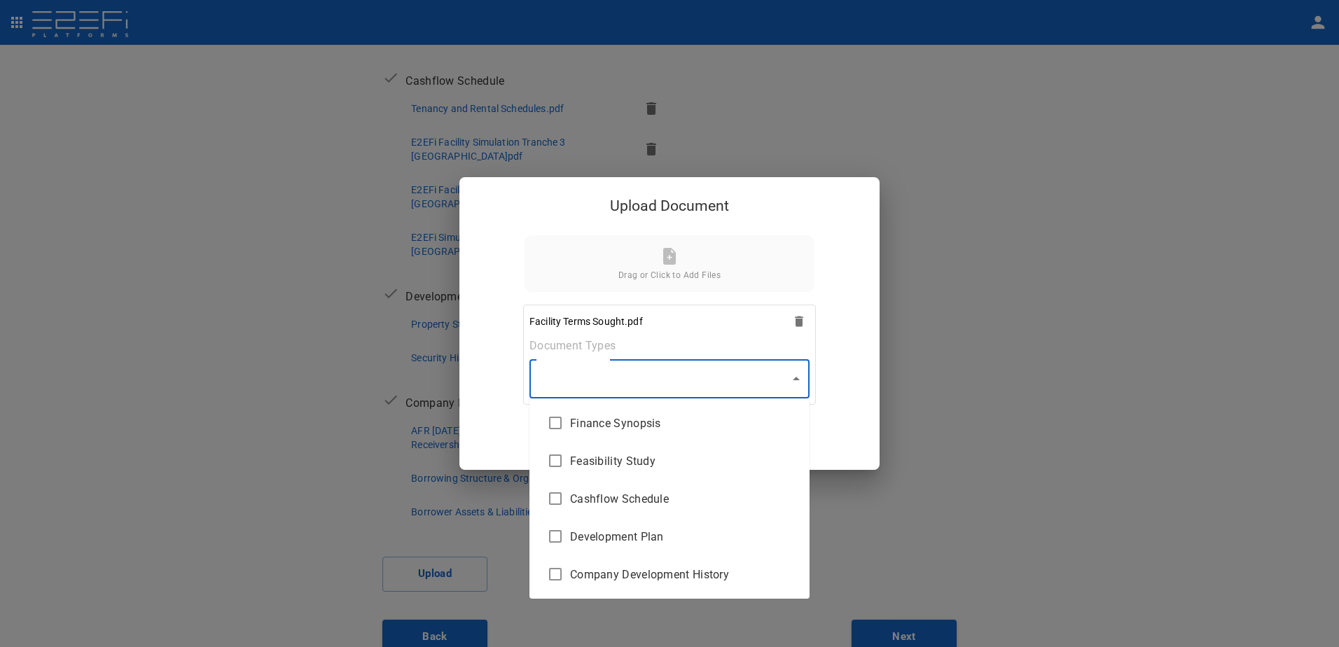
click at [800, 380] on body "Supporting Documents 1 Proposal Overview 2 Product Match 3 Document Submission …" at bounding box center [669, 323] width 1339 height 647
click at [657, 419] on span "Finance Synopsis" at bounding box center [684, 423] width 228 height 16
type input "Finance Synopsis"
checkbox input "true"
click at [795, 378] on div at bounding box center [669, 323] width 1339 height 647
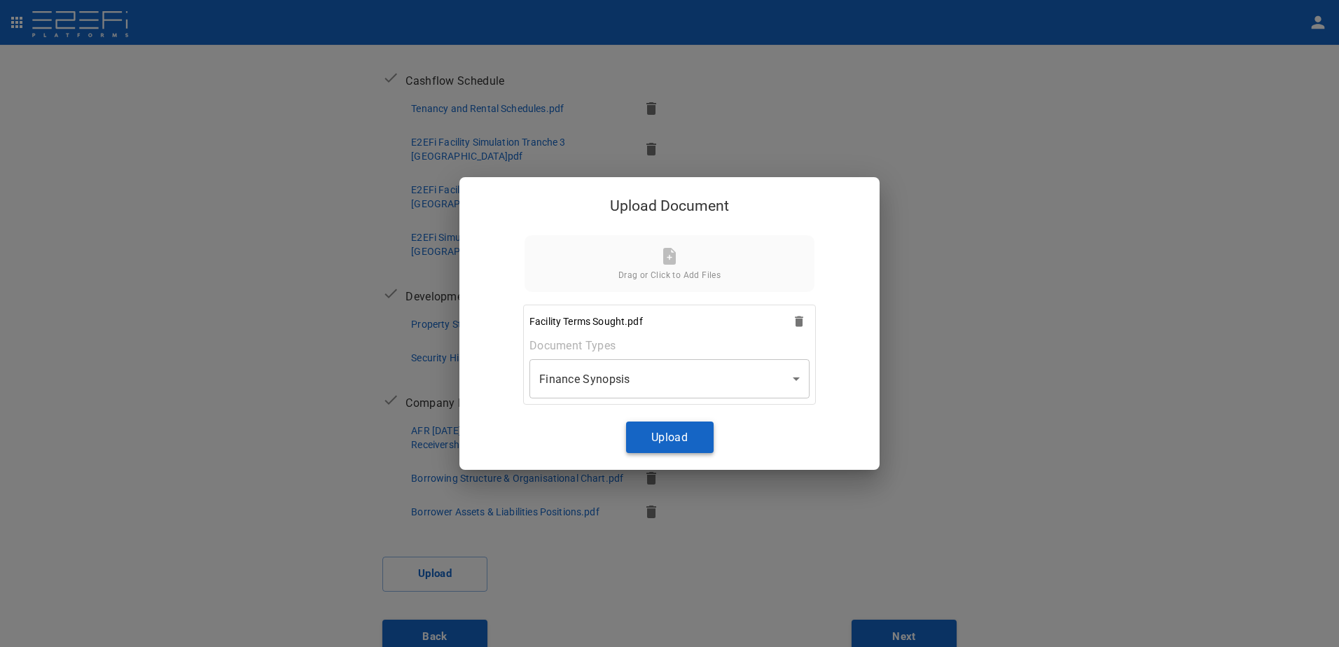
click at [677, 430] on button "Upload" at bounding box center [670, 438] width 88 height 32
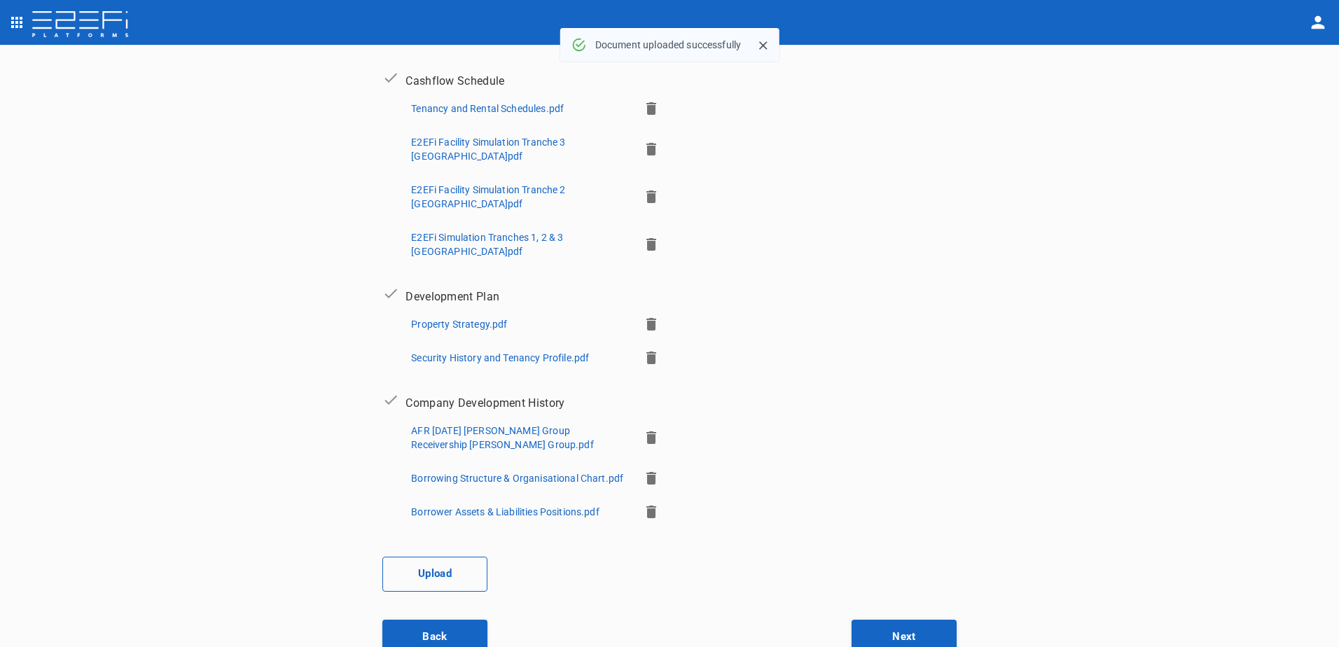
click at [452, 557] on button "Upload" at bounding box center [434, 574] width 105 height 35
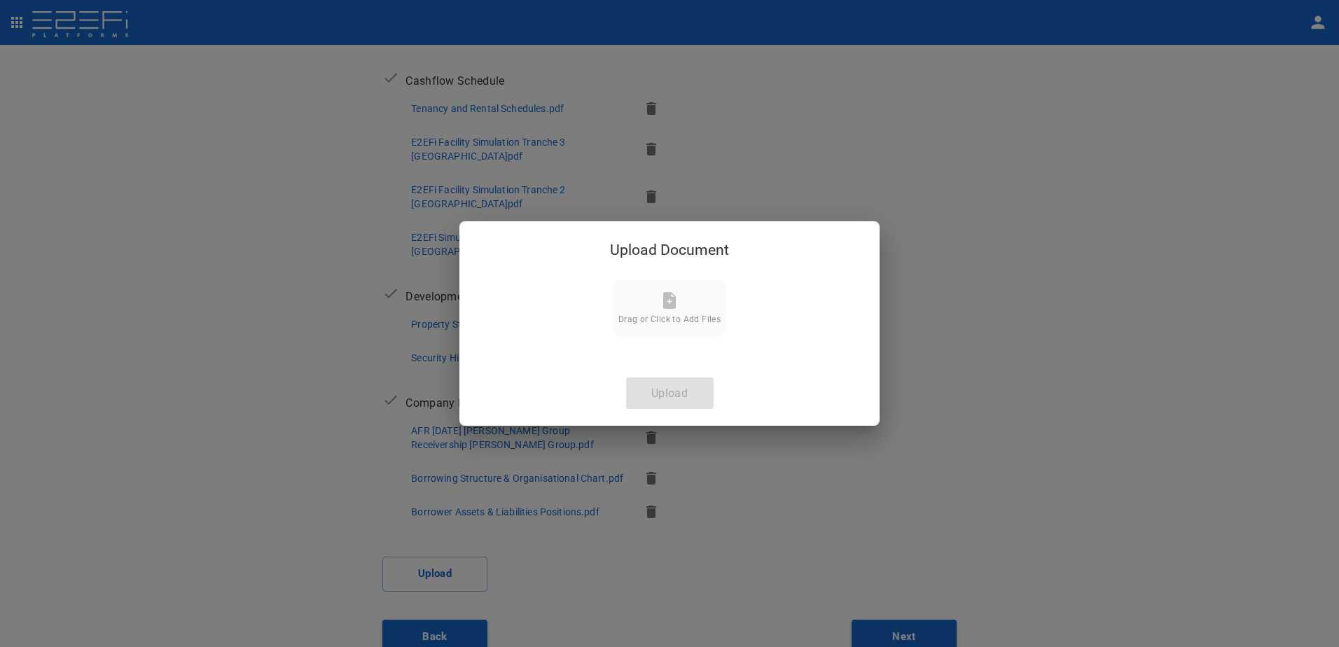
click at [666, 311] on div "Drag or Click to Add Files" at bounding box center [669, 308] width 102 height 32
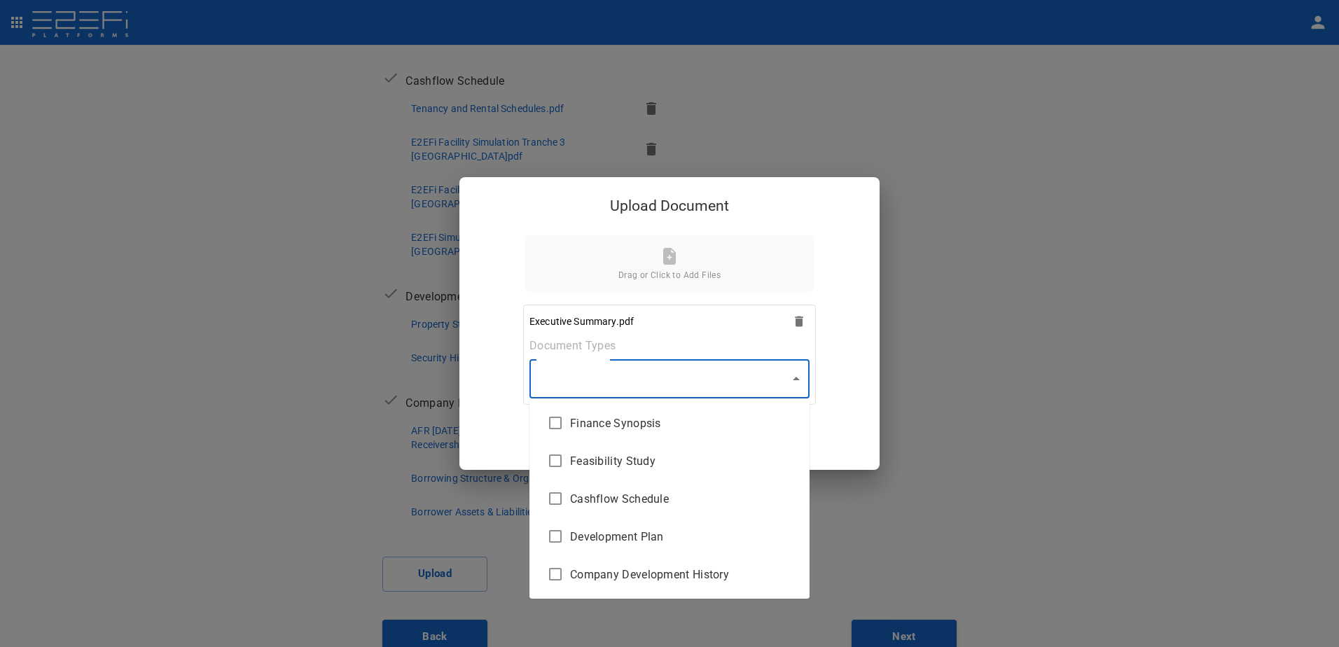
click at [795, 380] on body "Supporting Documents 1 Proposal Overview 2 Product Match 3 Document Submission …" at bounding box center [669, 323] width 1339 height 647
click at [712, 419] on span "Finance Synopsis" at bounding box center [684, 423] width 228 height 16
type input "Finance Synopsis"
checkbox input "true"
click at [794, 378] on div at bounding box center [669, 323] width 1339 height 647
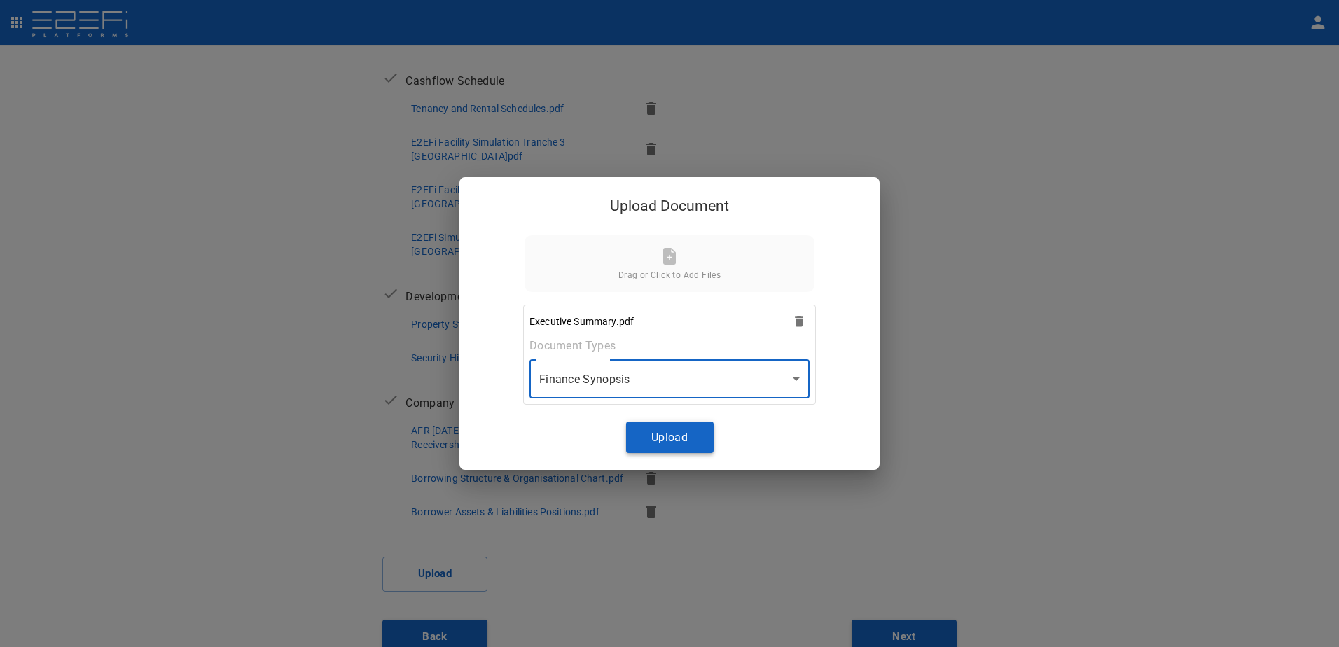
click at [659, 441] on button "Upload" at bounding box center [670, 438] width 88 height 32
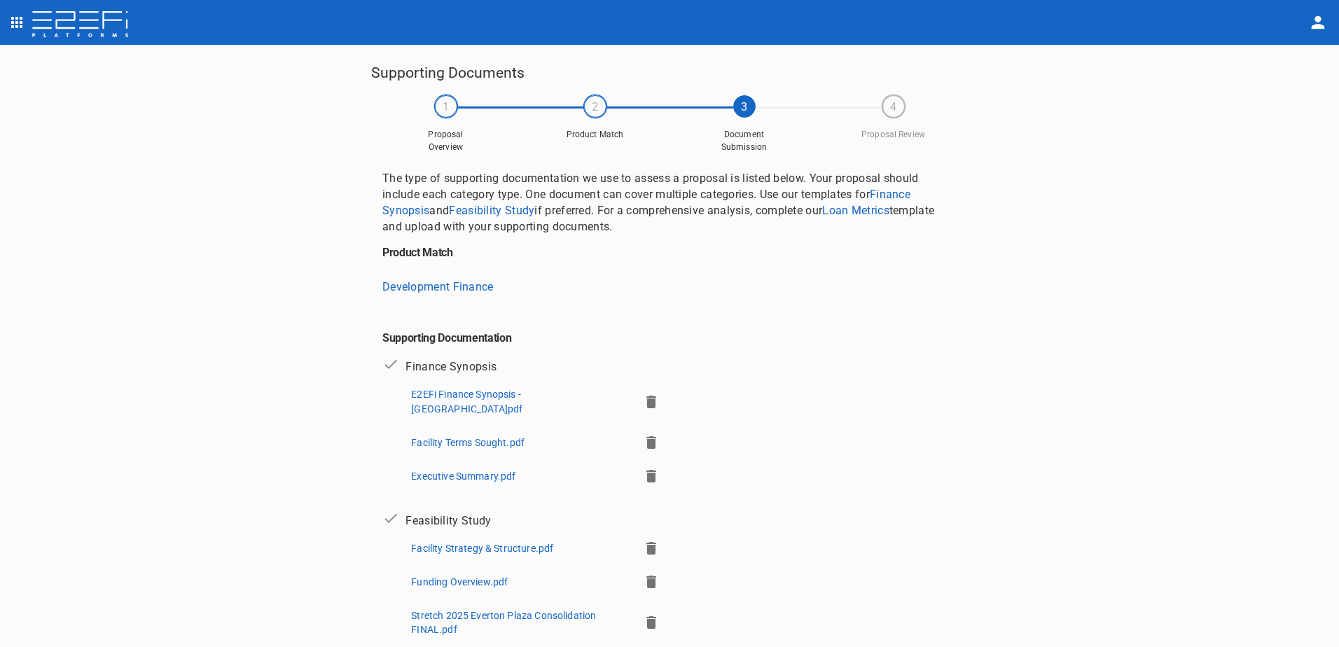
scroll to position [0, 0]
click at [459, 397] on p "E2EFi Finance Synopsis - [GEOGRAPHIC_DATA]pdf" at bounding box center [519, 402] width 216 height 28
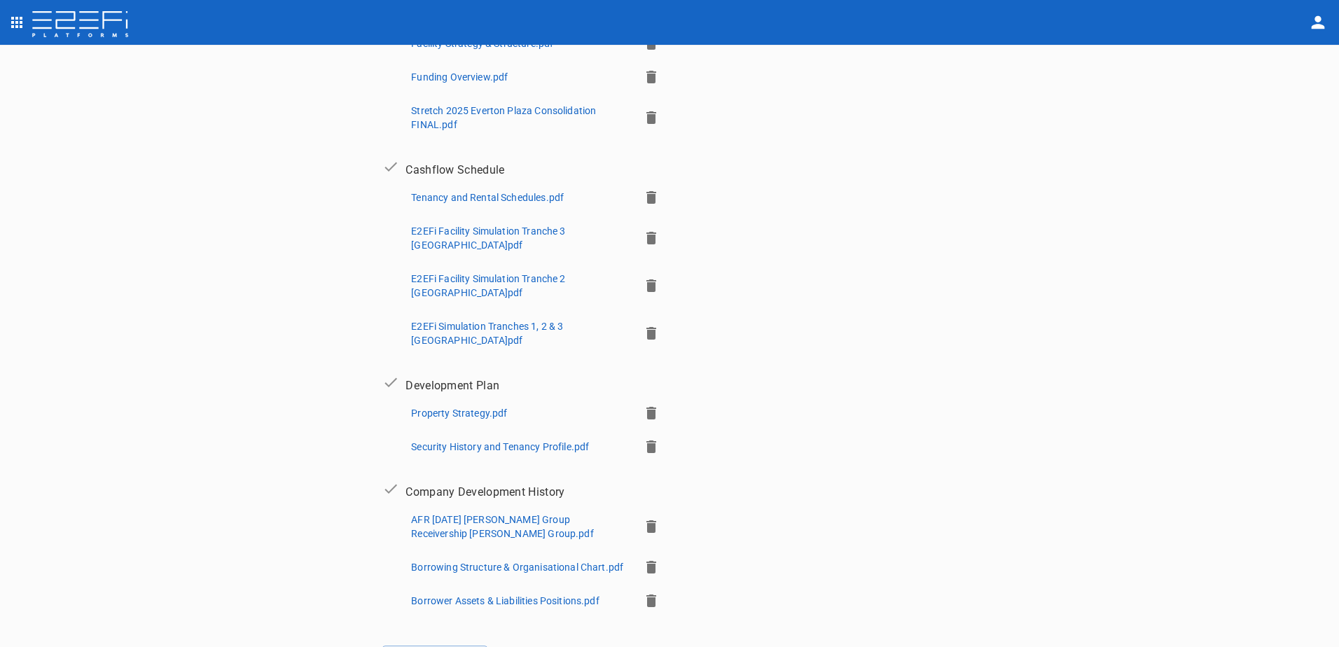
scroll to position [594, 0]
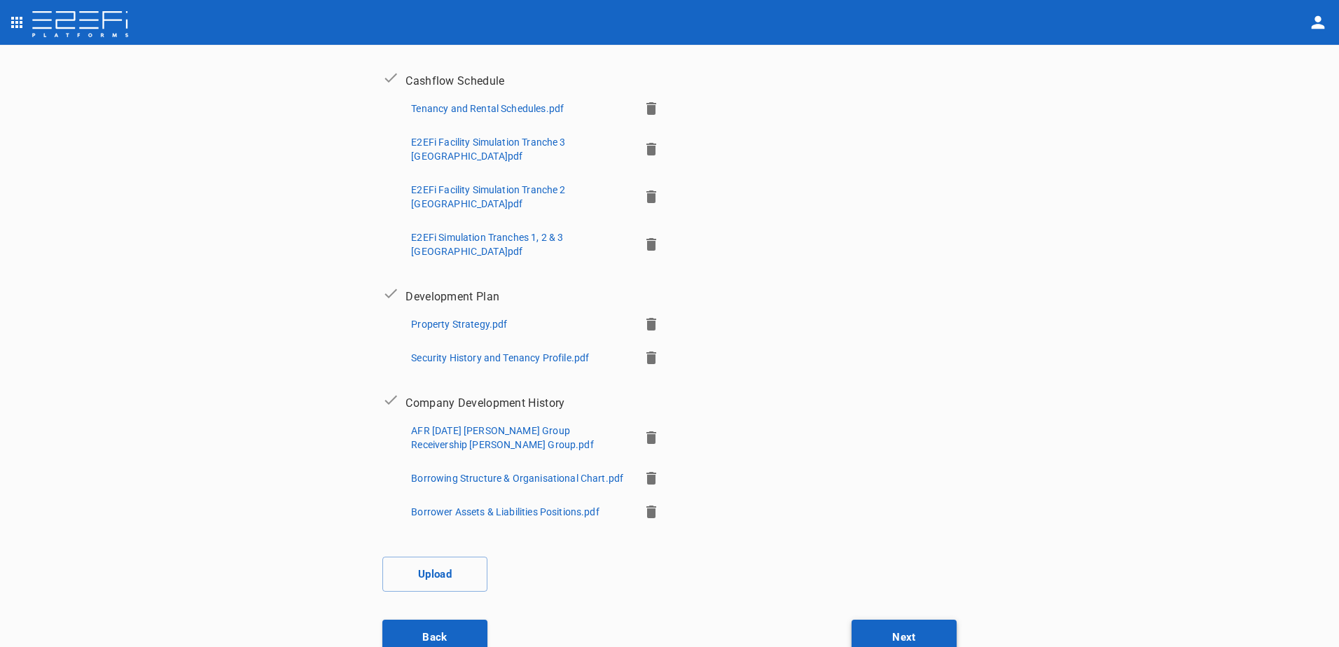
click at [914, 620] on button "Next" at bounding box center [903, 637] width 105 height 35
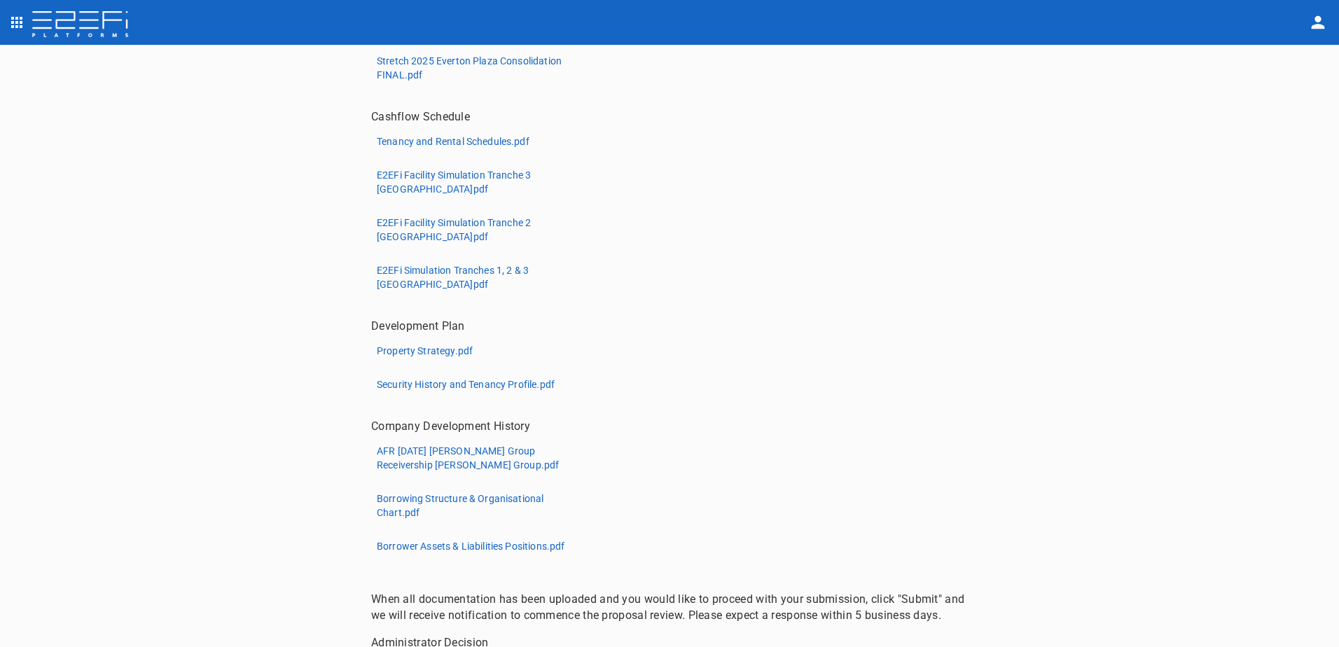
scroll to position [789, 0]
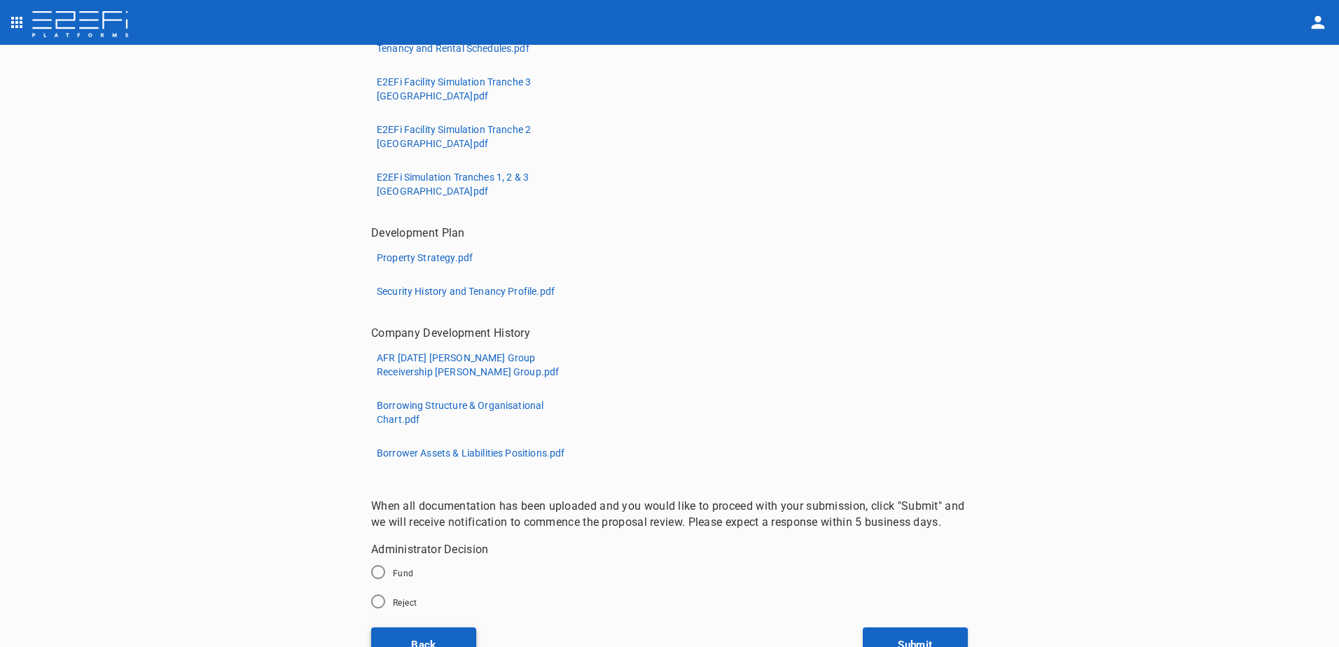
click at [421, 627] on button "Back" at bounding box center [423, 644] width 105 height 35
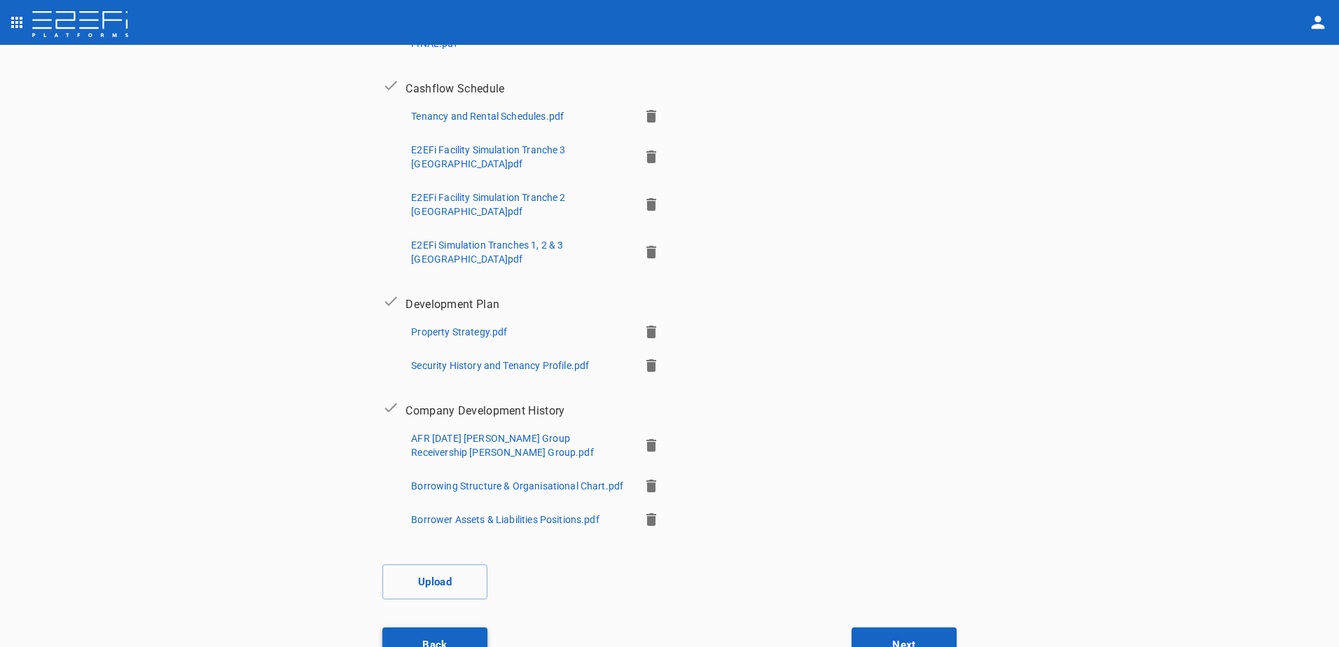
scroll to position [594, 0]
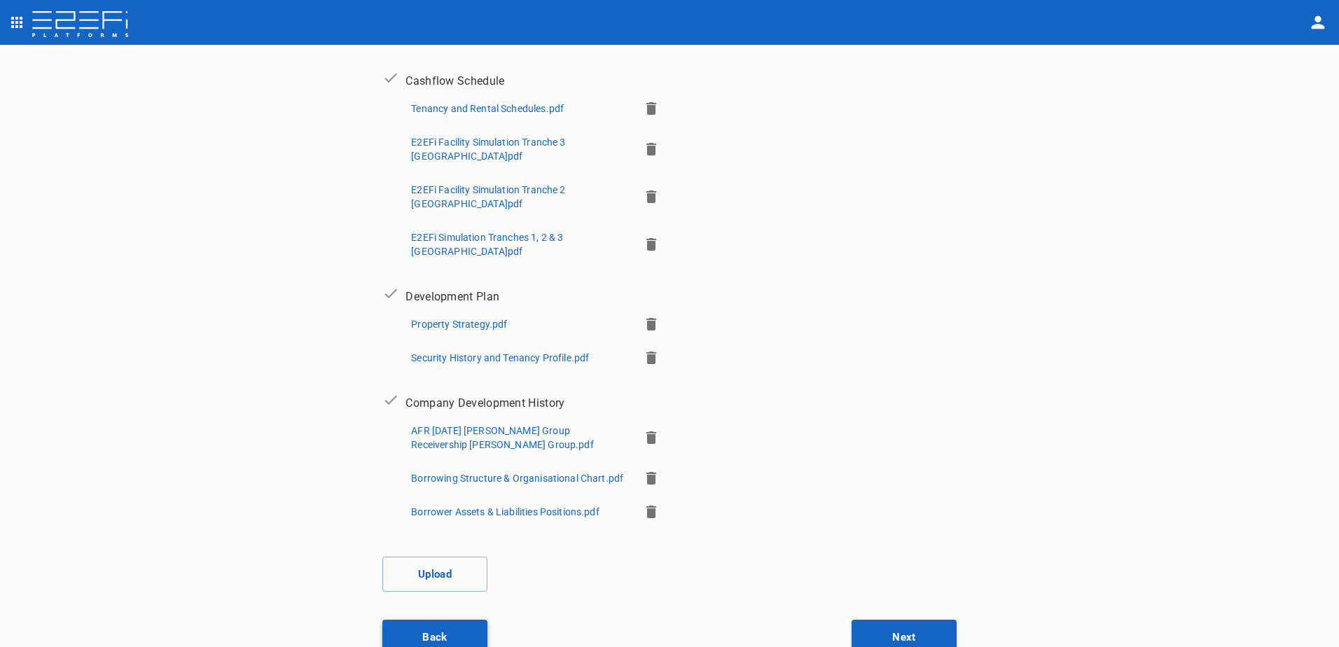
click at [426, 620] on button "Back" at bounding box center [434, 637] width 105 height 35
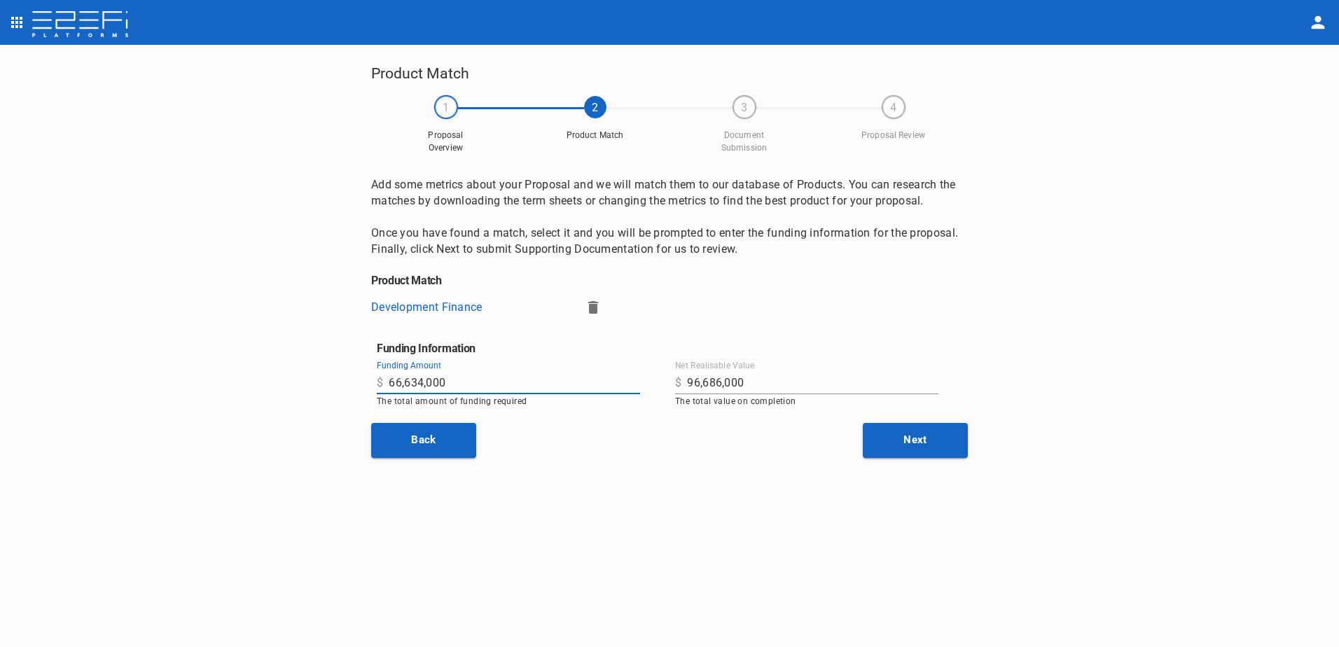
click at [457, 381] on input "66,634,000" at bounding box center [514, 383] width 251 height 22
type input "6"
type input "97,516,522"
click at [751, 384] on input "96,686,000" at bounding box center [812, 383] width 251 height 22
type input "9"
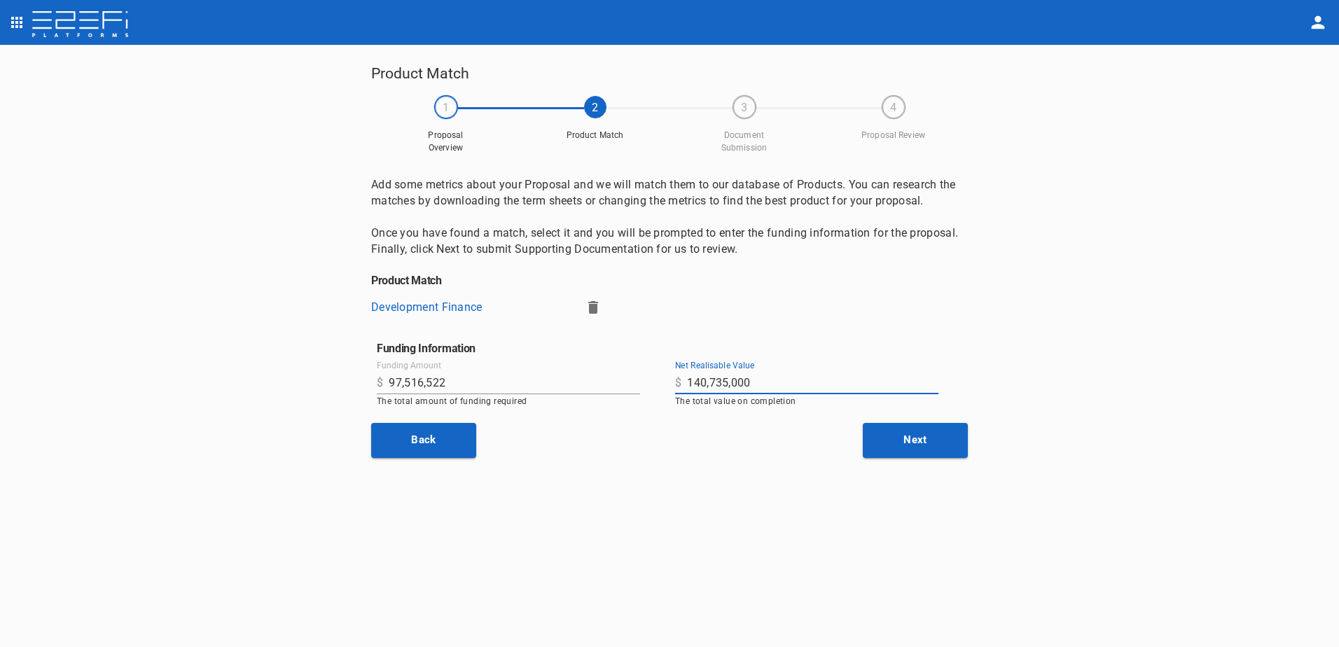
type input "140,735,000"
click at [826, 487] on div "Product Match 1 Proposal Overview 2 Product Match 3 Document Submission 4 Propo…" at bounding box center [669, 347] width 630 height 570
click at [923, 434] on button "Next" at bounding box center [915, 440] width 105 height 35
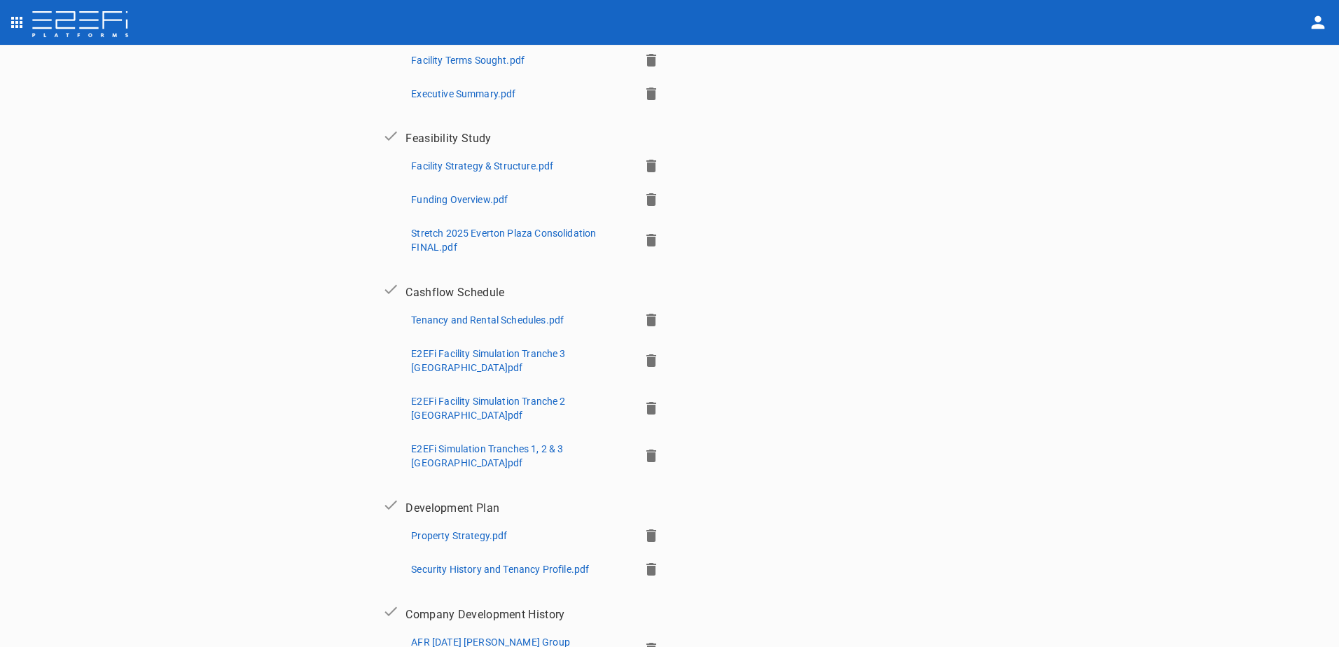
scroll to position [594, 0]
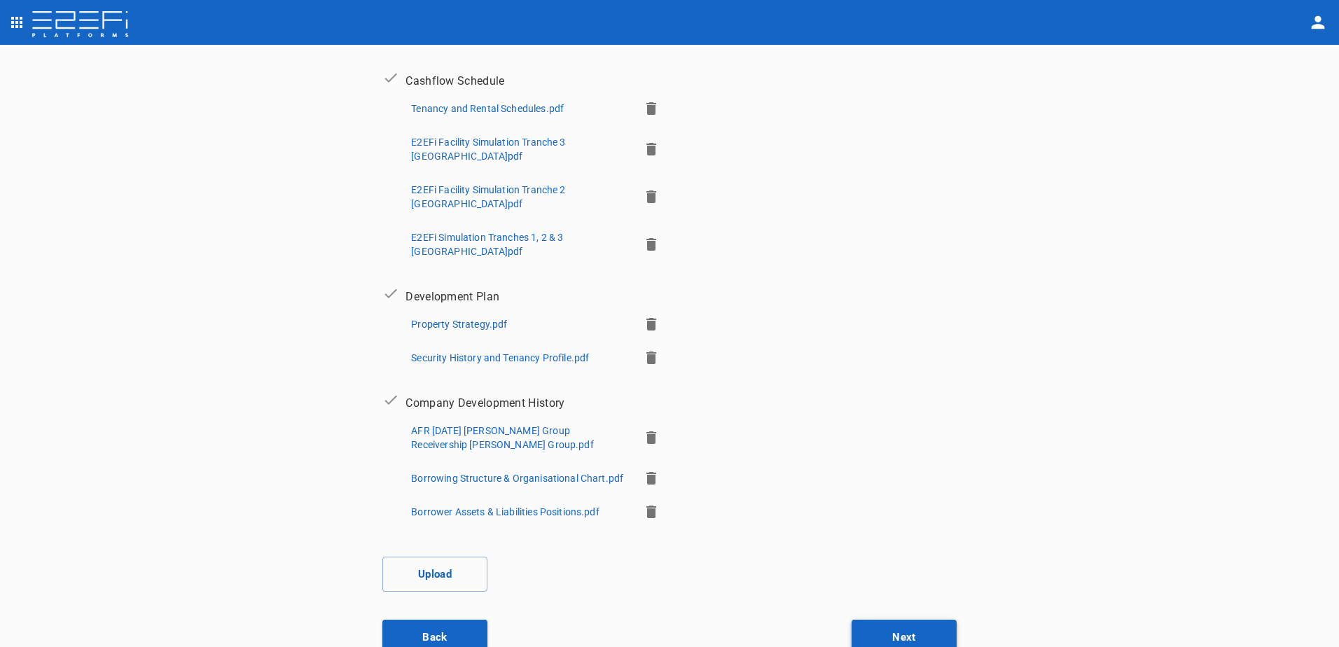
click at [900, 627] on button "Next" at bounding box center [903, 637] width 105 height 35
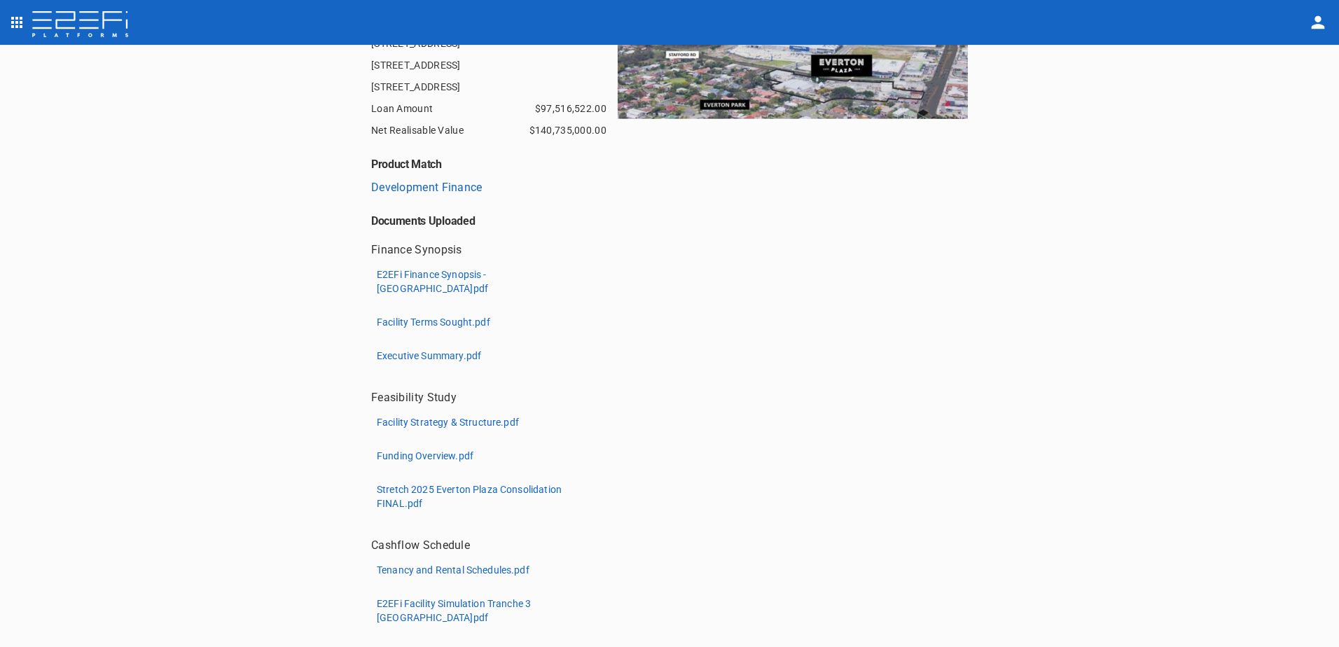
scroll to position [280, 0]
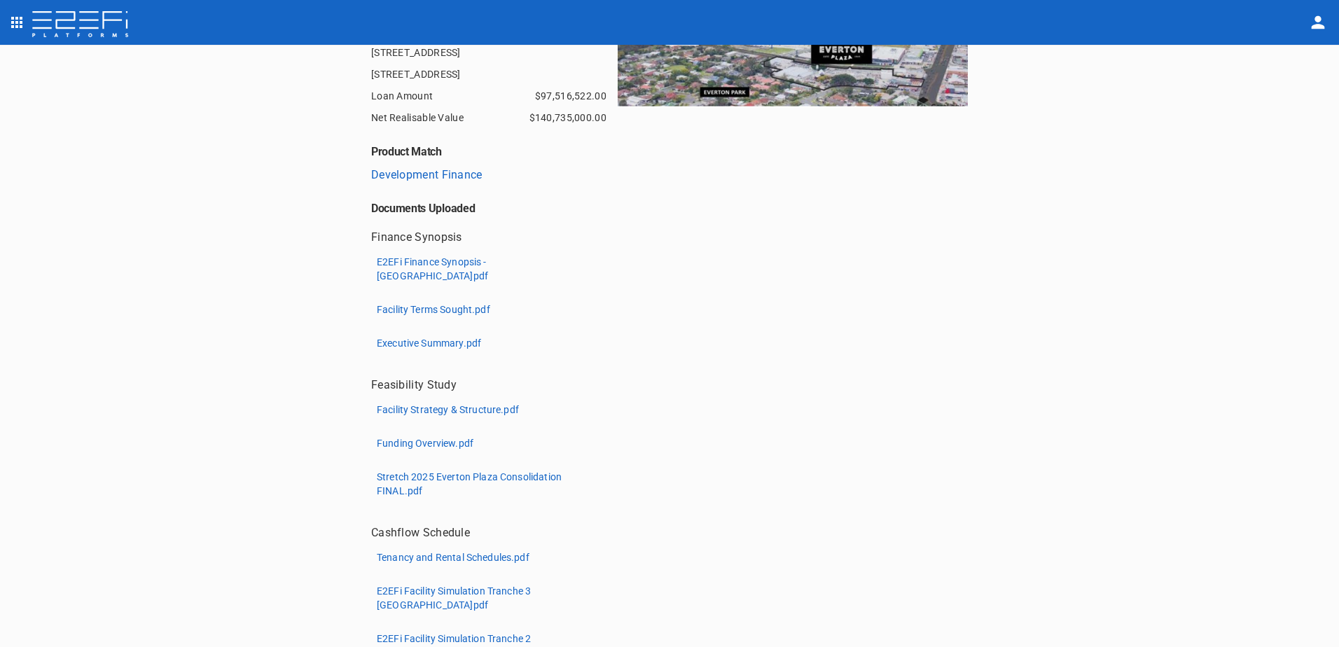
click at [429, 255] on p "E2EFi Finance Synopsis - [GEOGRAPHIC_DATA]pdf" at bounding box center [481, 269] width 209 height 28
